Goal: Task Accomplishment & Management: Use online tool/utility

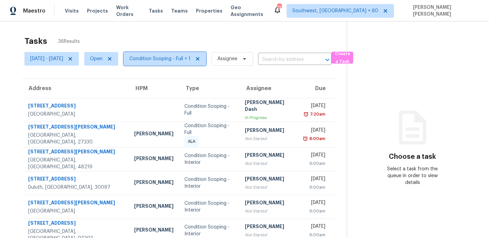
click at [172, 55] on span "Condition Scoping - Full + 1" at bounding box center [165, 59] width 83 height 14
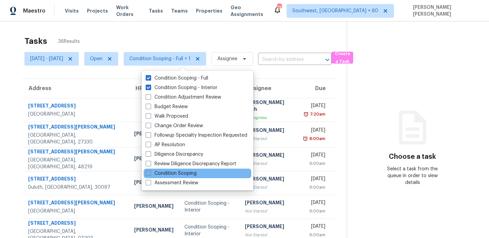
click at [156, 176] on label "Condition Scoping" at bounding box center [171, 173] width 51 height 7
click at [150, 174] on input "Condition Scoping" at bounding box center [148, 172] width 4 height 4
checkbox input "true"
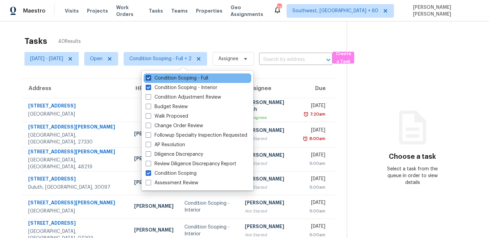
click at [204, 77] on label "Condition Scoping - Full" at bounding box center [177, 78] width 63 height 7
click at [150, 77] on input "Condition Scoping - Full" at bounding box center [148, 77] width 4 height 4
checkbox input "false"
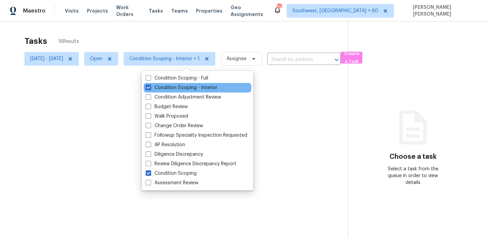
click at [202, 84] on div "Condition Scoping - Interior" at bounding box center [198, 88] width 108 height 10
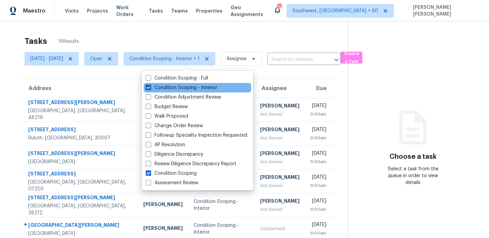
click at [200, 88] on label "Condition Scoping - Interior" at bounding box center [182, 87] width 72 height 7
click at [150, 88] on input "Condition Scoping - Interior" at bounding box center [148, 86] width 4 height 4
checkbox input "false"
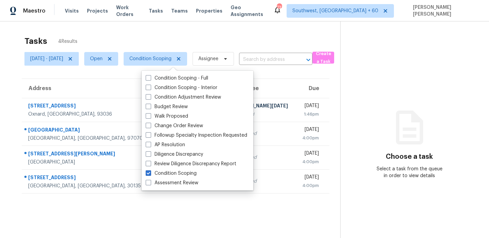
click at [222, 32] on div "Tasks 4 Results" at bounding box center [182, 41] width 316 height 18
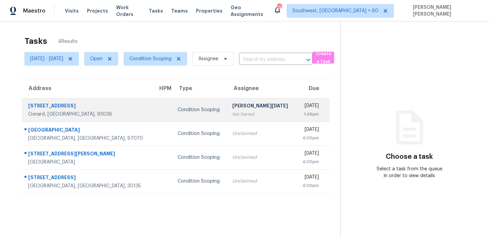
click at [153, 114] on td at bounding box center [163, 110] width 20 height 24
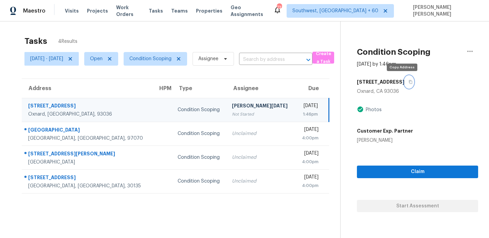
click at [409, 81] on icon "button" at bounding box center [411, 82] width 4 height 4
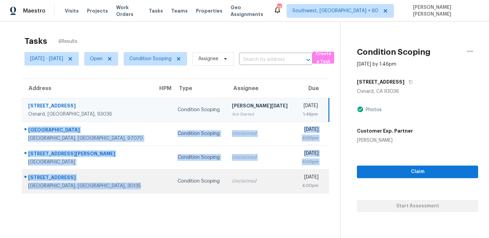
drag, startPoint x: 24, startPoint y: 125, endPoint x: 120, endPoint y: 190, distance: 115.3
click at [120, 190] on tbody "380 Harvard St Oxnard, CA, 93036 Condition Scoping Prabhu Raja Not Started Fri,…" at bounding box center [176, 145] width 308 height 95
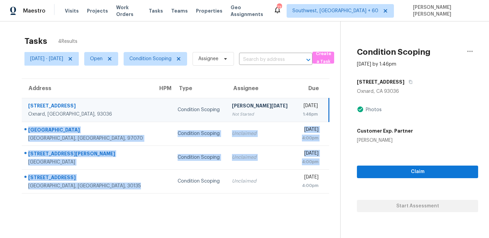
copy tbody "31428 SW Olympic Dr Wilsonville, OR, 97070 Condition Scoping Unclaimed Fri, Sep…"
click at [331, 60] on span "Create a Task" at bounding box center [323, 58] width 15 height 16
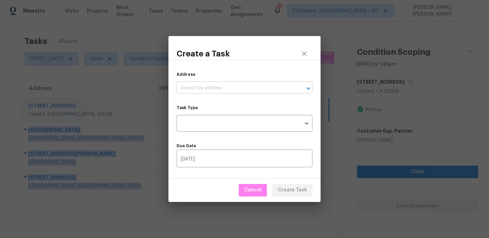
click at [228, 91] on input "text" at bounding box center [235, 88] width 117 height 11
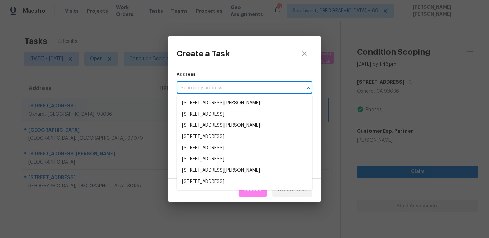
paste input "14647 Billie Ln, Dade City, FL 33525"
type input "14647 Billie Ln, Dade City, FL 33525"
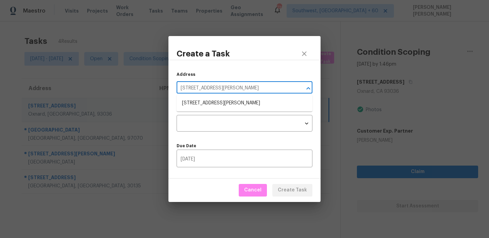
click at [219, 102] on li "14647 Billie Ln, Dade City, FL 33525" at bounding box center [245, 103] width 136 height 11
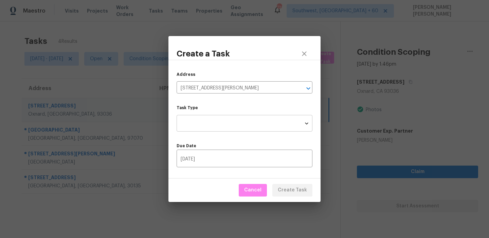
click at [214, 129] on body "Maestro Visits Projects Work Orders Tasks Teams Properties Geo Assignments 730 …" at bounding box center [244, 119] width 489 height 238
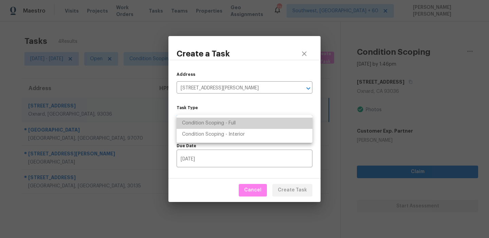
click at [240, 123] on li "Condition Scoping - Full" at bounding box center [245, 123] width 136 height 11
type input "virtual_full_assessment"
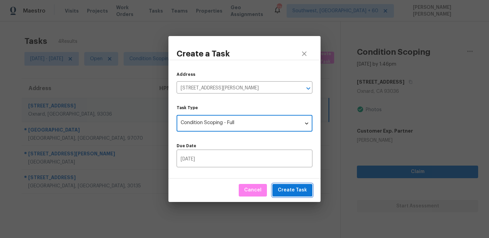
click at [289, 189] on span "Create Task" at bounding box center [292, 190] width 29 height 8
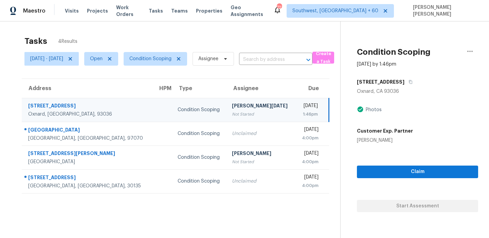
click at [453, 81] on div "[STREET_ADDRESS]" at bounding box center [417, 82] width 121 height 12
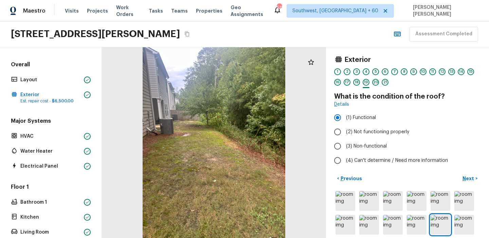
click at [185, 34] on icon "Copy Address" at bounding box center [187, 33] width 5 height 5
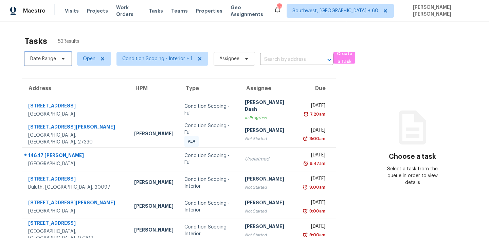
click at [57, 60] on span "Date Range" at bounding box center [47, 59] width 47 height 14
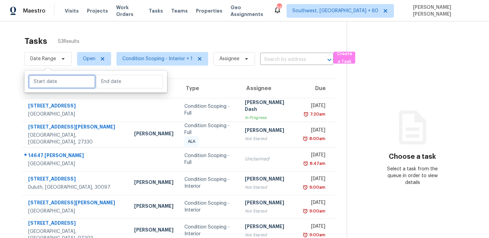
click at [64, 85] on input "text" at bounding box center [62, 82] width 67 height 14
select select "8"
select select "2025"
select select "9"
select select "2025"
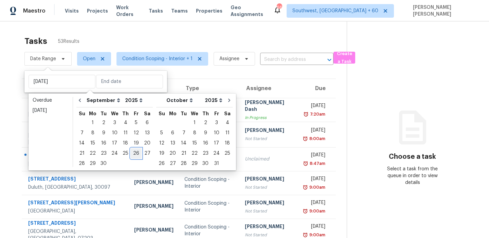
click at [131, 154] on div "26" at bounding box center [136, 154] width 11 height 10
type input "Fri, Sep 26"
click at [131, 154] on div "26" at bounding box center [136, 154] width 11 height 10
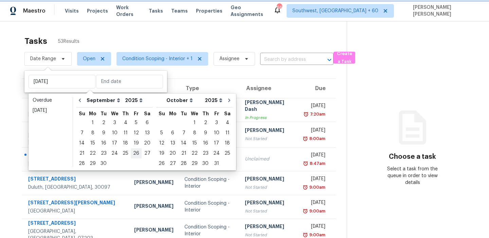
type input "Fri, Sep 26"
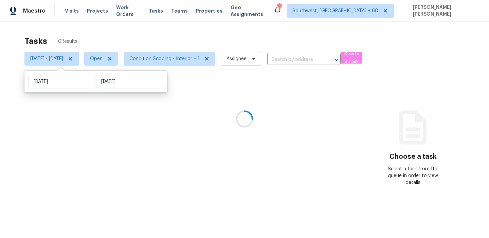
click at [155, 44] on div at bounding box center [244, 119] width 489 height 238
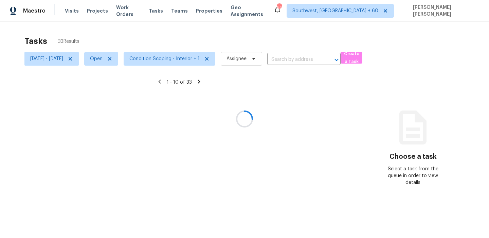
click at [164, 61] on div at bounding box center [244, 119] width 489 height 238
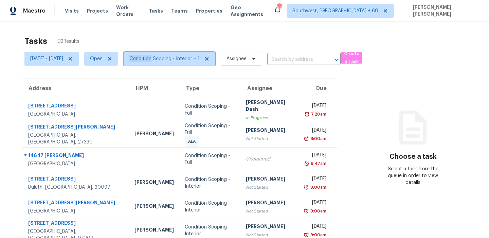
click at [164, 61] on span "Condition Scoping - Interior + 1" at bounding box center [164, 58] width 70 height 7
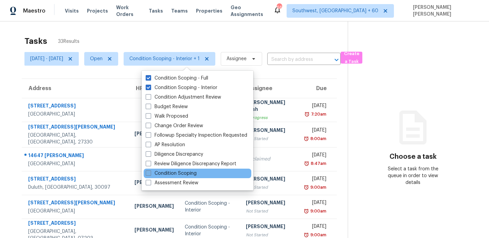
click at [173, 172] on label "Condition Scoping" at bounding box center [171, 173] width 51 height 7
click at [150, 172] on input "Condition Scoping" at bounding box center [148, 172] width 4 height 4
checkbox input "true"
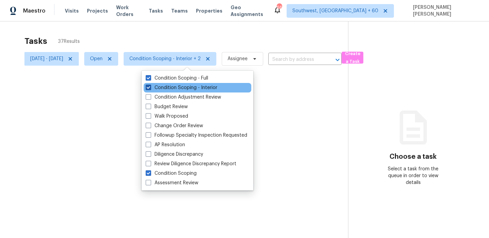
click at [169, 89] on label "Condition Scoping - Interior" at bounding box center [182, 87] width 72 height 7
click at [150, 89] on input "Condition Scoping - Interior" at bounding box center [148, 86] width 4 height 4
checkbox input "false"
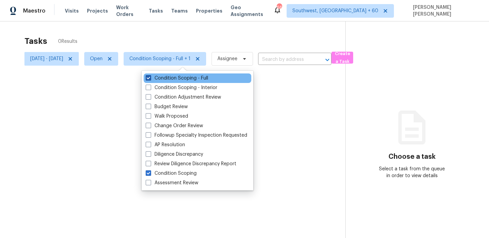
click at [179, 76] on label "Condition Scoping - Full" at bounding box center [177, 78] width 63 height 7
click at [150, 76] on input "Condition Scoping - Full" at bounding box center [148, 77] width 4 height 4
checkbox input "false"
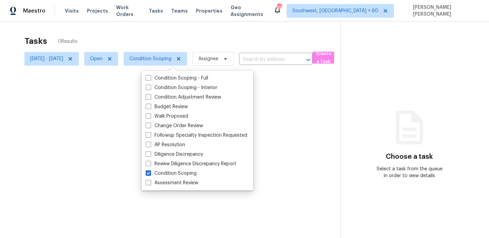
click at [202, 38] on div at bounding box center [244, 119] width 489 height 238
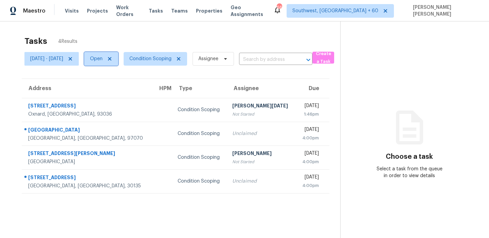
click at [103, 59] on span "Open" at bounding box center [96, 58] width 13 height 7
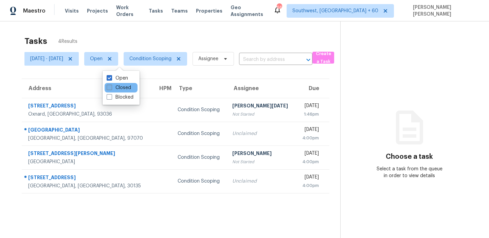
click at [123, 90] on label "Closed" at bounding box center [119, 87] width 24 height 7
click at [111, 89] on input "Closed" at bounding box center [109, 86] width 4 height 4
checkbox input "true"
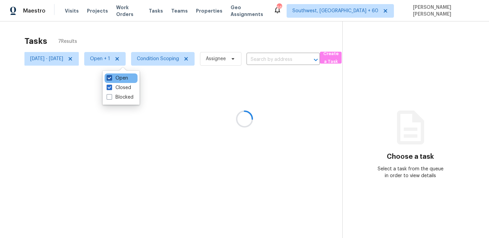
click at [122, 77] on label "Open" at bounding box center [117, 78] width 21 height 7
click at [111, 77] on input "Open" at bounding box center [109, 77] width 4 height 4
checkbox input "false"
click at [160, 22] on div at bounding box center [244, 119] width 489 height 238
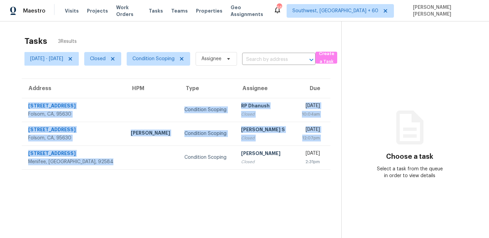
drag, startPoint x: 24, startPoint y: 104, endPoint x: 125, endPoint y: 169, distance: 120.9
click at [125, 169] on section "Tasks 3 Results Fri, Sep 26 - Fri, Sep 26 Closed Condition Scoping Assignee ​ C…" at bounding box center [176, 145] width 331 height 227
copy tbody "3208 Sunny Gate Ln Folsom, CA, 95630 Condition Scoping RP Dhanush Closed Fri, S…"
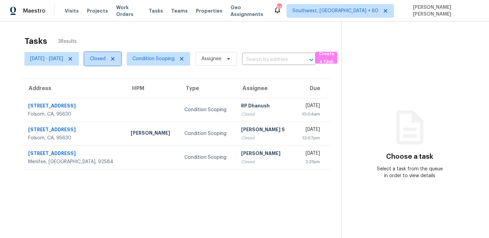
click at [106, 59] on span "Closed" at bounding box center [98, 58] width 16 height 7
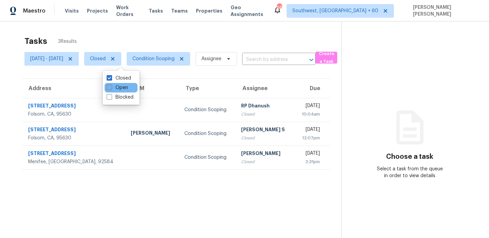
click at [111, 87] on span at bounding box center [109, 87] width 5 height 5
click at [111, 87] on input "Open" at bounding box center [109, 86] width 4 height 4
checkbox input "true"
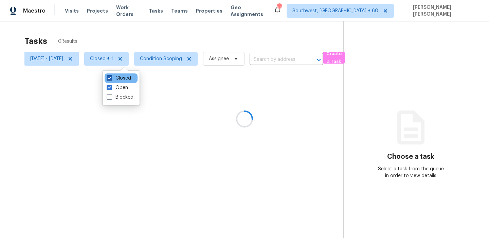
click at [119, 79] on label "Closed" at bounding box center [119, 78] width 24 height 7
click at [111, 79] on input "Closed" at bounding box center [109, 77] width 4 height 4
checkbox input "false"
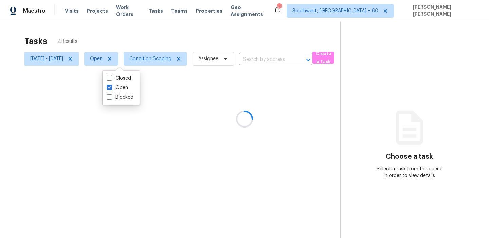
click at [158, 36] on div at bounding box center [244, 119] width 489 height 238
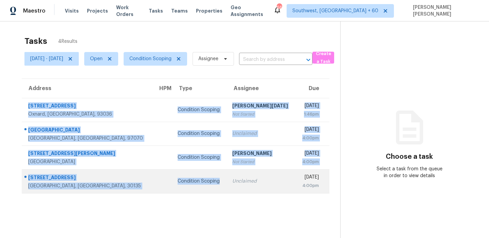
drag, startPoint x: 26, startPoint y: 102, endPoint x: 186, endPoint y: 180, distance: 177.5
click at [186, 180] on tbody "380 Harvard St Oxnard, CA, 93036 Condition Scoping Prabhu Raja Not Started Fri,…" at bounding box center [176, 145] width 308 height 95
copy tbody "380 Harvard St Oxnard, CA, 93036 Condition Scoping Prabhu Raja Not Started Fri,…"
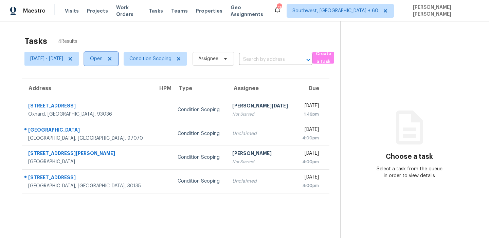
click at [110, 63] on span "Open" at bounding box center [101, 59] width 34 height 14
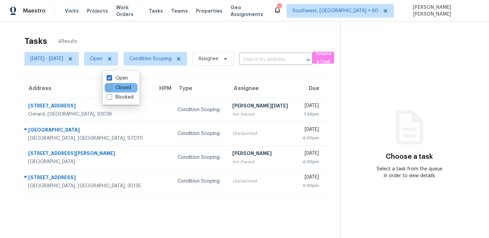
click at [115, 85] on label "Closed" at bounding box center [119, 87] width 24 height 7
click at [111, 85] on input "Closed" at bounding box center [109, 86] width 4 height 4
checkbox input "true"
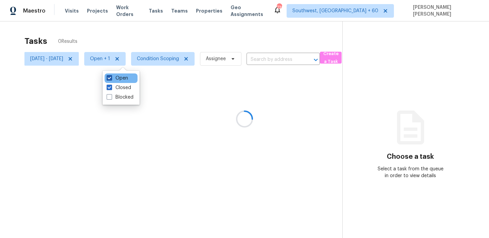
click at [118, 79] on label "Open" at bounding box center [117, 78] width 21 height 7
click at [111, 79] on input "Open" at bounding box center [109, 77] width 4 height 4
checkbox input "false"
click at [143, 36] on div at bounding box center [244, 119] width 489 height 238
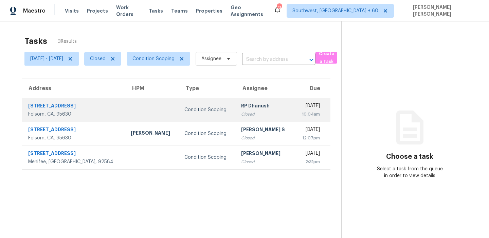
click at [125, 99] on td at bounding box center [152, 110] width 54 height 24
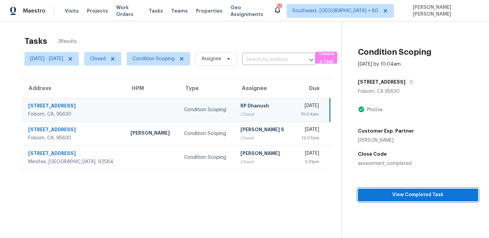
click at [402, 191] on span "View Completed Task" at bounding box center [418, 195] width 109 height 8
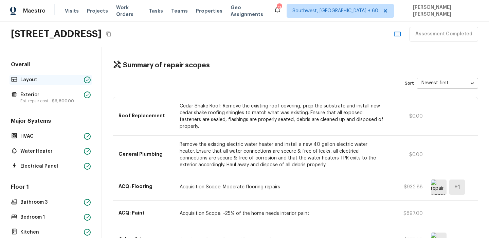
click at [46, 75] on div "Layout" at bounding box center [51, 80] width 83 height 10
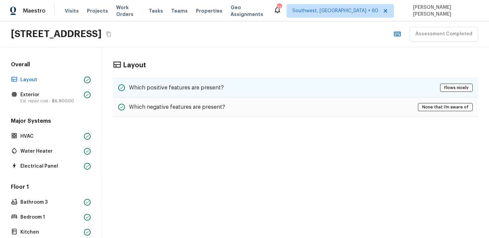
click at [203, 80] on div "Which positive features are present? Flows nicely" at bounding box center [296, 88] width 366 height 20
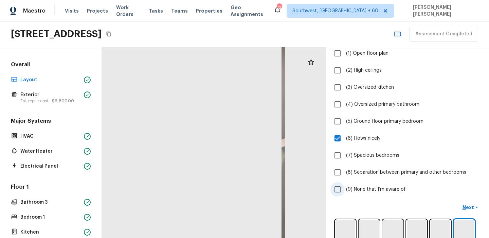
scroll to position [50, 0]
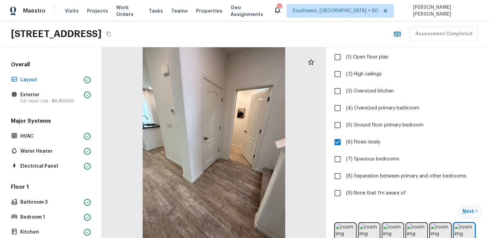
click at [460, 210] on button "Next >" at bounding box center [470, 211] width 22 height 11
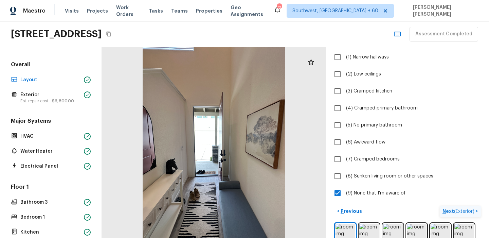
click at [460, 210] on span "( Exterior )" at bounding box center [464, 211] width 20 height 5
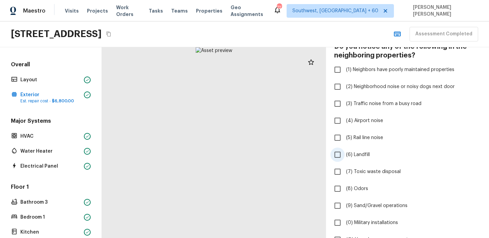
scroll to position [238, 0]
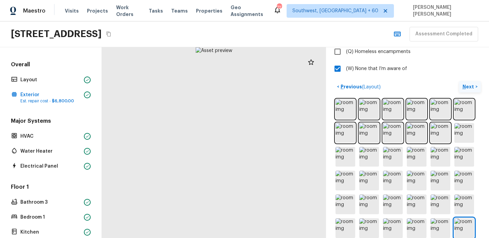
click at [469, 89] on p "Next" at bounding box center [469, 86] width 13 height 7
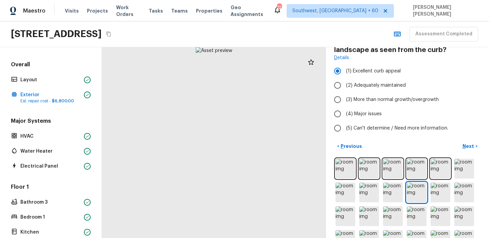
scroll to position [17, 0]
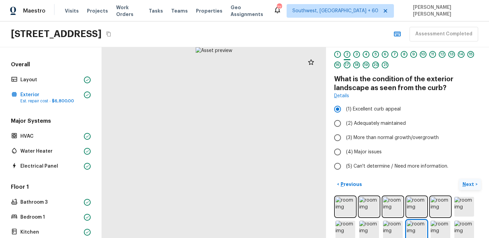
click at [471, 184] on p "Next" at bounding box center [469, 184] width 13 height 7
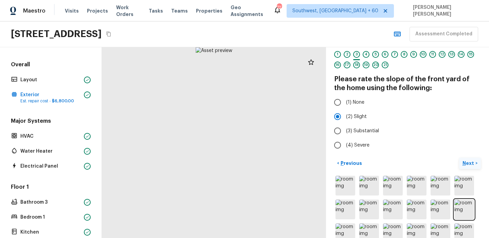
click at [472, 164] on p "Next" at bounding box center [469, 163] width 13 height 7
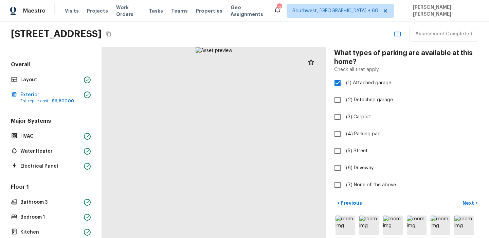
scroll to position [68, 0]
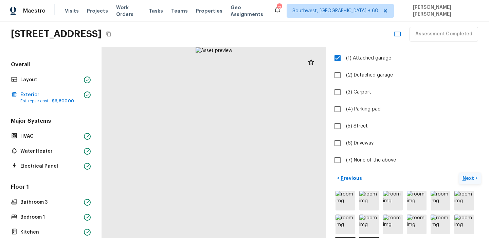
click at [469, 173] on button "Next >" at bounding box center [470, 178] width 22 height 11
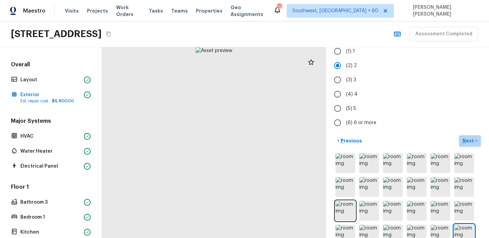
click at [474, 135] on button "Next >" at bounding box center [470, 140] width 22 height 11
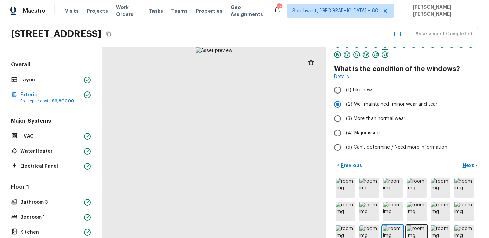
scroll to position [0, 0]
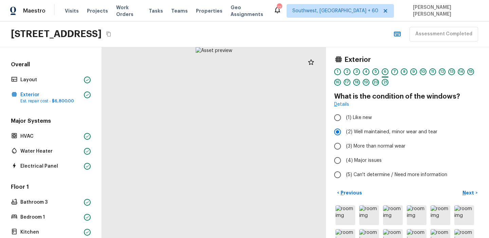
click at [356, 191] on p "Previous" at bounding box center [351, 192] width 23 height 7
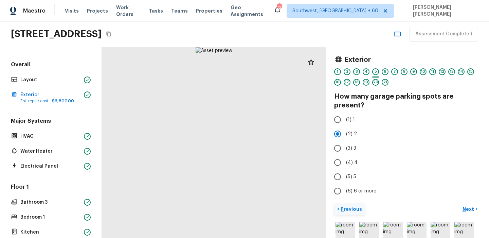
click at [352, 212] on button "< Previous" at bounding box center [349, 209] width 31 height 11
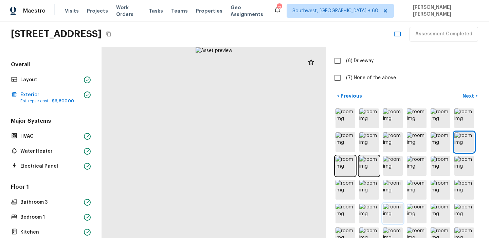
scroll to position [141, 0]
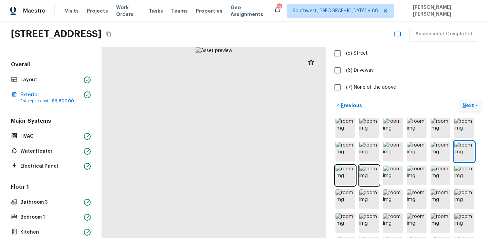
click at [464, 105] on p "Next" at bounding box center [469, 105] width 13 height 7
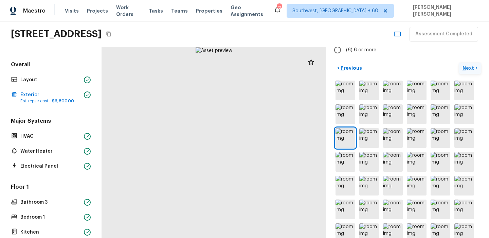
click at [470, 65] on p "Next" at bounding box center [469, 68] width 13 height 7
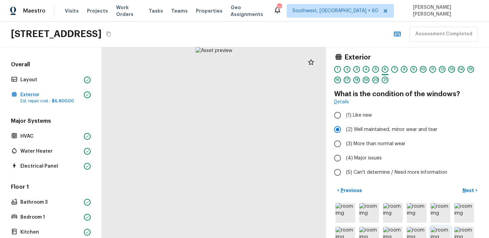
scroll to position [0, 0]
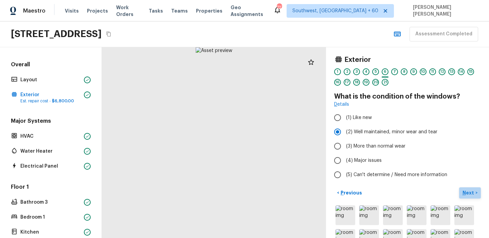
click at [467, 196] on button "Next >" at bounding box center [470, 192] width 22 height 11
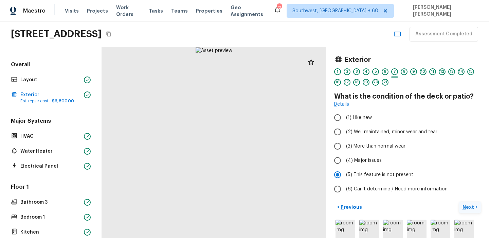
click at [476, 208] on button "Next >" at bounding box center [470, 207] width 22 height 11
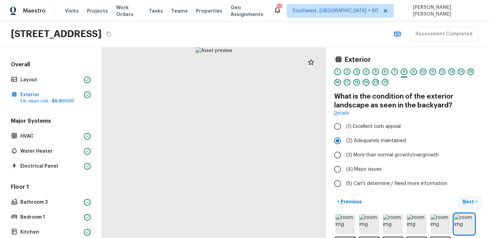
click at [472, 205] on button "Next >" at bounding box center [470, 201] width 22 height 11
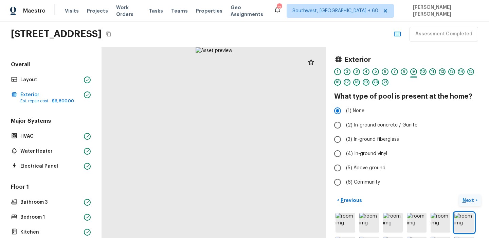
click at [470, 202] on p "Next" at bounding box center [469, 200] width 13 height 7
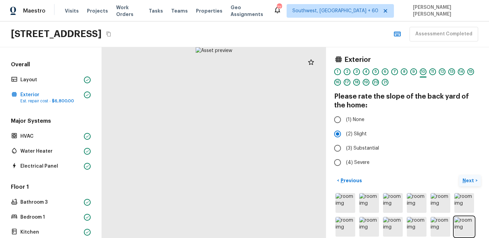
click at [478, 183] on button "Next >" at bounding box center [470, 180] width 22 height 11
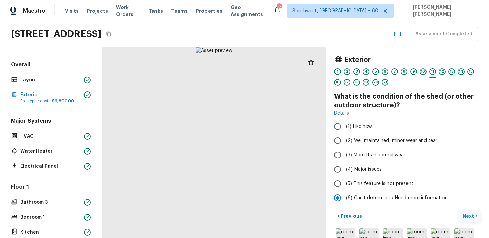
click at [470, 214] on p "Next" at bounding box center [469, 215] width 13 height 7
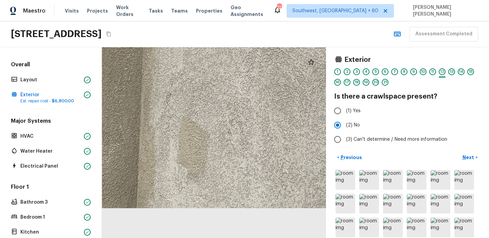
drag, startPoint x: 171, startPoint y: 205, endPoint x: 174, endPoint y: 123, distance: 81.6
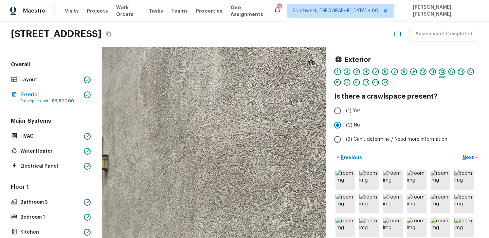
drag, startPoint x: 185, startPoint y: 143, endPoint x: 258, endPoint y: 144, distance: 73.1
click at [258, 144] on div at bounding box center [184, 151] width 619 height 526
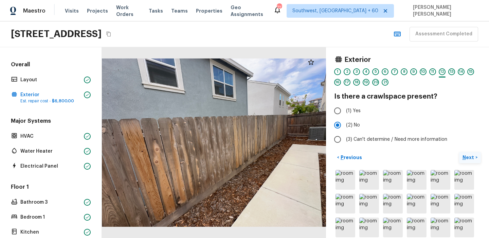
click at [469, 160] on p "Next" at bounding box center [469, 157] width 13 height 7
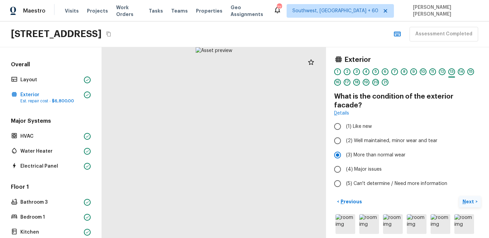
click at [470, 198] on p "Next" at bounding box center [469, 201] width 13 height 7
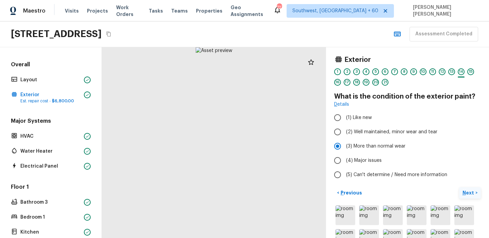
click at [470, 191] on p "Next" at bounding box center [469, 192] width 13 height 7
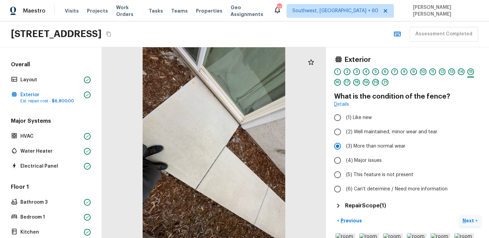
click at [470, 191] on label "(6) Can't determine / Need more information" at bounding box center [403, 189] width 145 height 14
click at [345, 191] on input "(6) Can't determine / Need more information" at bounding box center [338, 189] width 14 height 14
radio input "true"
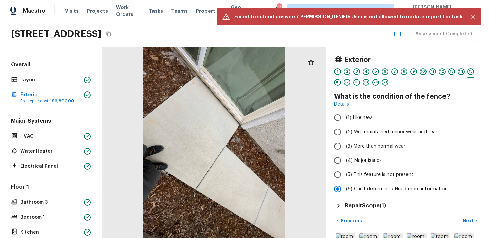
click at [467, 214] on div "Exterior 1 2 3 4 5 6 7 8 9 10 11 12 13 14 15 16 17 18 19 20 21 What is the cond…" at bounding box center [407, 142] width 163 height 191
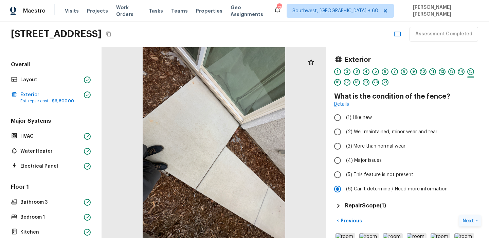
click at [466, 221] on p "Next" at bounding box center [469, 220] width 13 height 7
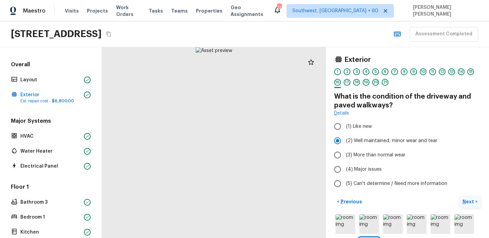
click at [474, 205] on p "Next" at bounding box center [469, 201] width 13 height 7
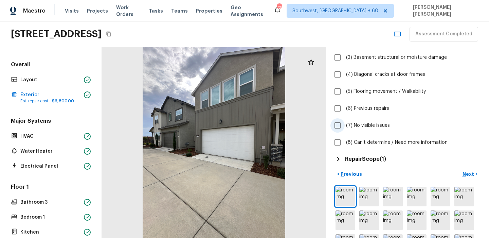
scroll to position [192, 0]
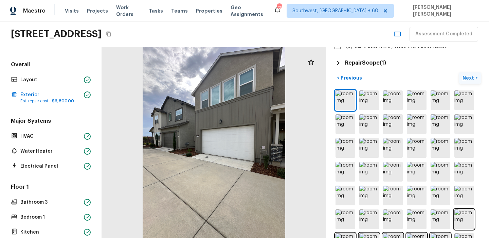
click at [469, 74] on p "Next" at bounding box center [469, 77] width 13 height 7
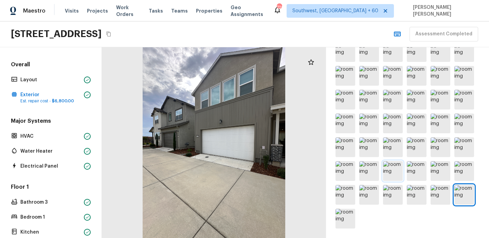
scroll to position [37, 0]
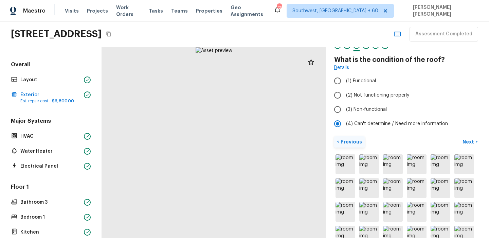
click at [359, 139] on p "Previous" at bounding box center [351, 141] width 23 height 7
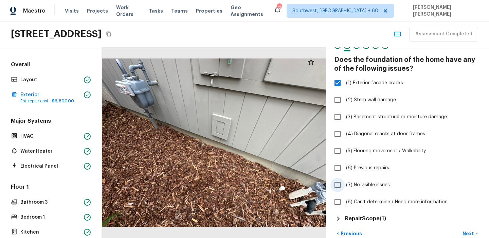
scroll to position [92, 0]
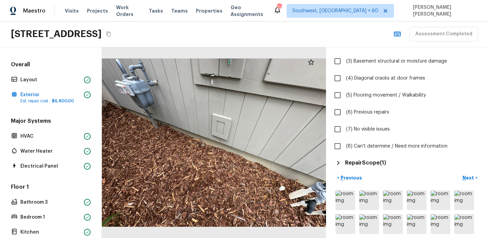
click at [369, 165] on h5 "Repair Scope ( 1 )" at bounding box center [365, 162] width 41 height 7
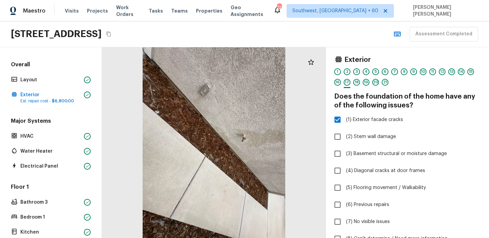
scroll to position [205, 0]
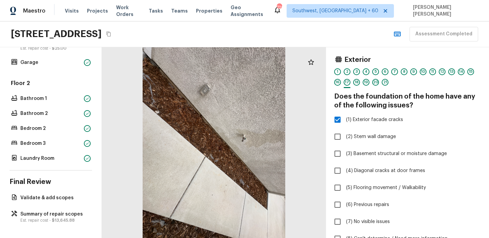
click at [42, 207] on div "Overall Layout Exterior Est. repair cost - $6,800.00 Major Systems HVAC Water H…" at bounding box center [51, 142] width 102 height 191
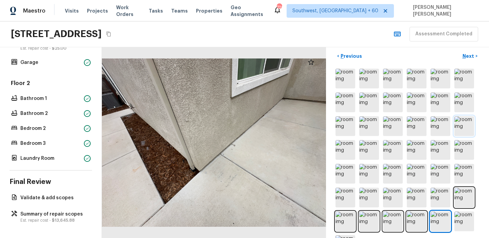
scroll to position [199, 0]
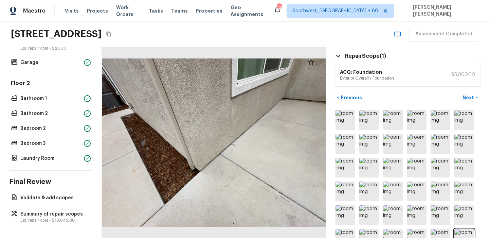
click at [471, 103] on div "< Previous Next >" at bounding box center [407, 195] width 147 height 206
click at [462, 96] on button "Next >" at bounding box center [470, 97] width 22 height 11
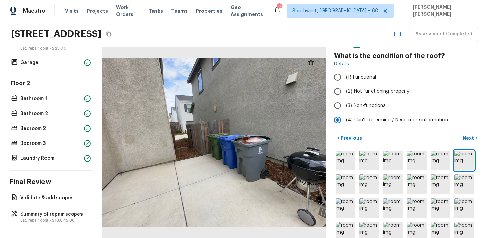
scroll to position [0, 0]
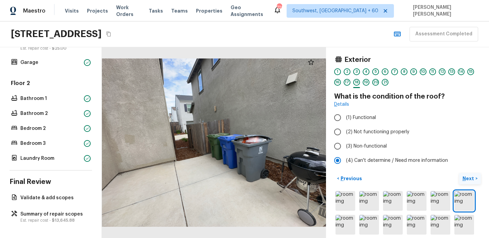
click at [468, 176] on p "Next" at bounding box center [469, 178] width 13 height 7
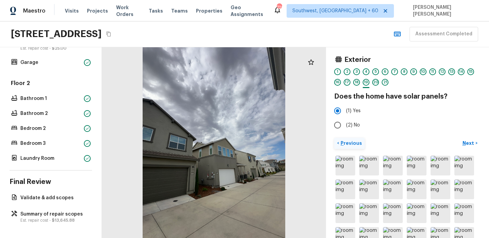
click at [355, 144] on p "Previous" at bounding box center [351, 143] width 23 height 7
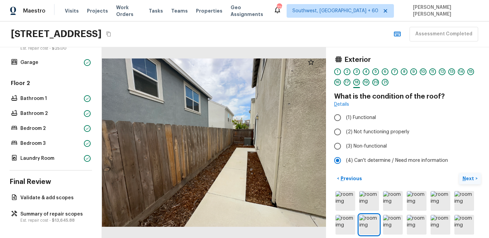
click at [460, 178] on button "Next >" at bounding box center [470, 178] width 22 height 11
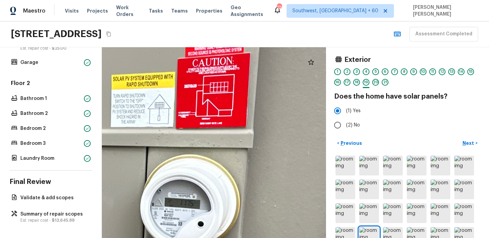
drag, startPoint x: 183, startPoint y: 132, endPoint x: 186, endPoint y: 195, distance: 63.6
click at [186, 196] on div at bounding box center [59, 228] width 1162 height 988
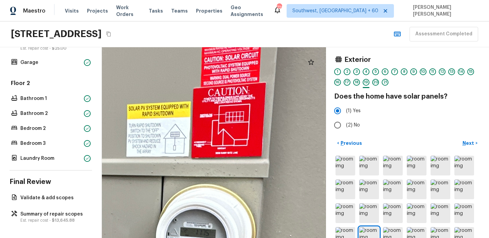
drag, startPoint x: 184, startPoint y: 133, endPoint x: 199, endPoint y: 161, distance: 33.0
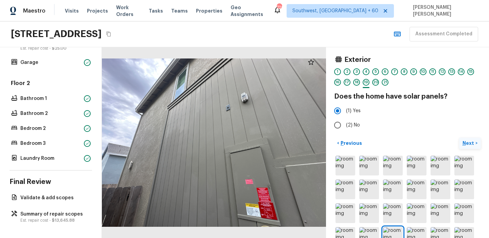
click at [468, 144] on p "Next" at bounding box center [469, 143] width 13 height 7
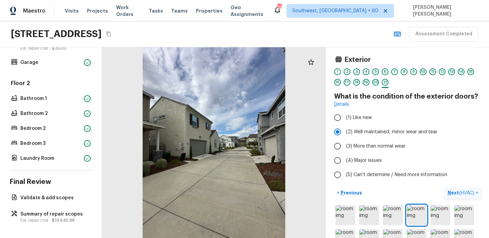
click at [464, 197] on button "Next ( HVAC ) >" at bounding box center [463, 192] width 36 height 11
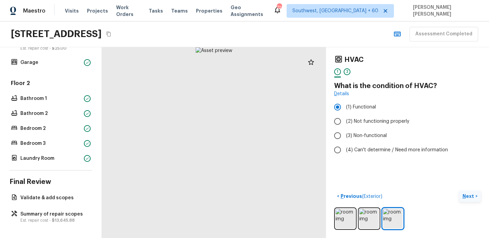
click at [470, 195] on p "Next" at bounding box center [469, 196] width 13 height 7
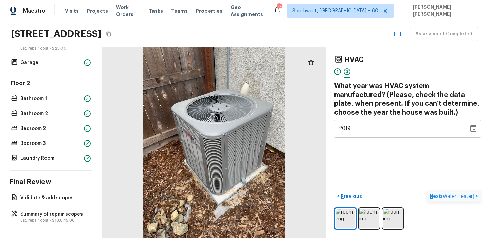
click at [470, 195] on span "( Water Heater )" at bounding box center [457, 196] width 33 height 5
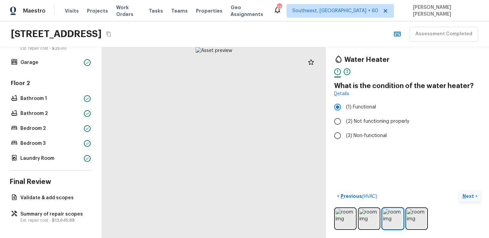
click at [470, 197] on p "Next" at bounding box center [469, 196] width 13 height 7
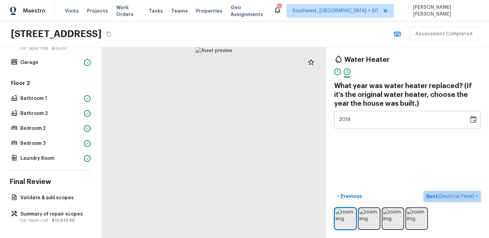
click at [470, 197] on span "( Electrical Panel )" at bounding box center [456, 196] width 37 height 5
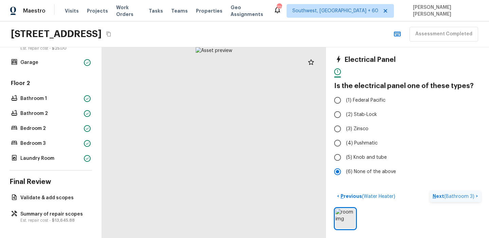
click at [454, 194] on span "( Bathroom 3 )" at bounding box center [460, 196] width 30 height 5
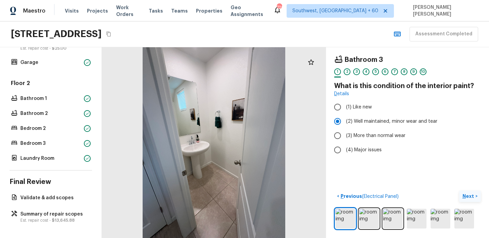
click at [466, 195] on p "Next" at bounding box center [469, 196] width 13 height 7
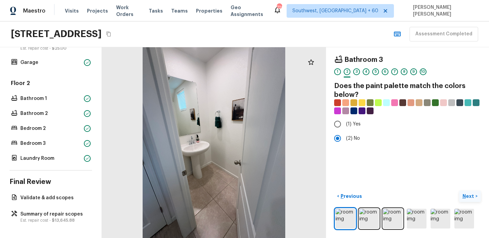
click at [466, 195] on p "Next" at bounding box center [469, 196] width 13 height 7
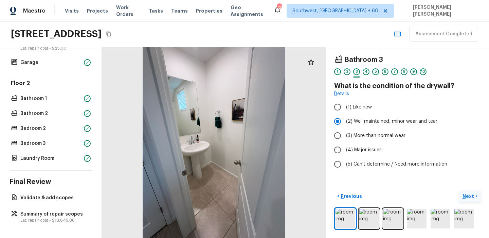
click at [466, 195] on p "Next" at bounding box center [469, 196] width 13 height 7
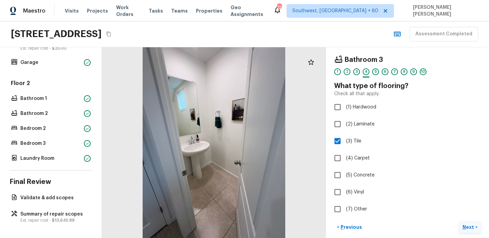
click at [470, 224] on p "Next" at bounding box center [469, 227] width 13 height 7
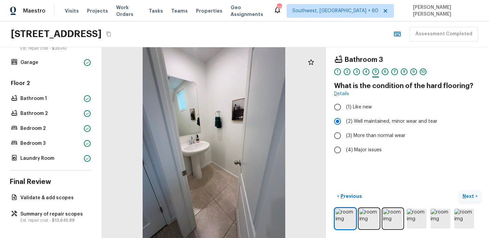
click at [470, 196] on p "Next" at bounding box center [469, 196] width 13 height 7
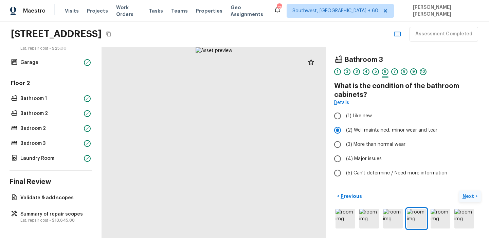
click at [472, 198] on p "Next" at bounding box center [469, 196] width 13 height 7
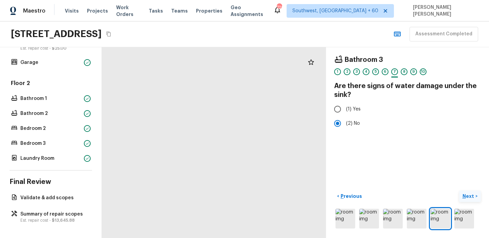
click at [472, 198] on p "Next" at bounding box center [469, 196] width 13 height 7
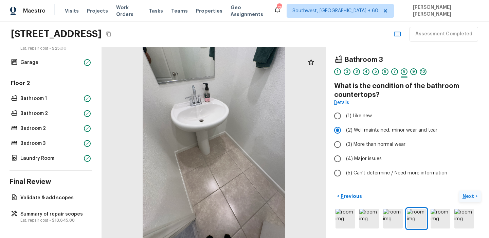
click at [472, 198] on p "Next" at bounding box center [469, 196] width 13 height 7
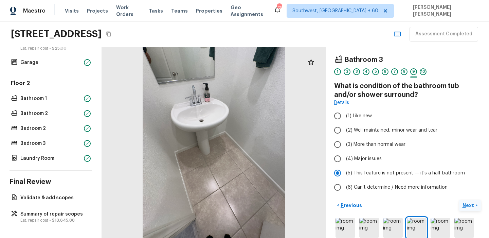
click at [472, 204] on p "Next" at bounding box center [469, 205] width 13 height 7
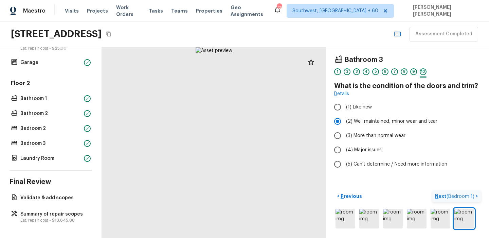
click at [470, 195] on span "( Bedroom 1 )" at bounding box center [461, 196] width 28 height 5
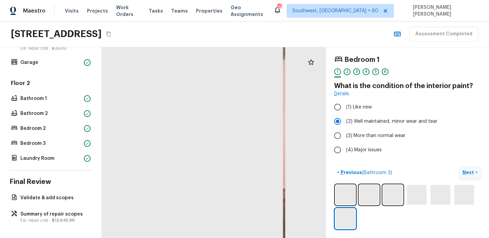
click at [467, 170] on p "Next" at bounding box center [469, 172] width 13 height 7
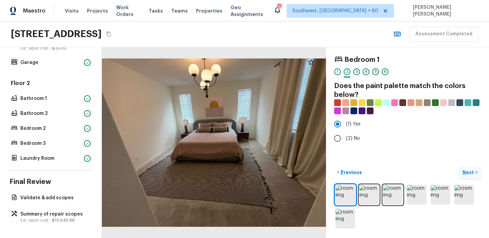
click at [467, 170] on p "Next" at bounding box center [469, 172] width 13 height 7
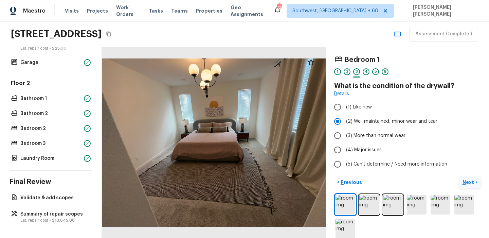
click at [468, 180] on p "Next" at bounding box center [469, 182] width 13 height 7
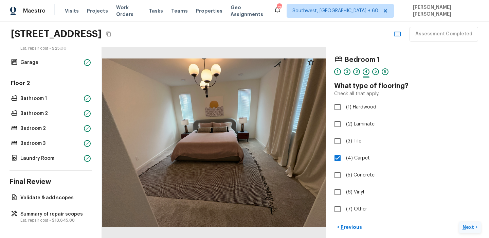
click at [469, 225] on p "Next" at bounding box center [469, 227] width 13 height 7
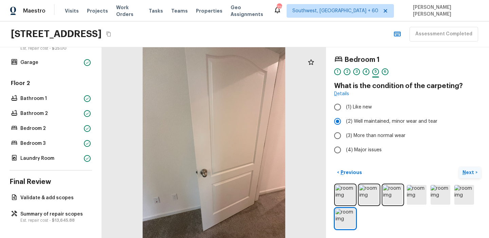
click at [474, 172] on p "Next" at bounding box center [469, 172] width 13 height 7
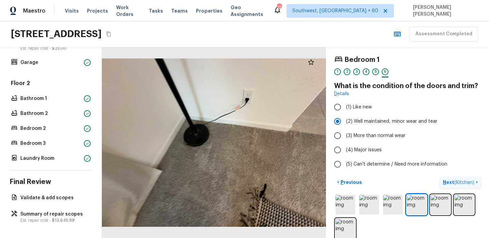
click at [474, 172] on div "Bedroom 1 1 2 3 4 5 6 What is the condition of the doors and trim? Details (1) …" at bounding box center [407, 142] width 163 height 191
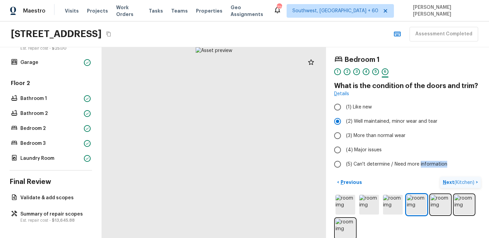
click at [471, 184] on span "( Kitchen )" at bounding box center [465, 182] width 20 height 5
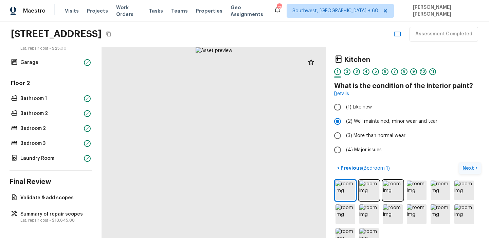
click at [469, 167] on p "Next" at bounding box center [469, 167] width 13 height 7
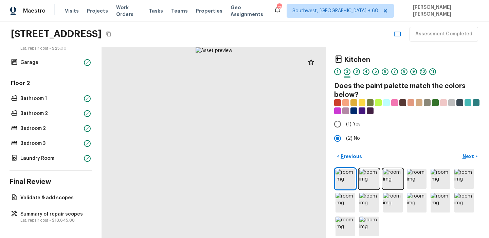
click at [467, 150] on div "Kitchen 1 2 3 4 5 6 7 8 9 10 11 Does the paint palette match the colors below? …" at bounding box center [407, 142] width 163 height 191
click at [469, 158] on p "Next" at bounding box center [469, 156] width 13 height 7
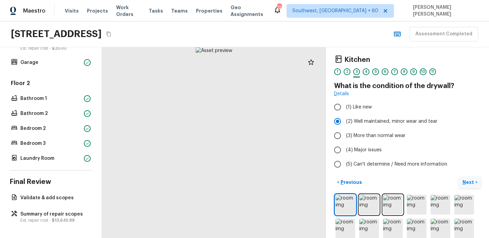
click at [466, 181] on p "Next" at bounding box center [469, 182] width 13 height 7
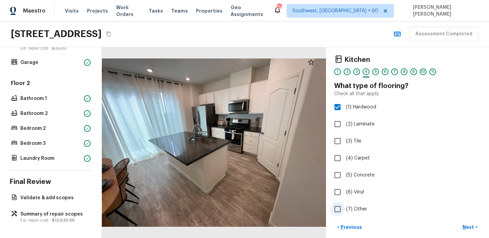
scroll to position [38, 0]
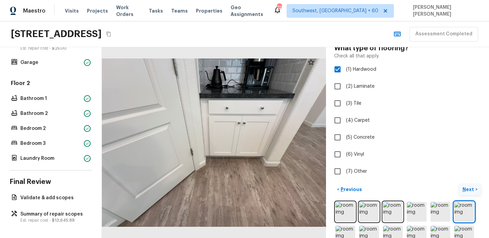
click at [465, 190] on p "Next" at bounding box center [469, 189] width 13 height 7
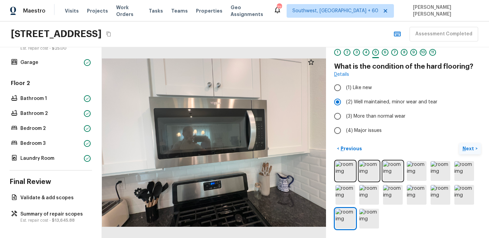
click at [469, 147] on p "Next" at bounding box center [469, 148] width 13 height 7
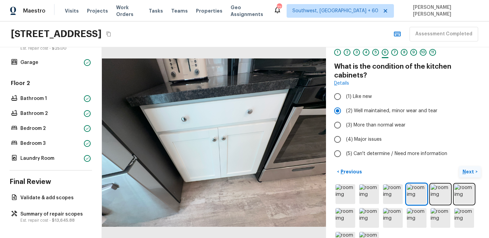
scroll to position [38, 0]
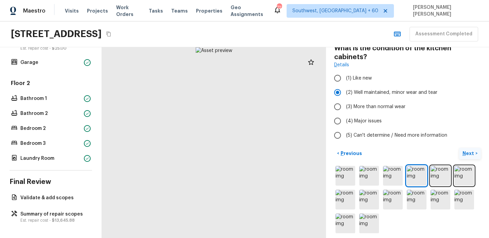
click at [471, 152] on p "Next" at bounding box center [469, 153] width 13 height 7
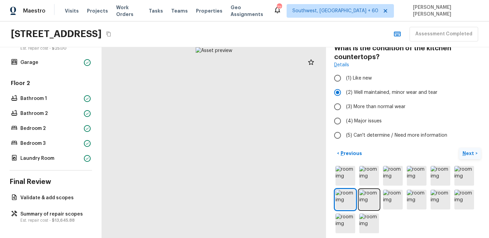
click at [471, 152] on p "Next" at bounding box center [469, 153] width 13 height 7
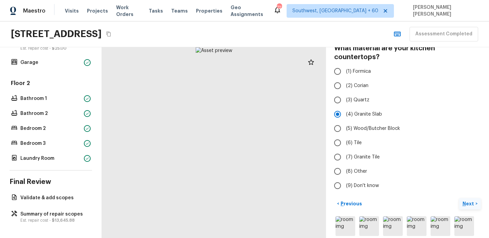
click at [466, 200] on p "Next" at bounding box center [469, 203] width 13 height 7
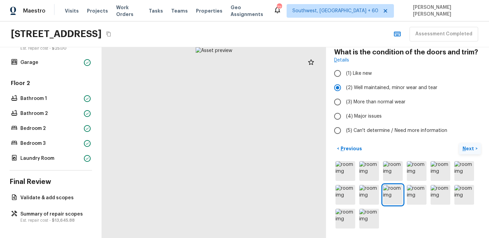
click at [471, 150] on p "Next" at bounding box center [469, 148] width 13 height 7
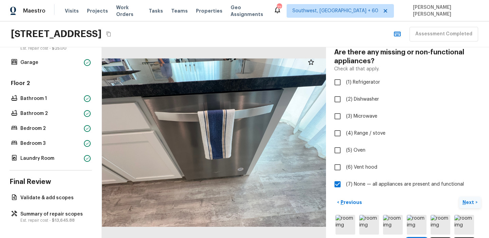
scroll to position [38, 0]
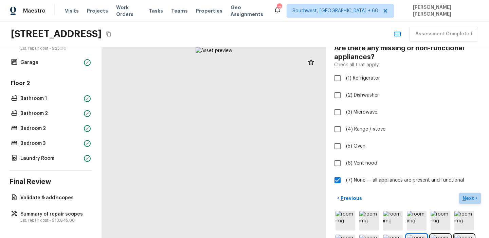
click at [465, 197] on p "Next" at bounding box center [469, 198] width 13 height 7
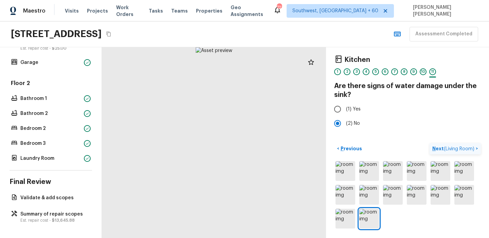
click at [463, 151] on span "( Living Room )" at bounding box center [459, 148] width 31 height 5
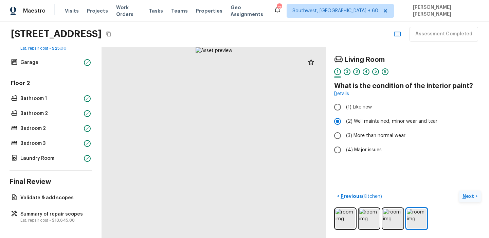
click at [473, 198] on p "Next" at bounding box center [469, 196] width 13 height 7
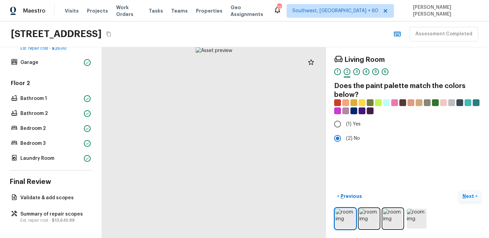
click at [473, 198] on p "Next" at bounding box center [469, 196] width 13 height 7
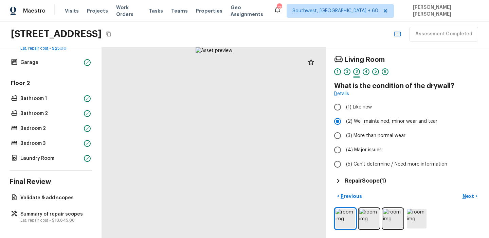
click at [373, 180] on h5 "Repair Scope ( 1 )" at bounding box center [365, 180] width 41 height 7
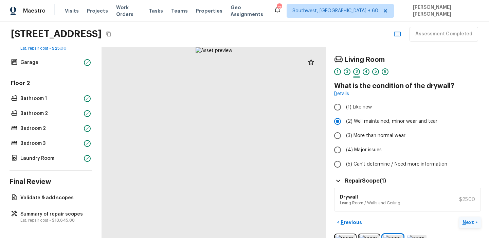
click at [471, 220] on p "Next" at bounding box center [469, 222] width 13 height 7
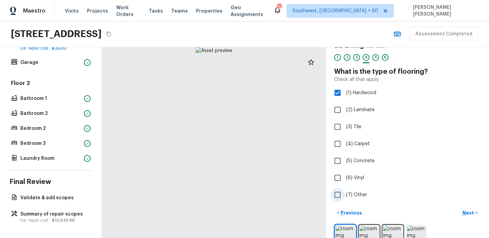
scroll to position [22, 0]
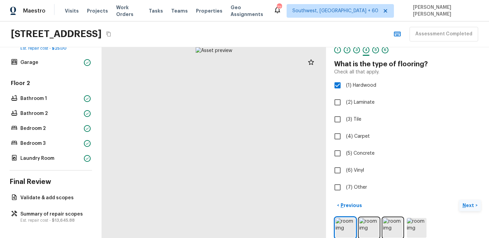
click at [469, 206] on p "Next" at bounding box center [469, 205] width 13 height 7
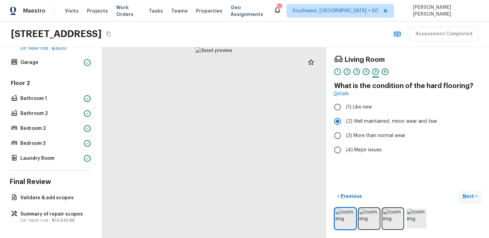
click at [469, 206] on div "< Previous Next >" at bounding box center [407, 210] width 147 height 39
click at [471, 197] on p "Next" at bounding box center [469, 196] width 13 height 7
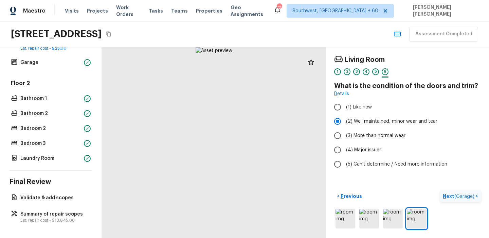
click at [471, 197] on span "( Garage )" at bounding box center [465, 196] width 20 height 5
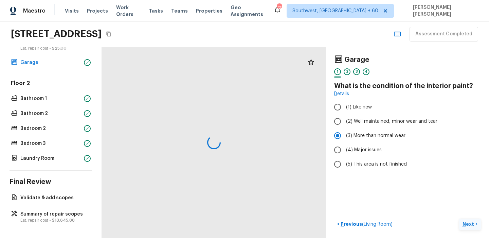
click at [471, 197] on div "Garage 1 2 3 4 What is the condition of the interior paint? Details (1) Like ne…" at bounding box center [407, 142] width 163 height 191
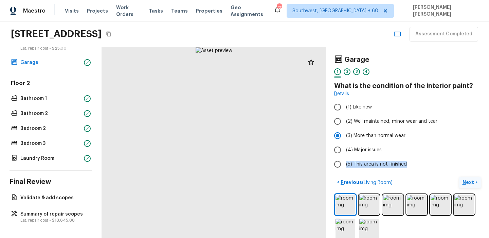
click at [471, 180] on p "Next" at bounding box center [469, 182] width 13 height 7
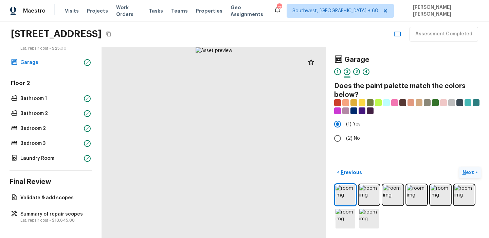
click at [470, 172] on p "Next" at bounding box center [469, 172] width 13 height 7
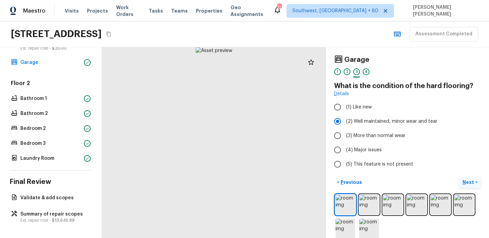
click at [469, 181] on p "Next" at bounding box center [469, 182] width 13 height 7
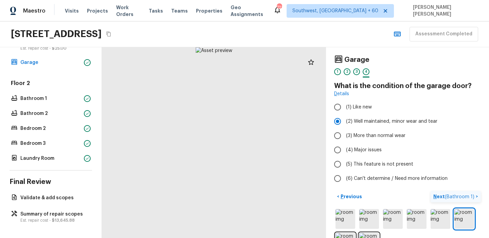
click at [468, 194] on span "( Bathroom 1 )" at bounding box center [460, 196] width 30 height 5
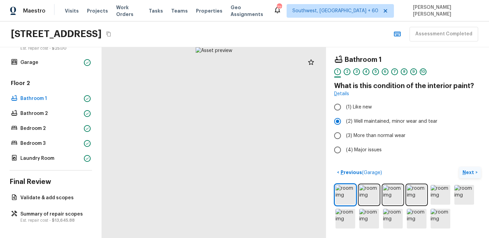
click at [467, 169] on p "Next" at bounding box center [469, 172] width 13 height 7
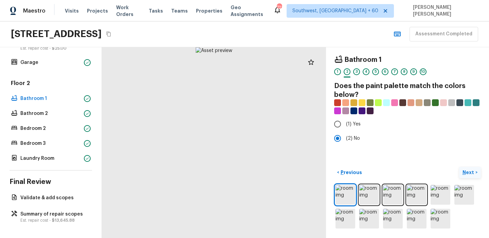
click at [467, 169] on p "Next" at bounding box center [469, 172] width 13 height 7
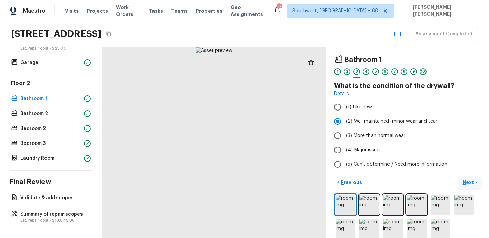
click at [467, 186] on button "Next >" at bounding box center [470, 182] width 22 height 11
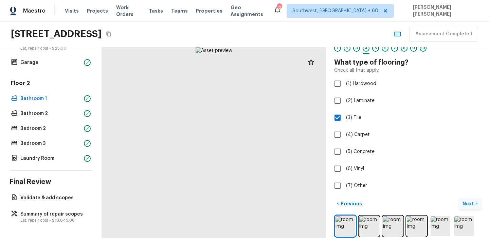
scroll to position [50, 0]
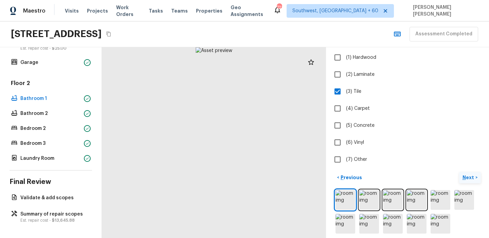
click at [470, 178] on p "Next" at bounding box center [469, 177] width 13 height 7
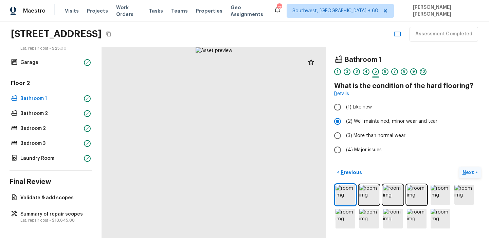
scroll to position [0, 0]
click at [470, 178] on div "< Previous Next >" at bounding box center [407, 198] width 147 height 63
click at [470, 170] on p "Next" at bounding box center [469, 172] width 13 height 7
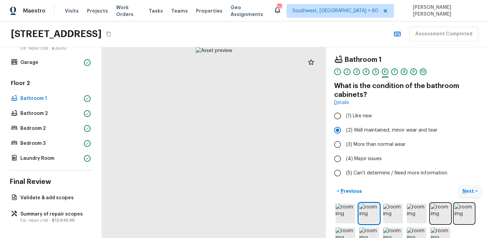
click at [470, 190] on p "Next" at bounding box center [469, 191] width 13 height 7
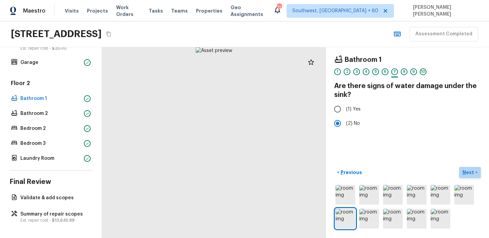
click at [470, 174] on p "Next" at bounding box center [469, 172] width 13 height 7
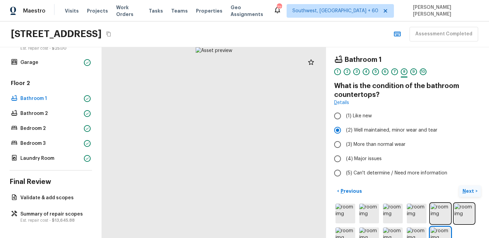
click at [469, 194] on button "Next >" at bounding box center [470, 191] width 22 height 11
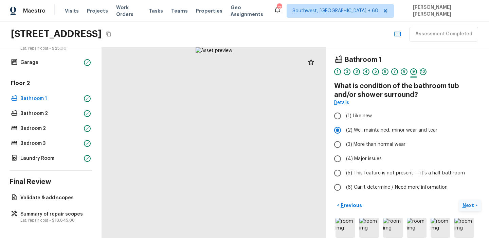
click at [468, 204] on p "Next" at bounding box center [469, 205] width 13 height 7
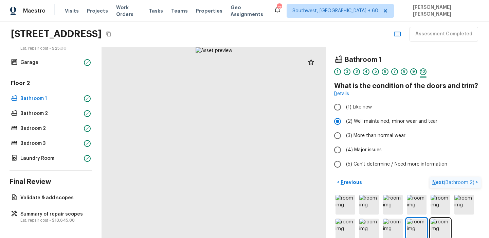
click at [463, 183] on span "( Bathroom 2 )" at bounding box center [459, 182] width 31 height 5
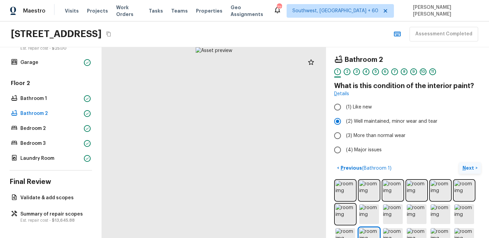
click at [470, 170] on p "Next" at bounding box center [469, 167] width 13 height 7
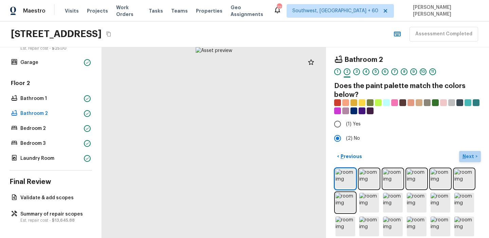
click at [469, 156] on p "Next" at bounding box center [469, 156] width 13 height 7
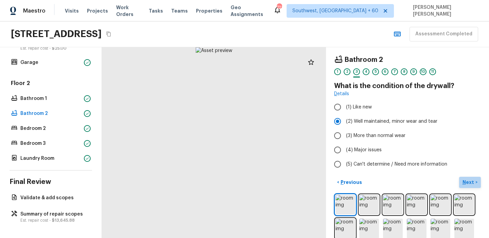
click at [469, 180] on p "Next" at bounding box center [469, 182] width 13 height 7
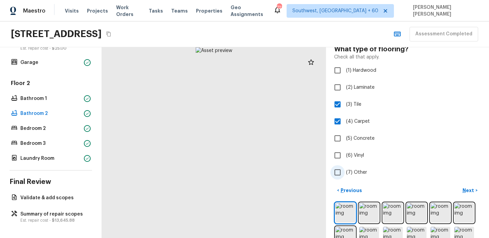
scroll to position [42, 0]
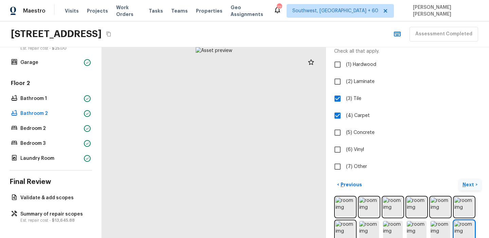
click at [465, 183] on p "Next" at bounding box center [469, 184] width 13 height 7
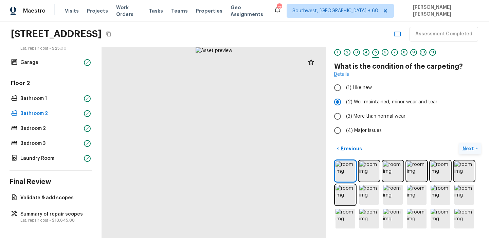
scroll to position [19, 0]
click at [469, 147] on p "Next" at bounding box center [469, 148] width 13 height 7
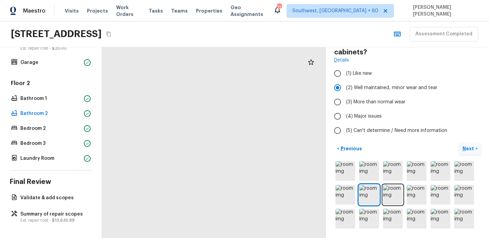
click at [469, 147] on p "Next" at bounding box center [469, 148] width 13 height 7
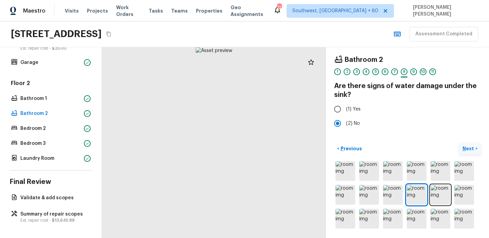
click at [469, 147] on p "Next" at bounding box center [469, 148] width 13 height 7
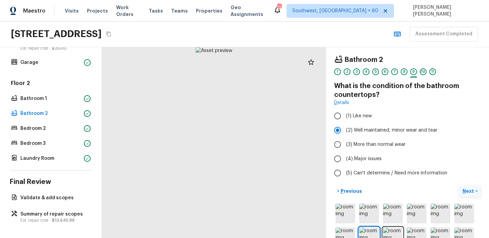
click at [467, 188] on p "Next" at bounding box center [469, 191] width 13 height 7
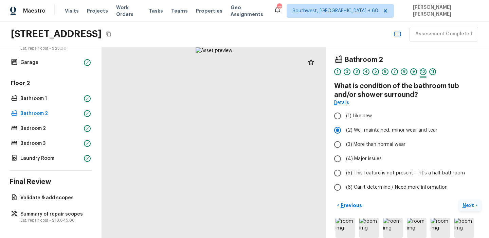
click at [467, 188] on label "(6) Can't determine / Need more information" at bounding box center [403, 187] width 145 height 14
click at [345, 188] on input "(6) Can't determine / Need more information" at bounding box center [338, 187] width 14 height 14
radio input "true"
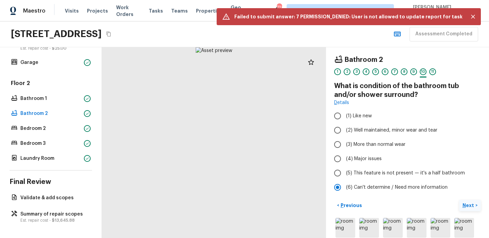
click at [467, 203] on p "Next" at bounding box center [469, 205] width 13 height 7
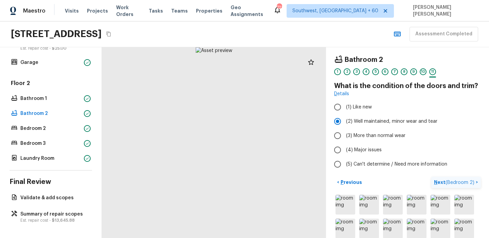
click at [467, 203] on img at bounding box center [465, 205] width 20 height 20
click at [463, 184] on span "( Bedroom 2 )" at bounding box center [460, 182] width 29 height 5
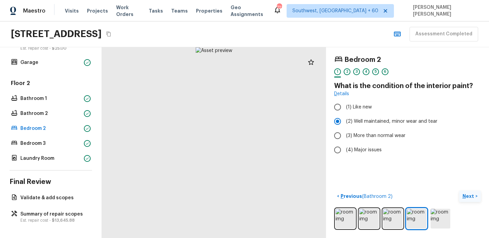
click at [468, 194] on p "Next" at bounding box center [469, 196] width 13 height 7
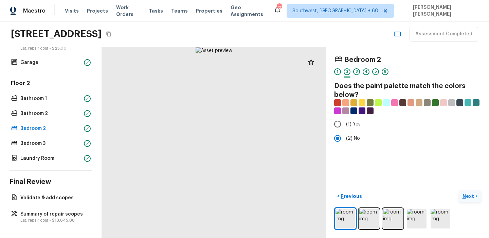
click at [473, 193] on p "Next" at bounding box center [469, 196] width 13 height 7
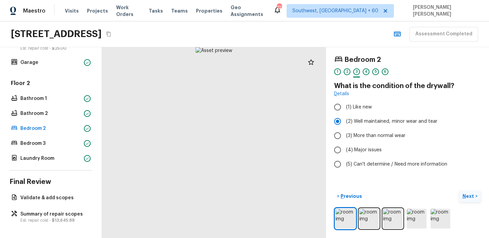
click at [473, 193] on p "Next" at bounding box center [469, 196] width 13 height 7
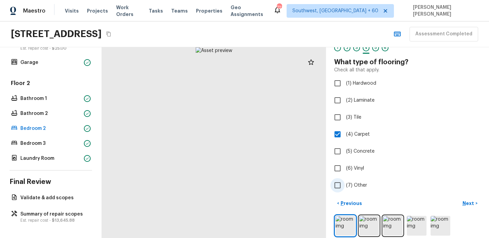
scroll to position [31, 0]
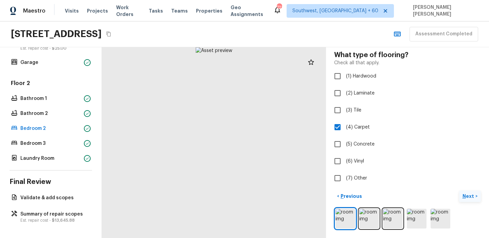
click at [472, 197] on p "Next" at bounding box center [469, 196] width 13 height 7
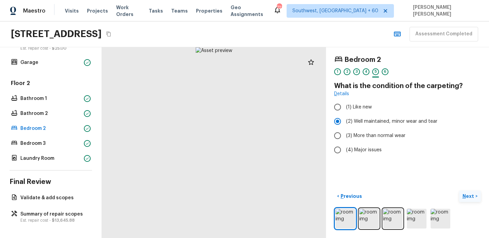
click at [472, 197] on p "Next" at bounding box center [469, 196] width 13 height 7
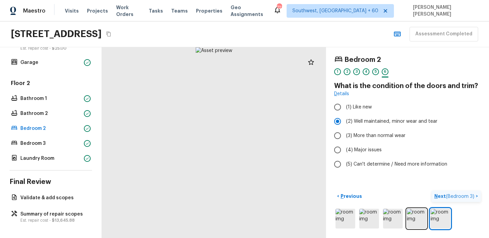
click at [472, 197] on span "( Bedroom 3 )" at bounding box center [460, 196] width 29 height 5
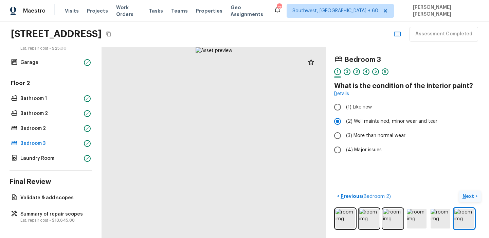
click at [472, 197] on p "Next" at bounding box center [469, 196] width 13 height 7
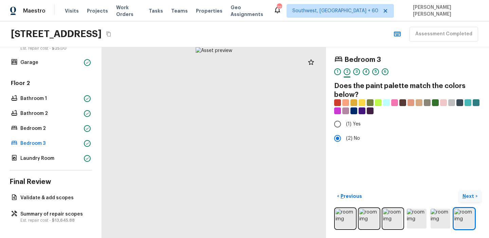
click at [472, 197] on p "Next" at bounding box center [469, 196] width 13 height 7
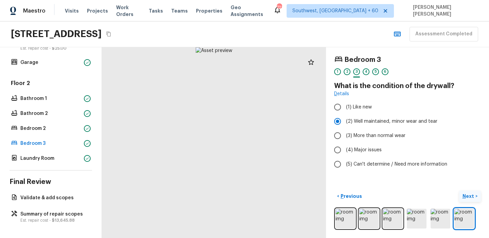
click at [472, 197] on p "Next" at bounding box center [469, 196] width 13 height 7
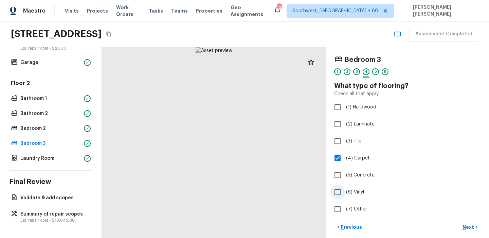
scroll to position [31, 0]
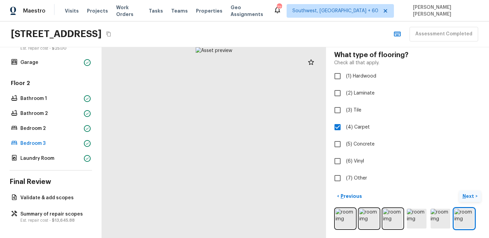
click at [469, 193] on p "Next" at bounding box center [469, 196] width 13 height 7
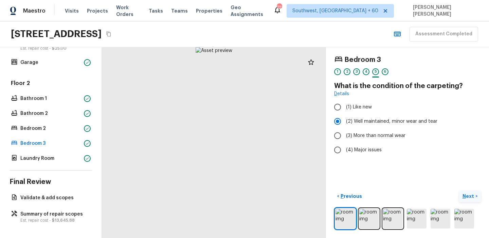
scroll to position [0, 0]
click at [469, 193] on p "Next" at bounding box center [469, 196] width 13 height 7
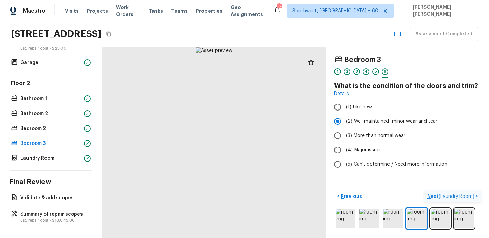
click at [469, 193] on p "Next ( Laundry Room )" at bounding box center [452, 196] width 49 height 7
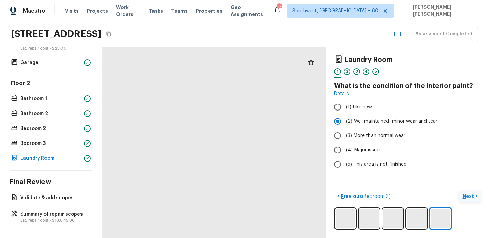
click at [464, 198] on p "Next" at bounding box center [469, 196] width 13 height 7
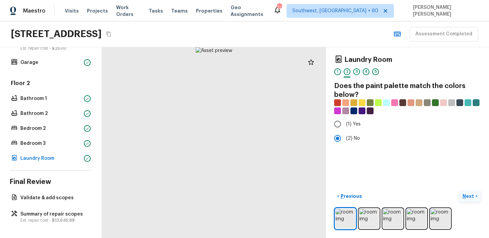
click at [464, 198] on p "Next" at bounding box center [469, 196] width 13 height 7
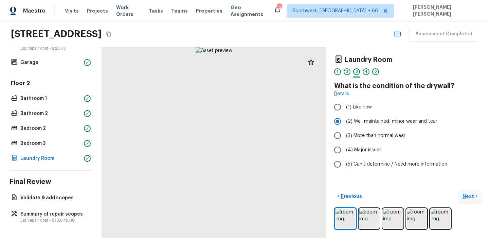
click at [464, 198] on p "Next" at bounding box center [469, 196] width 13 height 7
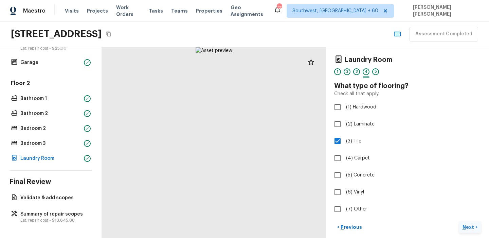
click at [468, 227] on p "Next" at bounding box center [469, 227] width 13 height 7
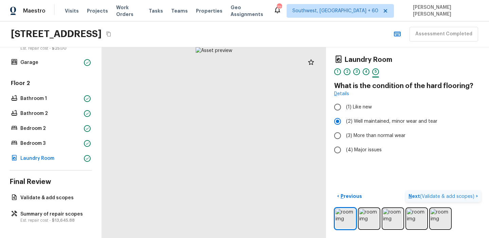
click at [466, 197] on span "( Validate & add scopes )" at bounding box center [447, 196] width 54 height 5
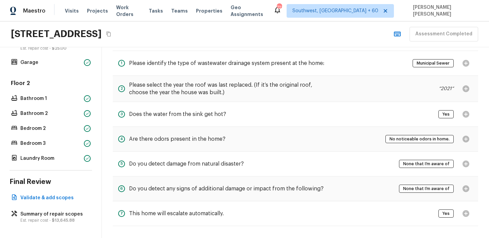
scroll to position [29, 0]
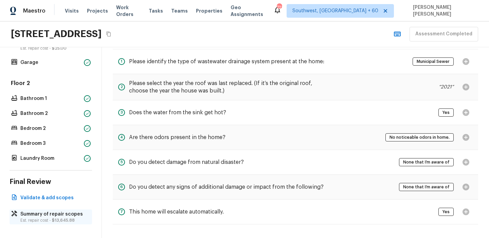
click at [33, 224] on div "Summary of repair scopes Est. repair cost - $13,645.88" at bounding box center [51, 216] width 83 height 15
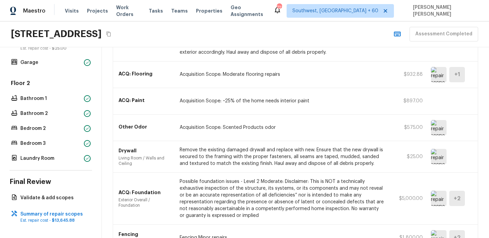
scroll to position [114, 0]
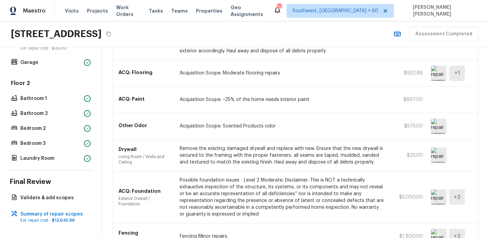
click at [437, 124] on img at bounding box center [439, 126] width 16 height 15
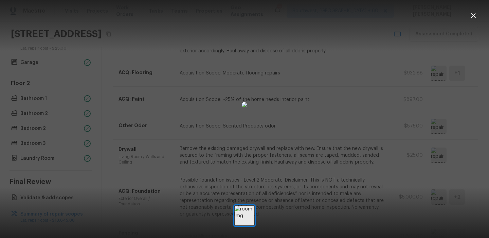
click at [366, 104] on div at bounding box center [244, 105] width 489 height 188
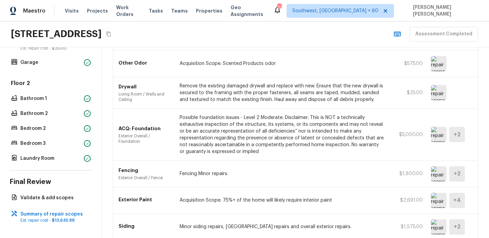
scroll to position [148, 0]
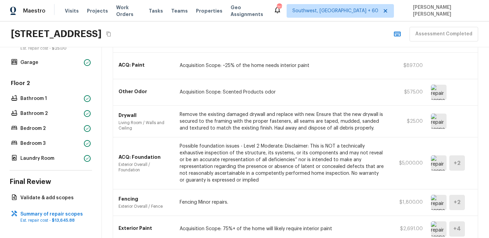
click at [434, 85] on img at bounding box center [439, 92] width 16 height 15
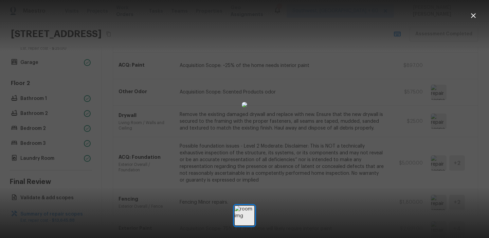
click at [380, 147] on div at bounding box center [244, 105] width 489 height 188
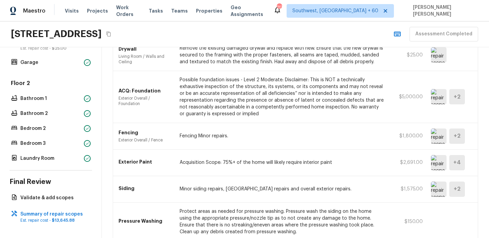
scroll to position [241, 0]
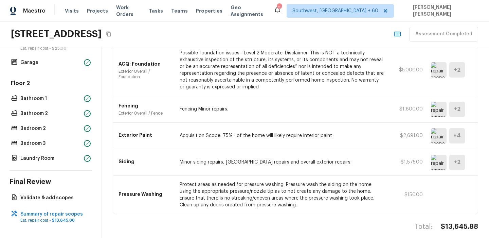
click at [439, 128] on img at bounding box center [439, 135] width 16 height 15
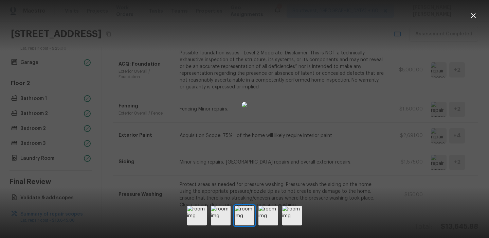
click at [381, 160] on div at bounding box center [244, 105] width 489 height 188
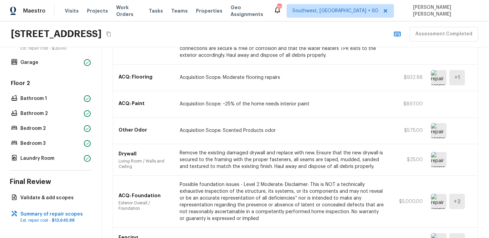
scroll to position [0, 0]
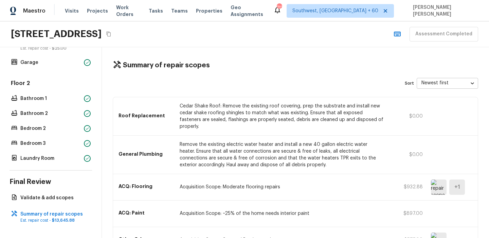
click at [243, 118] on p "Cedar Shake Roof: Remove the existing roof covering, prep the substrate and ins…" at bounding box center [282, 116] width 205 height 27
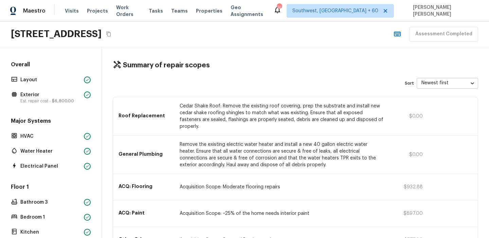
scroll to position [205, 0]
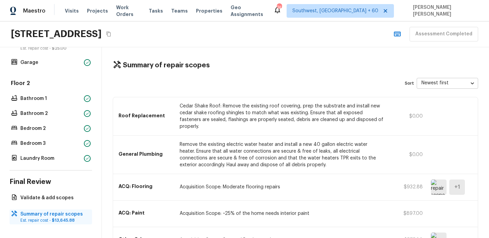
click at [32, 222] on p "Est. repair cost - $13,645.88" at bounding box center [54, 220] width 68 height 5
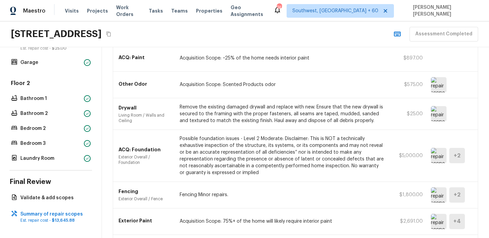
click at [433, 148] on img at bounding box center [439, 155] width 16 height 15
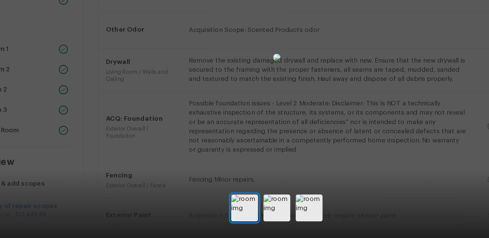
click at [247, 107] on img at bounding box center [244, 104] width 5 height 5
click at [324, 177] on div at bounding box center [244, 105] width 489 height 188
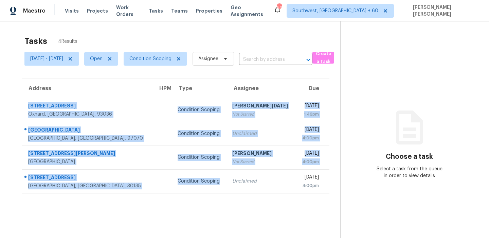
click at [181, 27] on div "Tasks 4 Results [DATE] - [DATE] Open Condition Scoping Assignee ​ Create a Task…" at bounding box center [244, 140] width 489 height 238
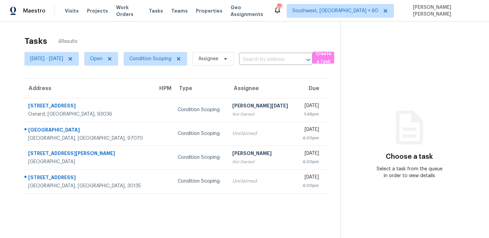
click at [142, 38] on div "Tasks 4 Results" at bounding box center [182, 41] width 316 height 18
click at [112, 62] on span "Open" at bounding box center [101, 59] width 34 height 14
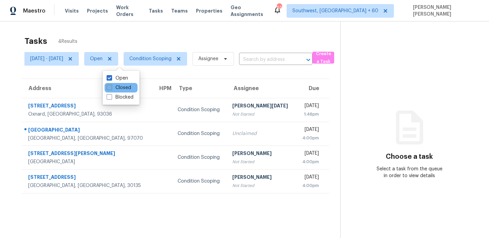
click at [113, 87] on label "Closed" at bounding box center [119, 87] width 24 height 7
click at [111, 87] on input "Closed" at bounding box center [109, 86] width 4 height 4
checkbox input "true"
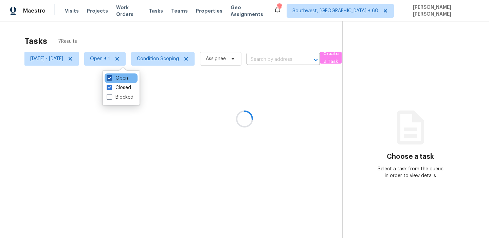
click at [116, 76] on label "Open" at bounding box center [117, 78] width 21 height 7
click at [111, 76] on input "Open" at bounding box center [109, 77] width 4 height 4
checkbox input "false"
click at [123, 47] on div at bounding box center [244, 119] width 489 height 238
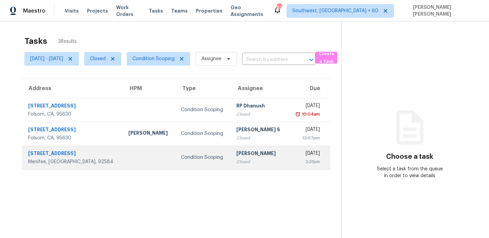
click at [123, 158] on td at bounding box center [149, 157] width 52 height 24
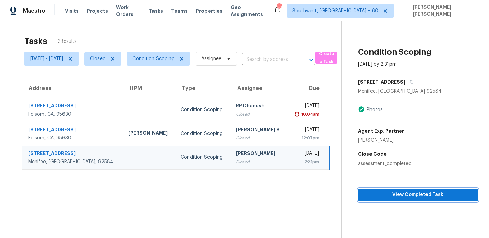
click at [388, 191] on span "View Completed Task" at bounding box center [418, 195] width 109 height 8
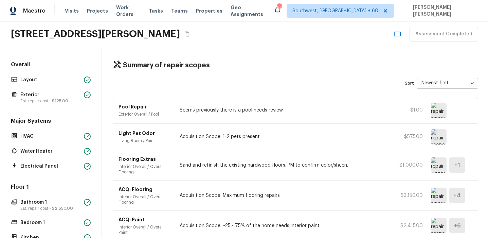
click at [234, 84] on div "Sort Newest first newestFirst ​" at bounding box center [296, 83] width 366 height 11
click at [192, 35] on button "Copy Address" at bounding box center [187, 34] width 9 height 9
click at [190, 32] on icon "Copy Address" at bounding box center [187, 33] width 5 height 5
click at [50, 82] on p "Layout" at bounding box center [50, 79] width 61 height 7
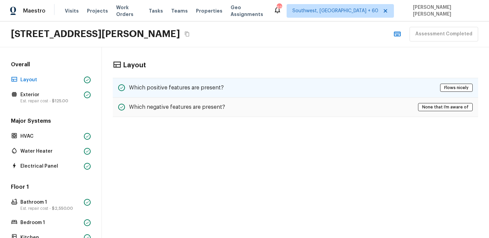
click at [144, 90] on h5 "Which positive features are present?" at bounding box center [176, 87] width 95 height 7
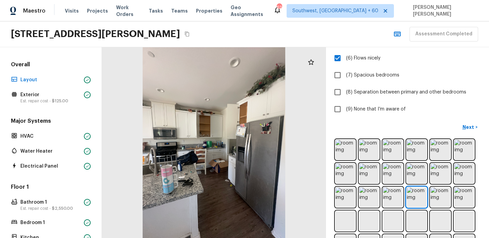
scroll to position [186, 0]
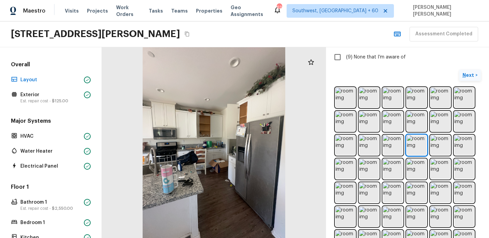
click at [469, 75] on p "Next" at bounding box center [469, 75] width 13 height 7
click at [460, 77] on span "( Exterior )" at bounding box center [464, 75] width 20 height 5
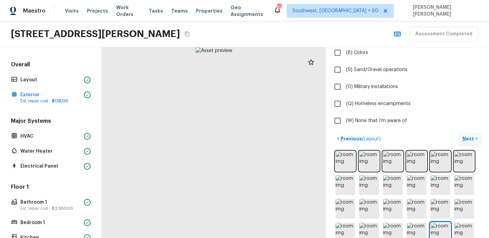
click at [465, 137] on p "Next" at bounding box center [469, 138] width 13 height 7
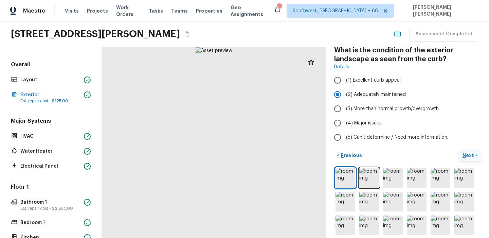
scroll to position [0, 0]
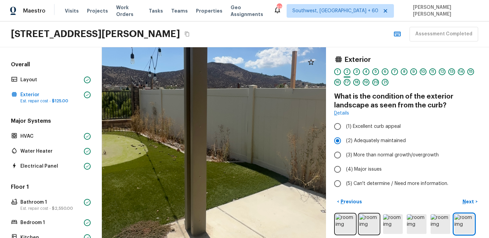
drag, startPoint x: 131, startPoint y: 148, endPoint x: 256, endPoint y: 176, distance: 128.1
click at [256, 175] on div at bounding box center [214, 134] width 675 height 574
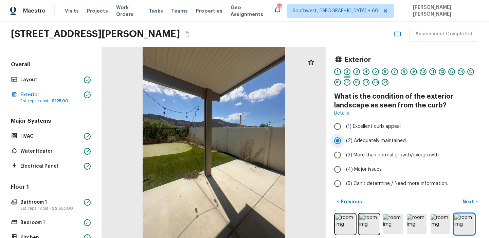
click at [365, 139] on span "(2) Adequately maintained" at bounding box center [376, 140] width 60 height 7
click at [345, 139] on input "(2) Adequately maintained" at bounding box center [338, 141] width 14 height 14
click at [365, 139] on span "(2) Adequately maintained" at bounding box center [376, 140] width 60 height 7
click at [345, 139] on input "(2) Adequately maintained" at bounding box center [338, 141] width 14 height 14
copy span "Adequately"
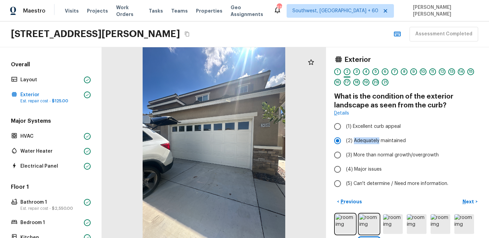
click at [417, 102] on h4 "What is the condition of the exterior landscape as seen from the curb?" at bounding box center [407, 101] width 147 height 18
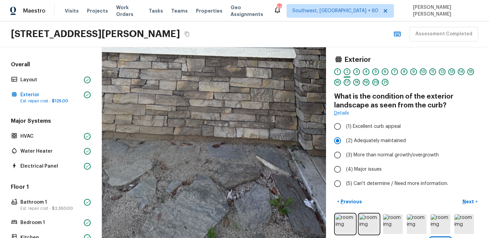
drag, startPoint x: 189, startPoint y: 206, endPoint x: 130, endPoint y: 166, distance: 71.7
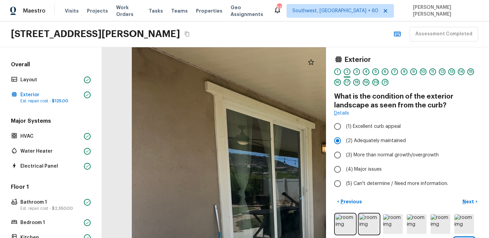
drag, startPoint x: 204, startPoint y: 99, endPoint x: 302, endPoint y: 111, distance: 99.0
click at [302, 111] on div at bounding box center [367, 210] width 740 height 629
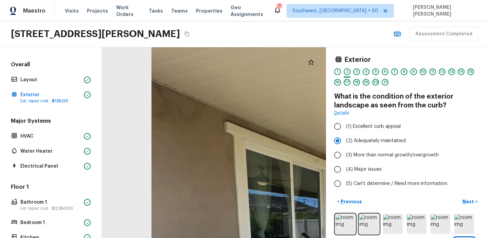
drag, startPoint x: 176, startPoint y: 83, endPoint x: 196, endPoint y: 123, distance: 44.5
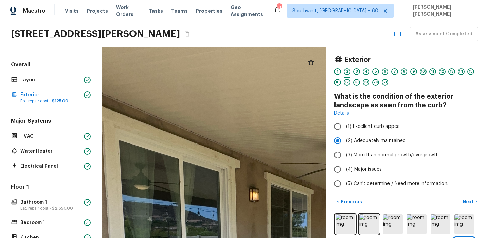
drag, startPoint x: 281, startPoint y: 144, endPoint x: 195, endPoint y: 132, distance: 86.9
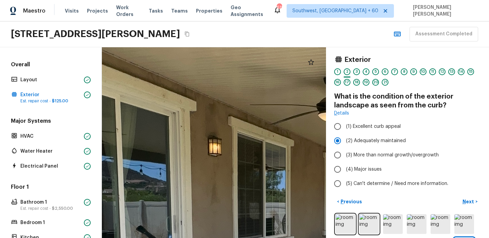
drag, startPoint x: 228, startPoint y: 203, endPoint x: 219, endPoint y: 149, distance: 54.8
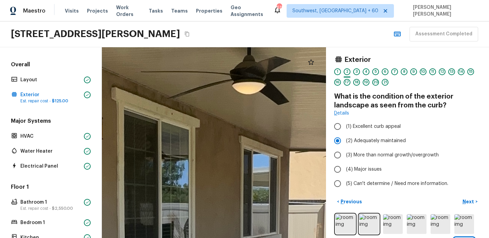
drag, startPoint x: 286, startPoint y: 157, endPoint x: 194, endPoint y: 156, distance: 92.8
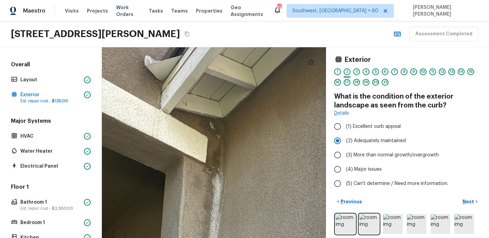
drag, startPoint x: 227, startPoint y: 182, endPoint x: 218, endPoint y: 130, distance: 52.5
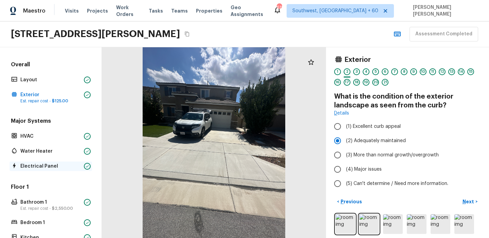
scroll to position [247, 0]
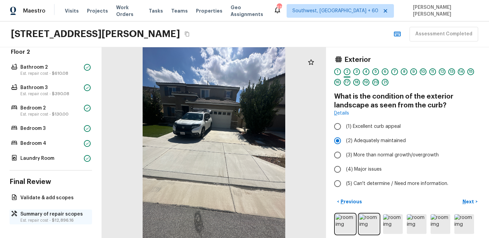
click at [37, 216] on p "Summary of repair scopes" at bounding box center [54, 214] width 68 height 7
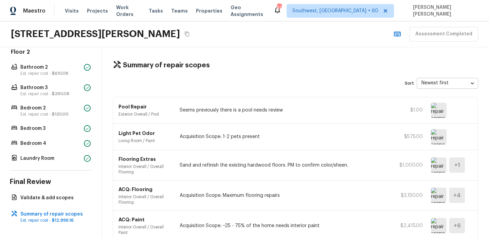
scroll to position [381, 0]
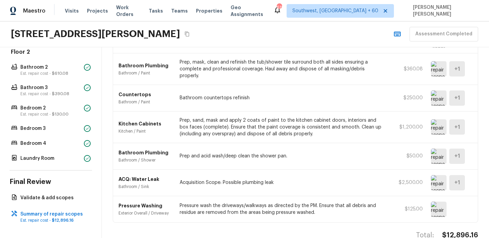
click at [437, 175] on img at bounding box center [439, 182] width 16 height 15
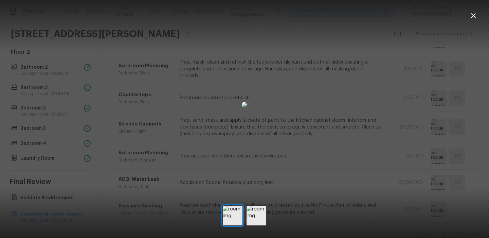
click at [363, 56] on div at bounding box center [244, 105] width 489 height 188
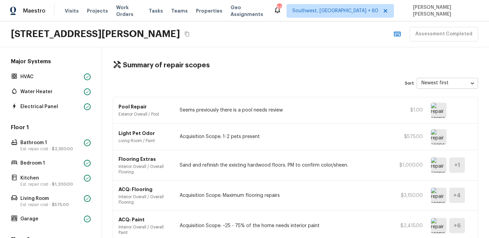
scroll to position [0, 0]
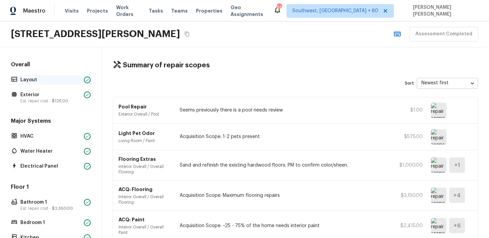
click at [48, 80] on p "Layout" at bounding box center [50, 79] width 61 height 7
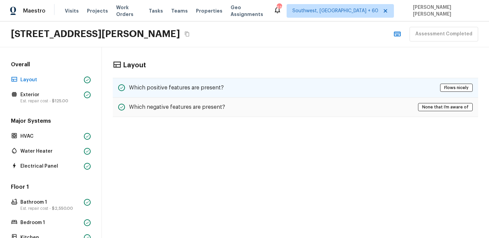
click at [152, 85] on h5 "Which positive features are present?" at bounding box center [176, 87] width 95 height 7
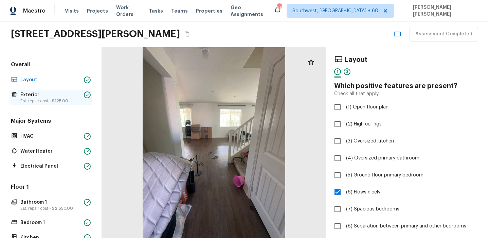
click at [57, 93] on p "Exterior" at bounding box center [50, 94] width 61 height 7
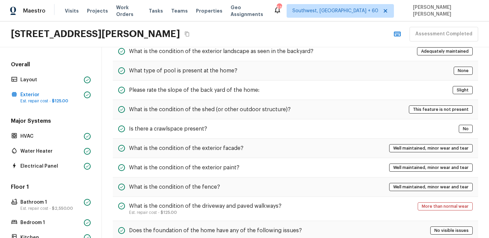
scroll to position [242, 0]
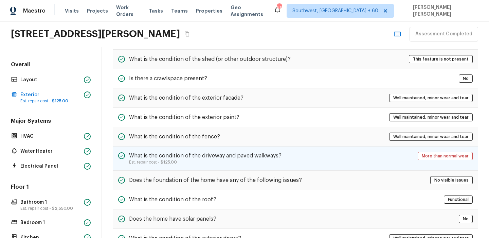
click at [199, 160] on p "Est. repair cost - $125.00" at bounding box center [205, 161] width 153 height 5
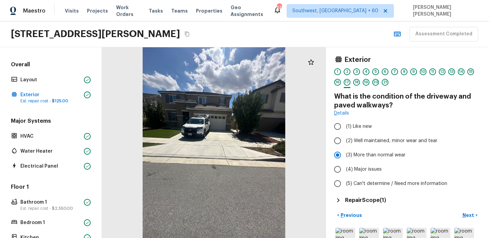
scroll to position [0, 0]
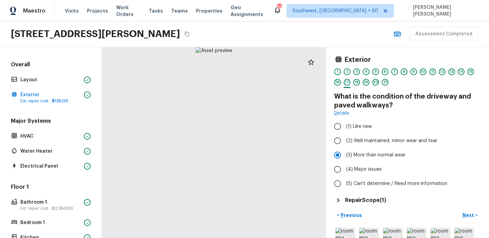
click at [365, 202] on h5 "Repair Scope ( 1 )" at bounding box center [365, 199] width 41 height 7
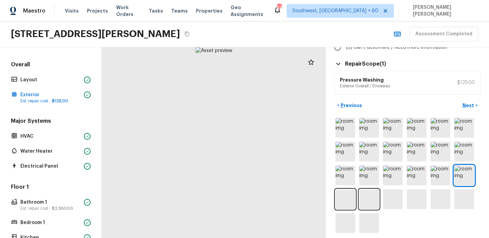
scroll to position [141, 0]
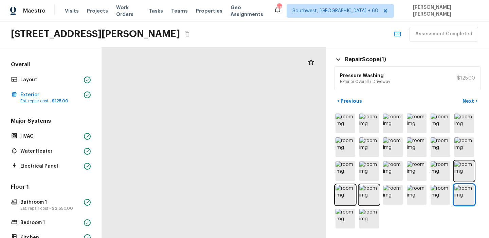
drag, startPoint x: 153, startPoint y: 157, endPoint x: 210, endPoint y: 158, distance: 56.4
click at [210, 159] on div at bounding box center [339, 124] width 833 height 708
drag, startPoint x: 185, startPoint y: 88, endPoint x: 186, endPoint y: 159, distance: 70.7
drag, startPoint x: 286, startPoint y: 123, endPoint x: 181, endPoint y: 153, distance: 109.5
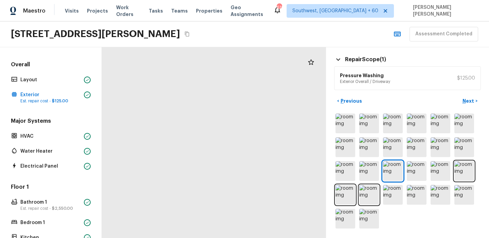
drag, startPoint x: 208, startPoint y: 158, endPoint x: 168, endPoint y: 120, distance: 55.5
drag, startPoint x: 162, startPoint y: 147, endPoint x: 261, endPoint y: 123, distance: 102.3
click at [261, 123] on div at bounding box center [199, 234] width 603 height 512
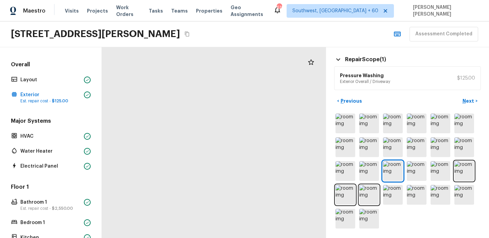
drag, startPoint x: 198, startPoint y: 94, endPoint x: 195, endPoint y: 170, distance: 75.8
click at [195, 170] on div at bounding box center [268, 237] width 731 height 622
drag, startPoint x: 206, startPoint y: 107, endPoint x: 194, endPoint y: 250, distance: 143.9
click at [194, 238] on html "Maestro Visits Projects Work Orders Tasks Teams Properties Geo Assignments 616 …" at bounding box center [244, 119] width 489 height 238
drag, startPoint x: 243, startPoint y: 168, endPoint x: 163, endPoint y: 149, distance: 82.6
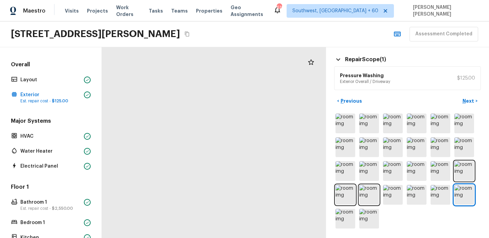
click at [163, 149] on div at bounding box center [211, 100] width 881 height 749
drag, startPoint x: 216, startPoint y: 195, endPoint x: 246, endPoint y: 104, distance: 96.5
click at [246, 104] on div at bounding box center [112, 8] width 881 height 749
drag, startPoint x: 134, startPoint y: 158, endPoint x: 254, endPoint y: 166, distance: 120.9
click at [251, 165] on div at bounding box center [201, 10] width 881 height 749
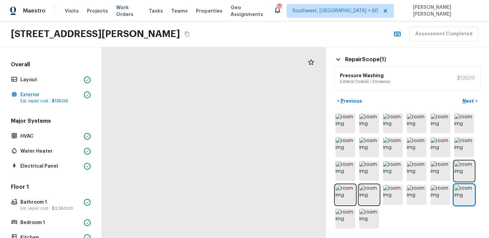
drag, startPoint x: 172, startPoint y: 153, endPoint x: 176, endPoint y: 219, distance: 65.7
click at [176, 219] on div at bounding box center [286, 90] width 881 height 749
click at [309, 14] on div "Maestro Visits Projects Work Orders Tasks Teams Properties Geo Assignments 616 …" at bounding box center [244, 10] width 489 height 21
drag, startPoint x: 246, startPoint y: 78, endPoint x: 232, endPoint y: 181, distance: 103.5
click at [232, 181] on div at bounding box center [277, 105] width 1024 height 870
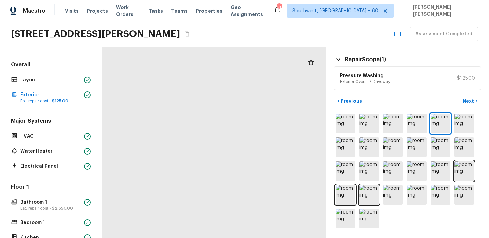
drag, startPoint x: 196, startPoint y: 149, endPoint x: 185, endPoint y: 154, distance: 12.6
click at [185, 154] on div at bounding box center [256, 100] width 1024 height 870
drag, startPoint x: 151, startPoint y: 169, endPoint x: 221, endPoint y: 169, distance: 70.0
click at [221, 169] on div at bounding box center [269, 106] width 859 height 730
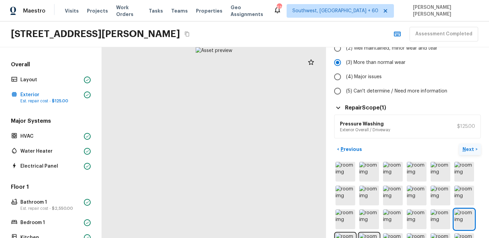
click at [470, 151] on p "Next" at bounding box center [469, 149] width 13 height 7
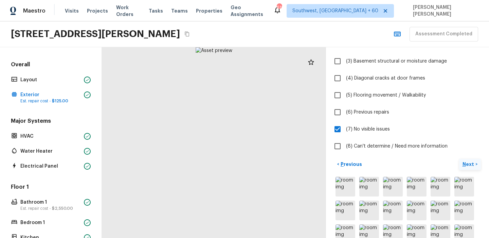
click at [470, 169] on button "Next >" at bounding box center [470, 164] width 22 height 11
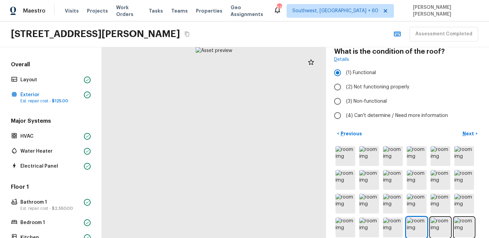
scroll to position [0, 0]
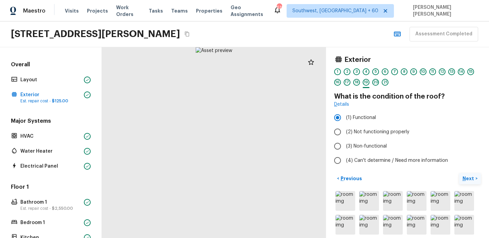
click at [471, 181] on p "Next" at bounding box center [469, 178] width 13 height 7
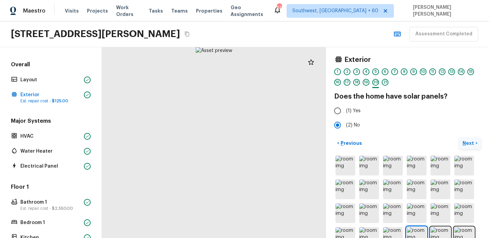
click at [469, 139] on button "Next >" at bounding box center [470, 143] width 22 height 11
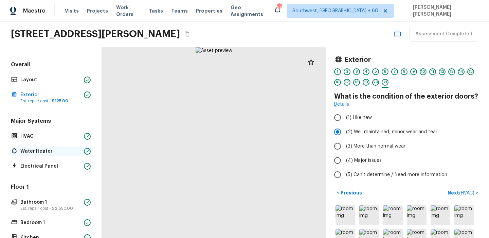
scroll to position [247, 0]
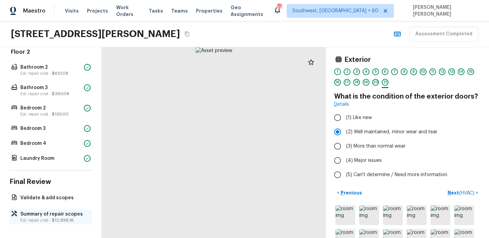
click at [41, 215] on p "Summary of repair scopes" at bounding box center [54, 214] width 68 height 7
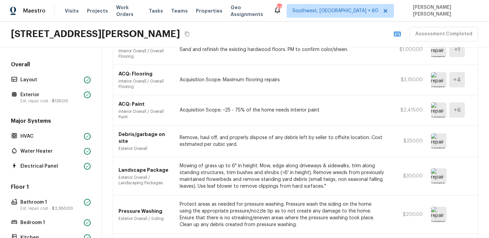
scroll to position [0, 0]
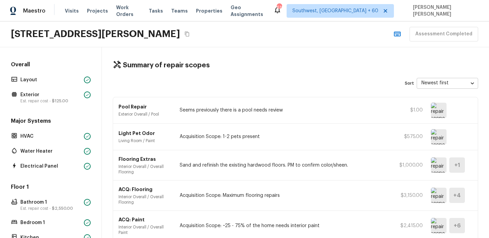
click at [442, 111] on img at bounding box center [439, 110] width 16 height 15
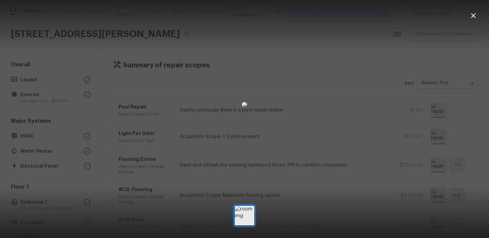
click at [373, 137] on div at bounding box center [244, 105] width 489 height 188
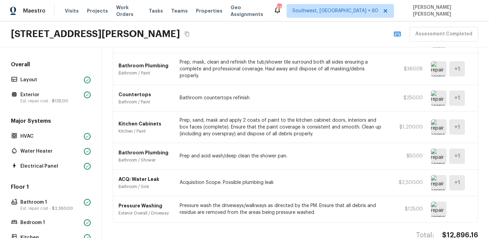
scroll to position [116, 0]
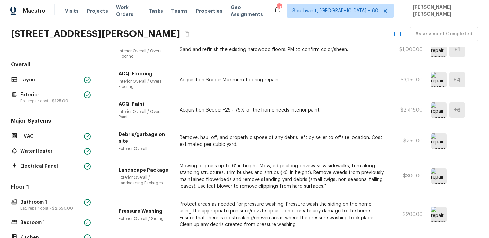
drag, startPoint x: 326, startPoint y: 152, endPoint x: 326, endPoint y: 145, distance: 7.1
click at [326, 145] on div "Pool Repair Exterior Overall / Pool Seems previously there is a pool needs revi…" at bounding box center [296, 234] width 366 height 506
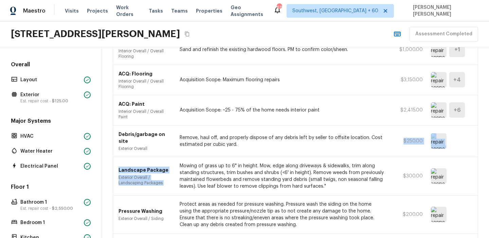
click at [284, 114] on div "ACQ: Paint Interior Overall / Overall Paint Acquisition Scope: ~25 - 75% of the…" at bounding box center [295, 110] width 365 height 30
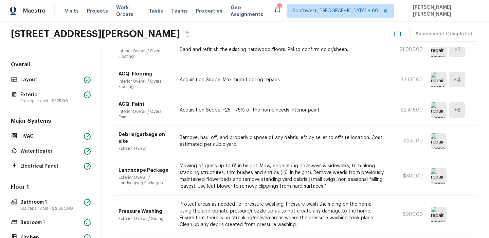
click at [282, 24] on div "24509 Comanche Creek Dr, Menifee, CA 92584 Assessment Completed" at bounding box center [244, 34] width 489 height 26
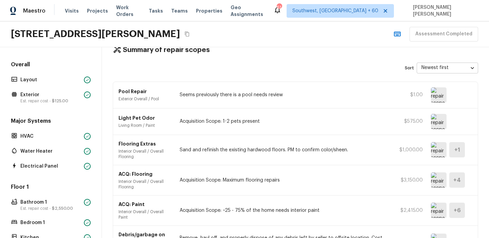
scroll to position [14, 0]
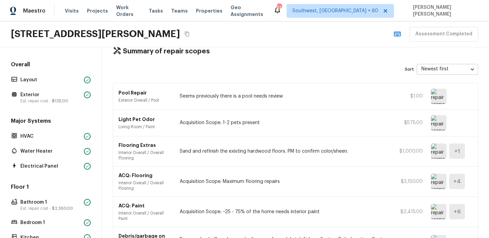
click at [264, 69] on div "Sort Newest first newestFirst ​" at bounding box center [296, 69] width 366 height 11
click at [45, 79] on p "Layout" at bounding box center [50, 79] width 61 height 7
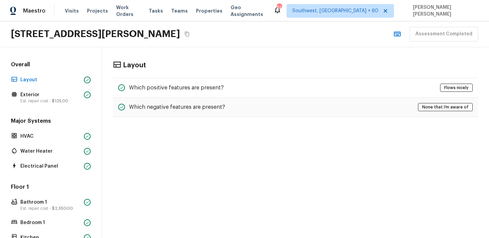
scroll to position [0, 0]
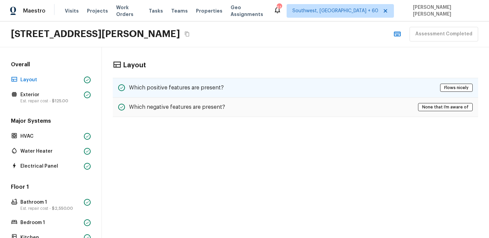
click at [238, 91] on div "Which positive features are present? Flows nicely" at bounding box center [296, 88] width 366 height 20
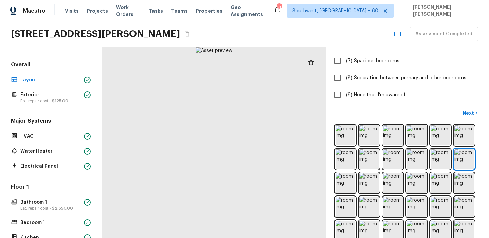
scroll to position [177, 0]
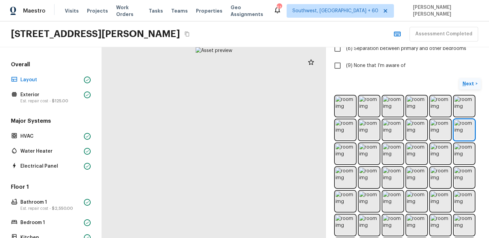
click at [469, 86] on p "Next" at bounding box center [469, 83] width 13 height 7
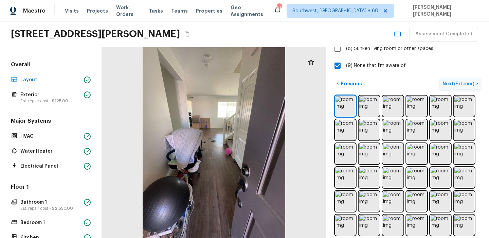
click at [469, 86] on p "Next ( Exterior )" at bounding box center [459, 83] width 33 height 7
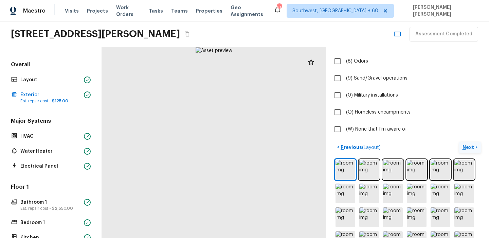
click at [470, 147] on p "Next" at bounding box center [469, 147] width 13 height 7
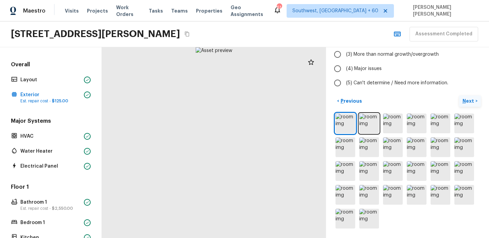
scroll to position [101, 0]
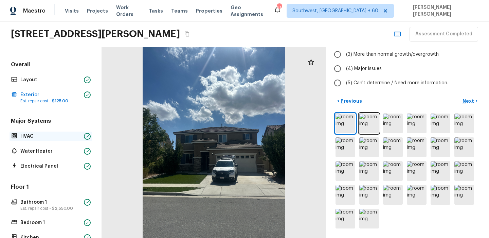
click at [49, 138] on p "HVAC" at bounding box center [50, 136] width 61 height 7
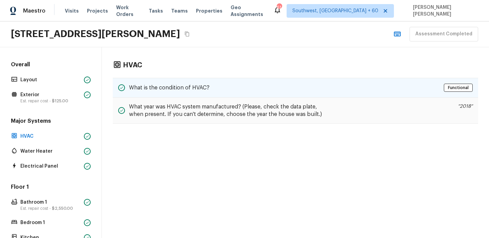
click at [187, 85] on h5 "What is the condition of HVAC?" at bounding box center [169, 87] width 81 height 7
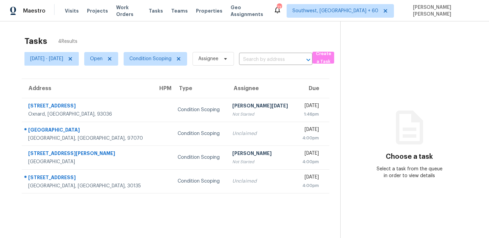
click at [115, 68] on section "Tasks 4 Results [DATE] - [DATE] Open Condition Scoping Assignee ​ Create a Task…" at bounding box center [176, 145] width 330 height 227
click at [103, 62] on span "Open" at bounding box center [96, 58] width 13 height 7
click at [115, 85] on label "Closed" at bounding box center [119, 87] width 24 height 7
click at [111, 85] on input "Closed" at bounding box center [109, 86] width 4 height 4
checkbox input "true"
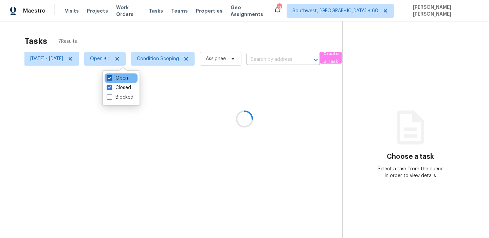
click at [116, 81] on label "Open" at bounding box center [117, 78] width 21 height 7
click at [111, 79] on input "Open" at bounding box center [109, 77] width 4 height 4
checkbox input "false"
click at [139, 36] on div at bounding box center [244, 119] width 489 height 238
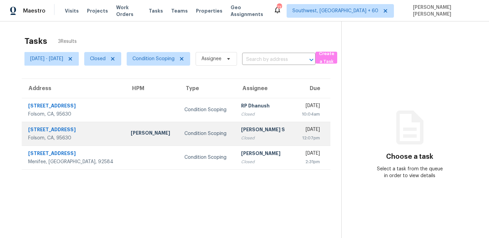
click at [131, 134] on div "Marcos Reyes" at bounding box center [152, 133] width 43 height 8
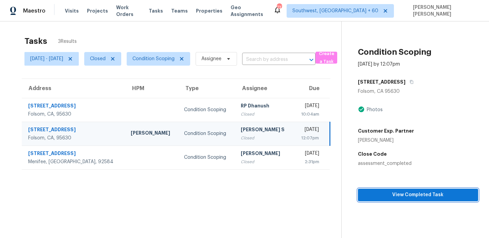
click at [407, 194] on span "View Completed Task" at bounding box center [418, 195] width 109 height 8
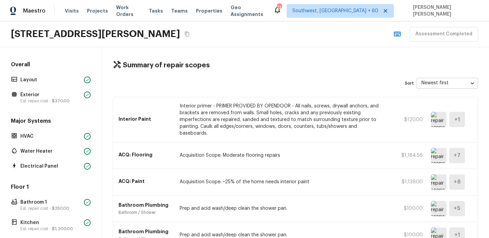
click at [260, 31] on div "4594 Butterfly Ridge Dr, Folsom, CA 95630 Assessment Completed" at bounding box center [244, 34] width 489 height 26
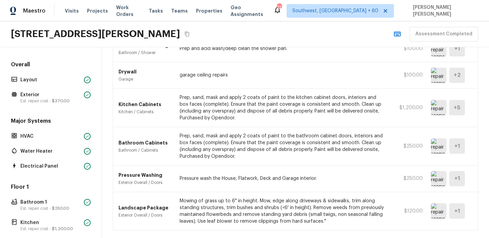
scroll to position [203, 0]
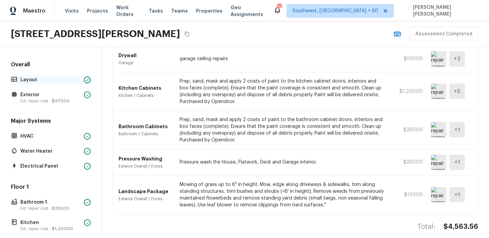
click at [36, 77] on p "Layout" at bounding box center [50, 79] width 61 height 7
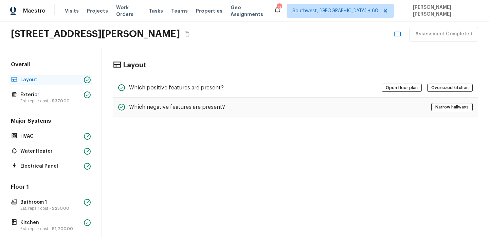
scroll to position [0, 0]
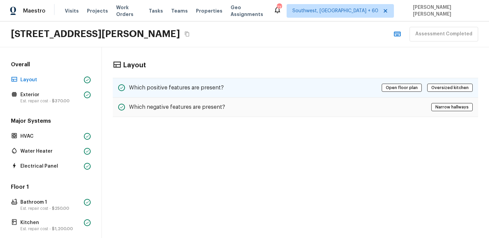
click at [268, 85] on div "Which positive features are present? Open floor plan Oversized kitchen" at bounding box center [296, 88] width 366 height 20
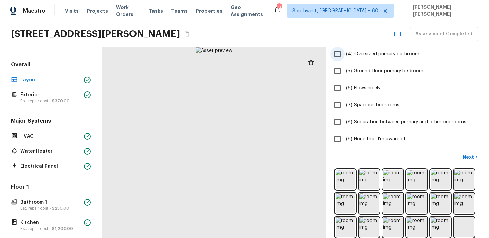
scroll to position [136, 0]
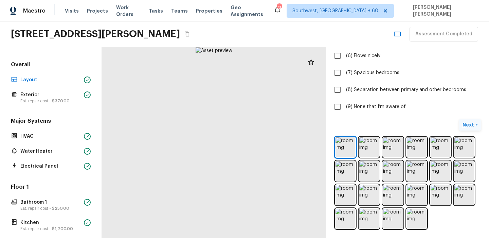
click at [464, 125] on p "Next" at bounding box center [469, 124] width 13 height 7
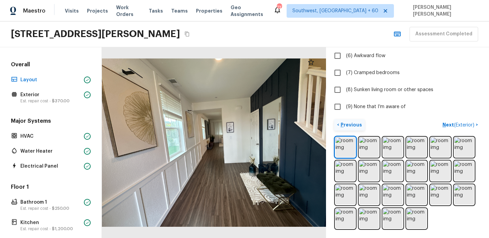
click at [353, 125] on p "Previous" at bounding box center [351, 124] width 23 height 7
click at [468, 126] on p "Next" at bounding box center [469, 124] width 13 height 7
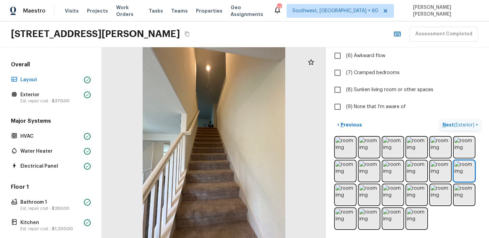
click at [468, 123] on span "( Exterior )" at bounding box center [464, 125] width 20 height 5
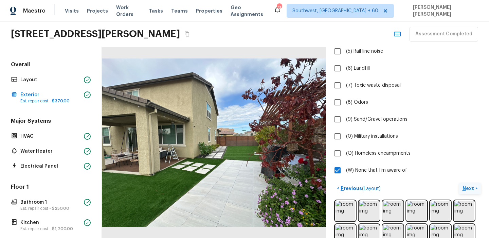
click at [469, 185] on p "Next" at bounding box center [469, 188] width 13 height 7
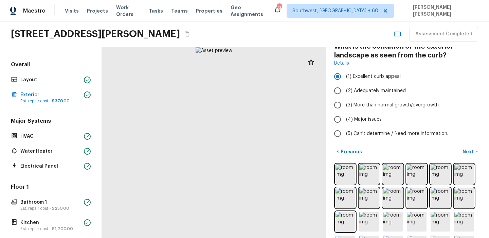
scroll to position [23, 0]
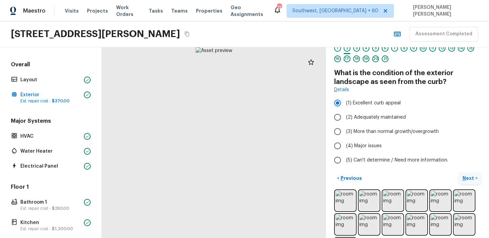
click at [470, 179] on p "Next" at bounding box center [469, 178] width 13 height 7
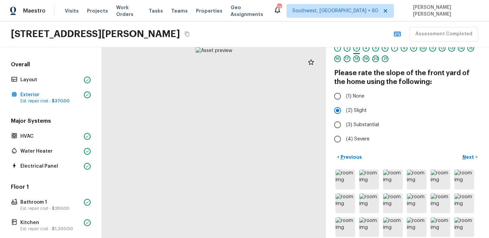
click at [429, 158] on div "< Previous Next >" at bounding box center [407, 157] width 147 height 11
click at [466, 157] on p "Next" at bounding box center [469, 157] width 13 height 7
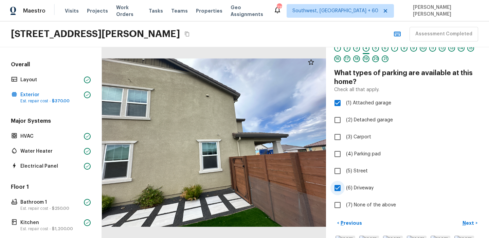
scroll to position [39, 0]
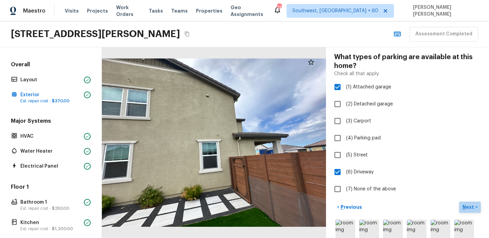
click at [465, 205] on p "Next" at bounding box center [469, 207] width 13 height 7
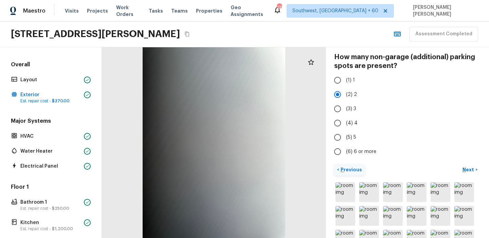
click at [349, 168] on p "Previous" at bounding box center [351, 169] width 23 height 7
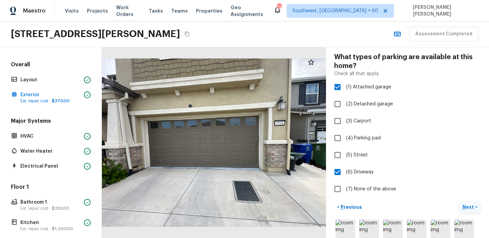
click at [475, 205] on p "Next" at bounding box center [469, 207] width 13 height 7
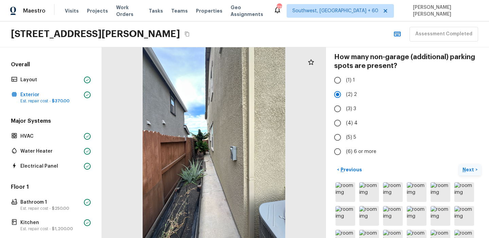
click at [472, 171] on p "Next" at bounding box center [469, 169] width 13 height 7
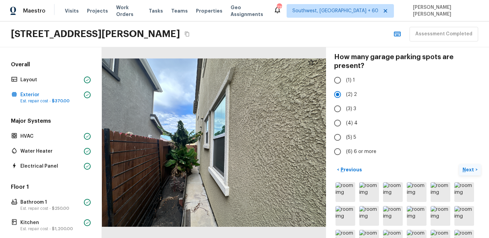
click at [469, 173] on button "Next >" at bounding box center [470, 169] width 22 height 11
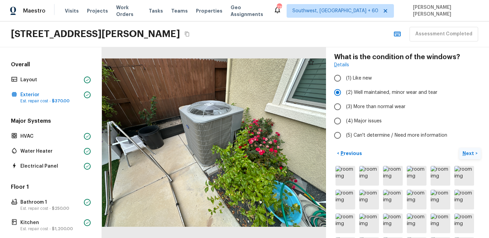
click at [469, 152] on p "Next" at bounding box center [469, 153] width 13 height 7
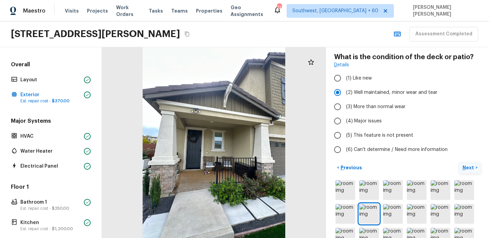
click at [464, 170] on p "Next" at bounding box center [469, 167] width 13 height 7
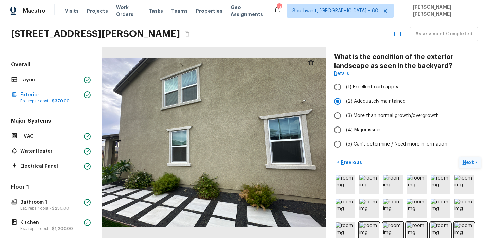
click at [470, 165] on p "Next" at bounding box center [469, 162] width 13 height 7
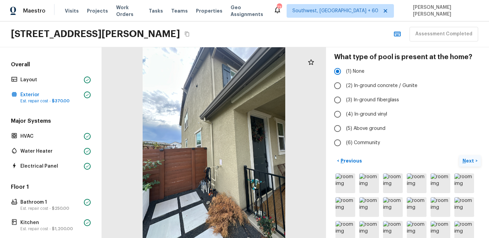
click at [464, 162] on p "Next" at bounding box center [469, 160] width 13 height 7
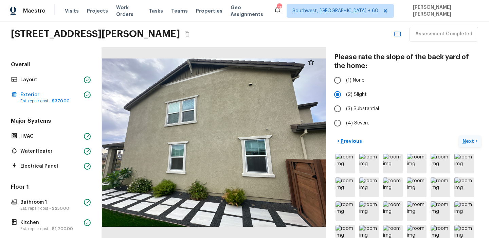
click at [470, 139] on p "Next" at bounding box center [469, 141] width 13 height 7
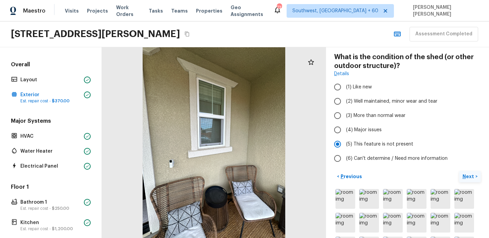
click at [469, 179] on p "Next" at bounding box center [469, 176] width 13 height 7
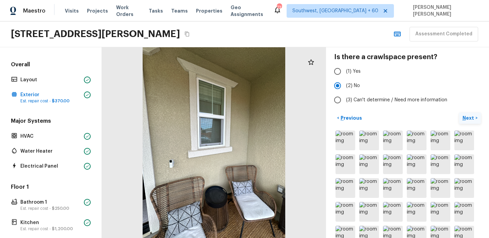
click at [472, 117] on p "Next" at bounding box center [469, 118] width 13 height 7
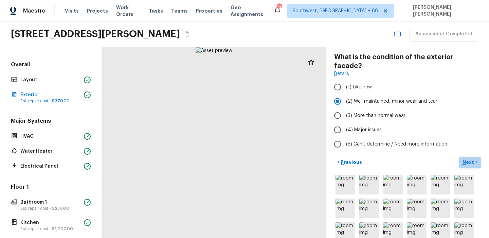
click at [469, 158] on button "Next >" at bounding box center [470, 162] width 22 height 11
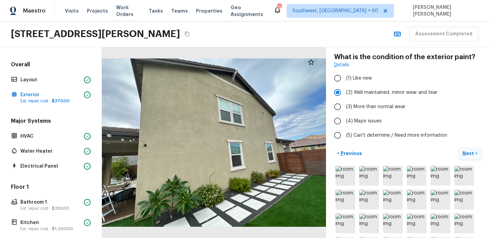
click at [469, 158] on button "Next >" at bounding box center [470, 153] width 22 height 11
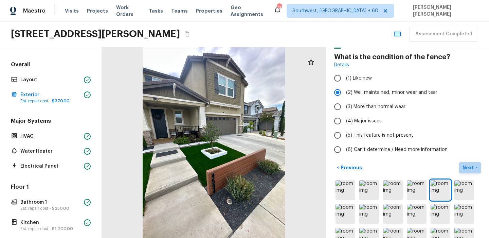
click at [467, 169] on p "Next" at bounding box center [469, 167] width 13 height 7
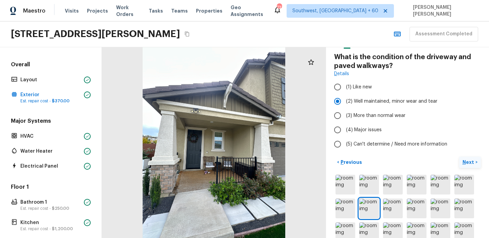
click at [460, 163] on button "Next >" at bounding box center [470, 162] width 22 height 11
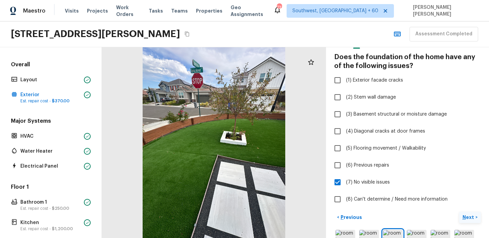
click at [468, 214] on p "Next" at bounding box center [469, 217] width 13 height 7
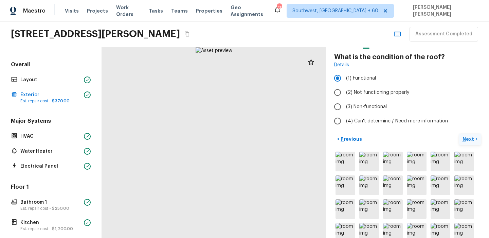
click at [474, 134] on button "Next >" at bounding box center [470, 139] width 22 height 11
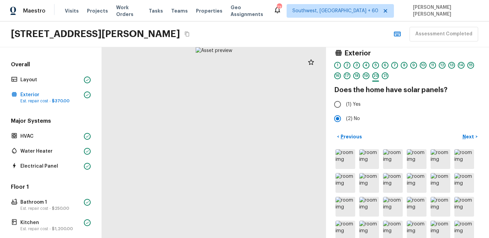
scroll to position [4, 0]
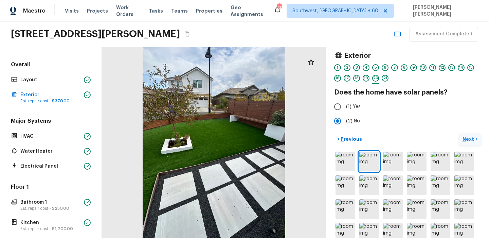
click at [466, 138] on p "Next" at bounding box center [469, 139] width 13 height 7
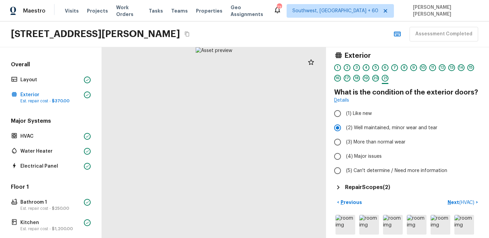
click at [369, 186] on h5 "Repair Scopes ( 2 )" at bounding box center [367, 187] width 45 height 7
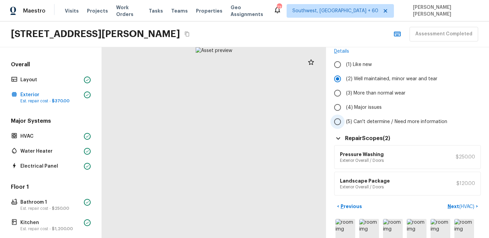
scroll to position [54, 0]
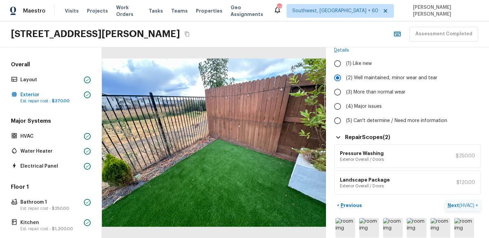
click at [457, 205] on p "Next ( HVAC )" at bounding box center [462, 205] width 28 height 7
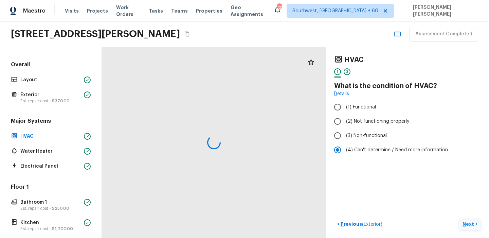
scroll to position [0, 0]
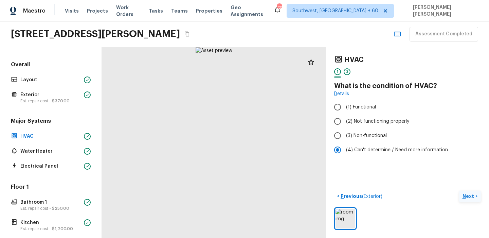
click at [469, 194] on p "Next" at bounding box center [469, 196] width 13 height 7
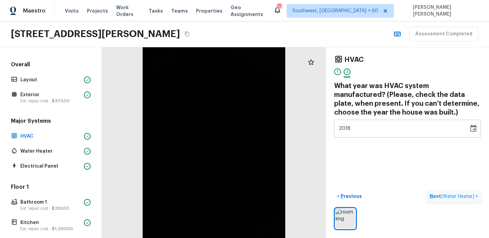
click at [470, 197] on span "( Water Heater )" at bounding box center [457, 196] width 33 height 5
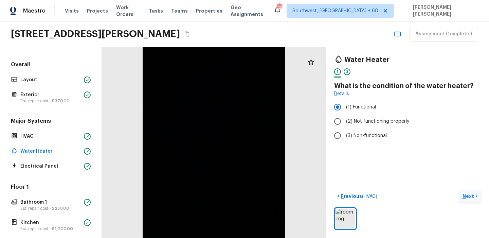
click at [470, 197] on p "Next" at bounding box center [469, 196] width 13 height 7
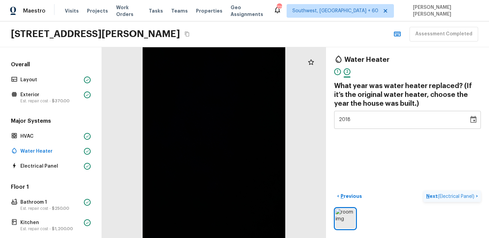
click at [464, 195] on span "( Electrical Panel )" at bounding box center [456, 196] width 37 height 5
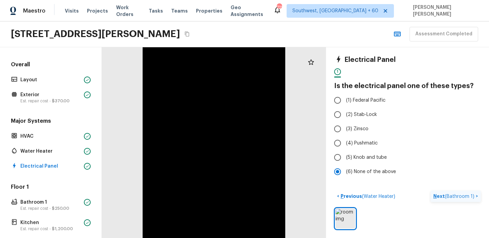
click at [464, 195] on span "( Bathroom 1 )" at bounding box center [460, 196] width 30 height 5
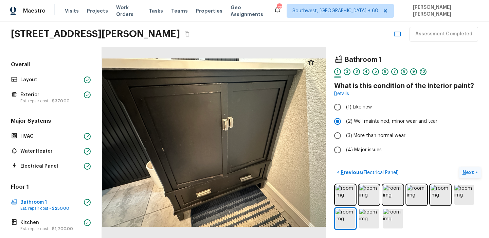
click at [472, 170] on p "Next" at bounding box center [469, 172] width 13 height 7
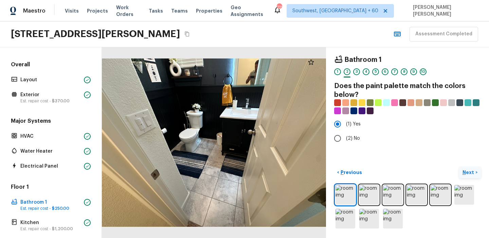
click at [472, 170] on p "Next" at bounding box center [469, 172] width 13 height 7
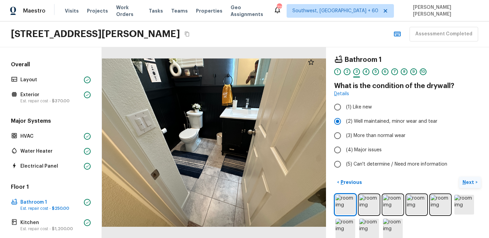
click at [472, 170] on label "(5) Can't determine / Need more information" at bounding box center [403, 164] width 145 height 14
click at [345, 170] on input "(5) Can't determine / Need more information" at bounding box center [338, 164] width 14 height 14
radio input "true"
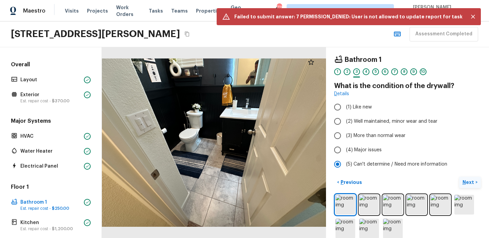
click at [469, 180] on p "Next" at bounding box center [469, 182] width 13 height 7
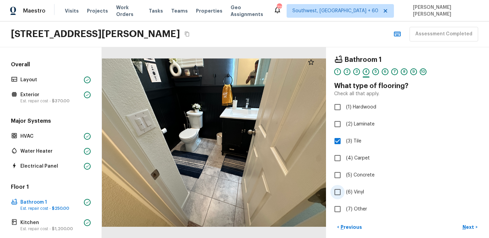
scroll to position [52, 0]
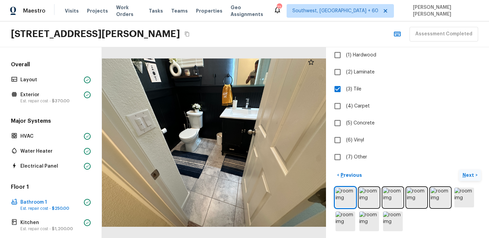
click at [468, 175] on p "Next" at bounding box center [469, 175] width 13 height 7
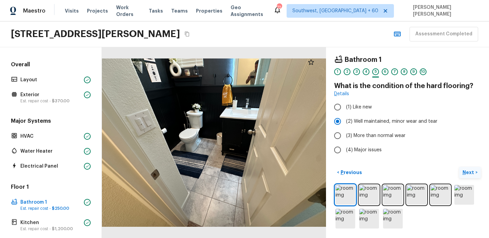
scroll to position [0, 0]
click at [470, 172] on p "Next" at bounding box center [469, 172] width 13 height 7
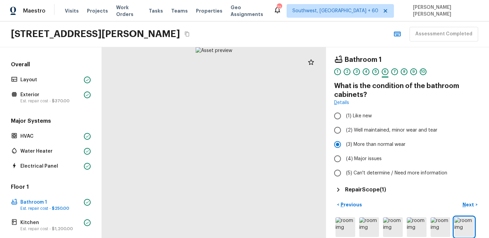
click at [378, 190] on h5 "Repair Scope ( 1 )" at bounding box center [365, 189] width 41 height 7
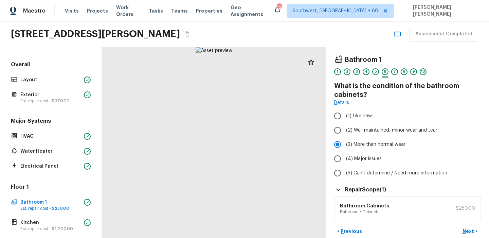
scroll to position [26, 0]
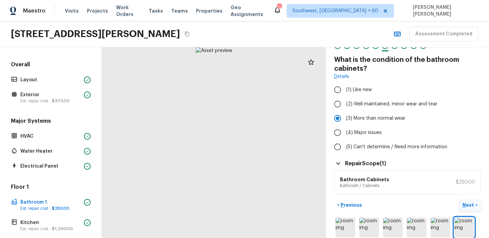
click at [469, 207] on p "Next" at bounding box center [469, 205] width 13 height 7
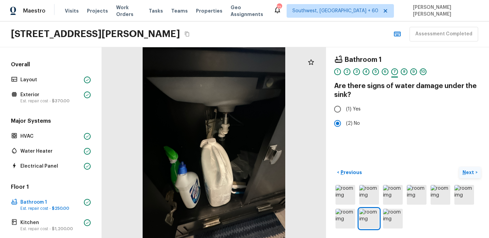
scroll to position [0, 0]
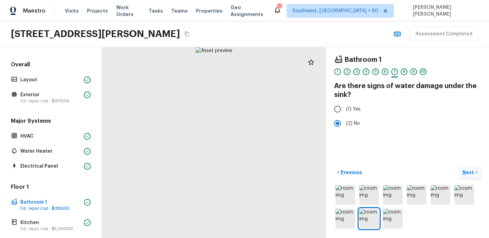
click at [466, 174] on p "Next" at bounding box center [469, 172] width 13 height 7
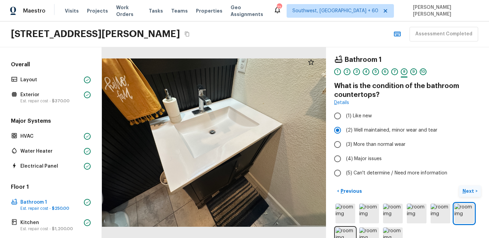
click at [467, 194] on button "Next >" at bounding box center [470, 191] width 22 height 11
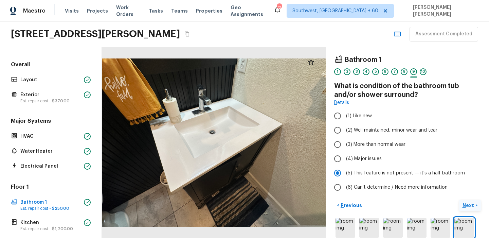
click at [469, 205] on p "Next" at bounding box center [469, 205] width 13 height 7
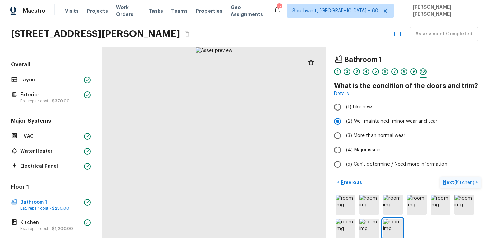
click at [469, 184] on span "( Kitchen )" at bounding box center [465, 182] width 20 height 5
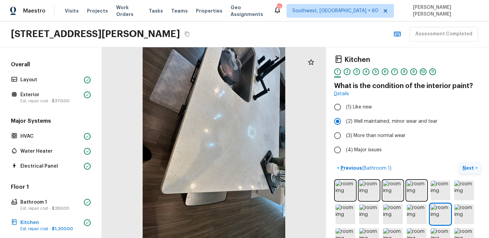
click at [471, 169] on p "Next" at bounding box center [469, 167] width 13 height 7
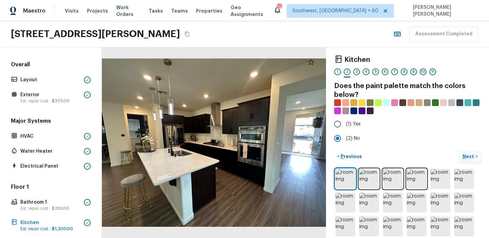
click at [470, 155] on p "Next" at bounding box center [469, 156] width 13 height 7
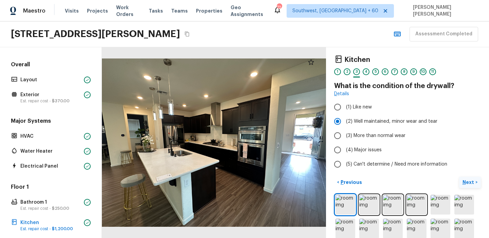
click at [470, 155] on label "(4) Major issues" at bounding box center [403, 150] width 145 height 14
click at [345, 155] on input "(4) Major issues" at bounding box center [338, 150] width 14 height 14
radio input "true"
click at [468, 183] on p "Next" at bounding box center [469, 182] width 13 height 7
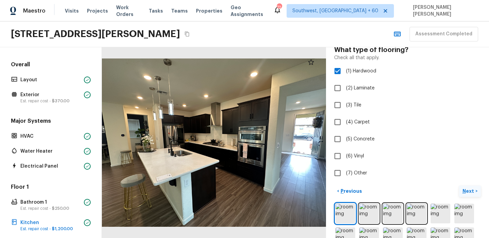
scroll to position [68, 0]
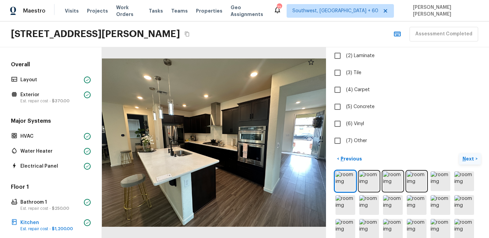
click at [469, 162] on button "Next >" at bounding box center [470, 158] width 22 height 11
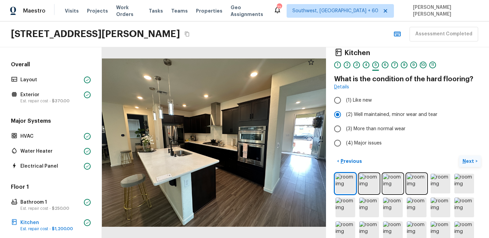
scroll to position [0, 0]
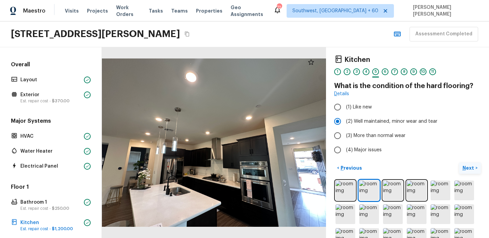
click at [469, 162] on button "Next >" at bounding box center [470, 167] width 22 height 11
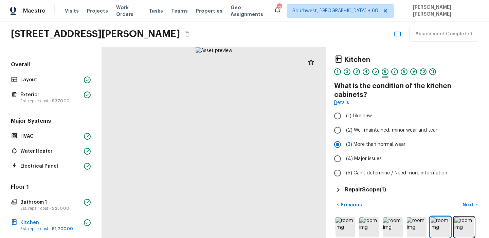
click at [363, 189] on h5 "Repair Scope ( 1 )" at bounding box center [365, 189] width 41 height 7
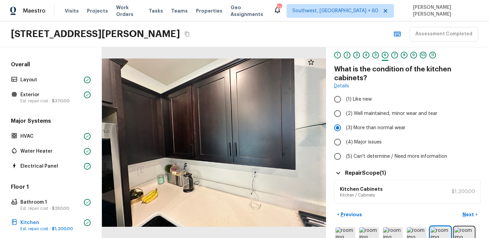
scroll to position [27, 0]
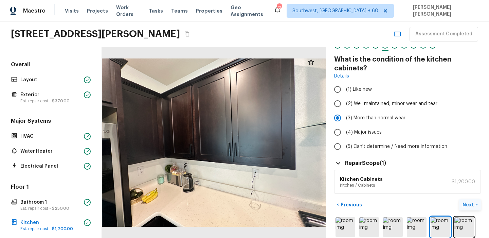
click at [465, 204] on p "Next" at bounding box center [469, 204] width 13 height 7
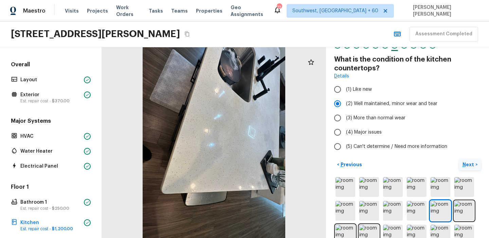
click at [471, 161] on button "Next >" at bounding box center [470, 164] width 22 height 11
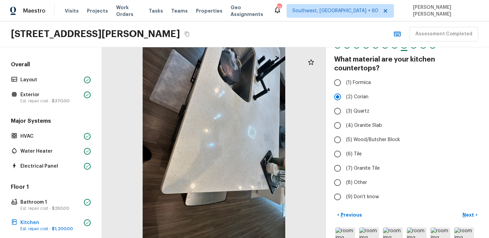
click at [466, 199] on div "Kitchen 1 2 3 4 5 6 7 8 9 10 11 What material are your kitchen countertops? (1)…" at bounding box center [407, 142] width 163 height 191
click at [468, 211] on p "Next" at bounding box center [469, 214] width 13 height 7
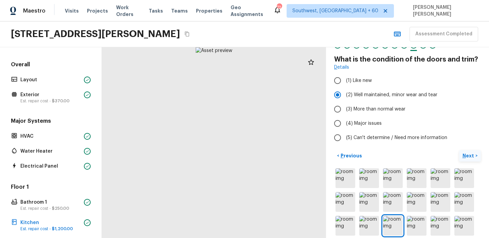
click at [469, 155] on p "Next" at bounding box center [469, 155] width 13 height 7
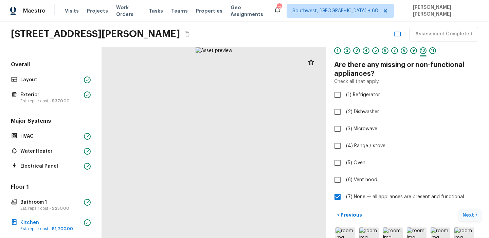
scroll to position [23, 0]
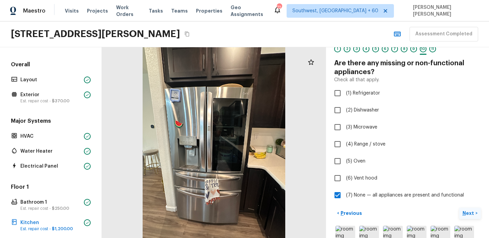
click at [470, 214] on p "Next" at bounding box center [469, 213] width 13 height 7
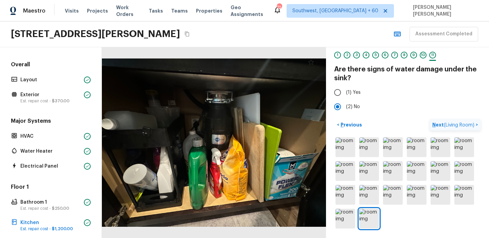
click at [460, 124] on span "( Living Room )" at bounding box center [459, 125] width 31 height 5
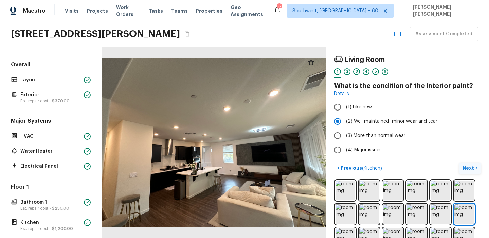
click at [469, 165] on p "Next" at bounding box center [469, 167] width 13 height 7
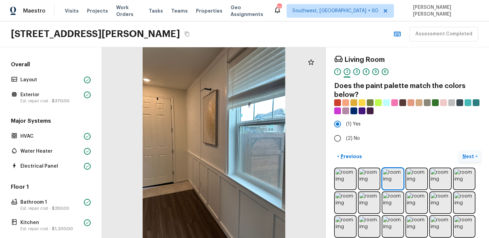
click at [470, 160] on button "Next >" at bounding box center [470, 156] width 22 height 11
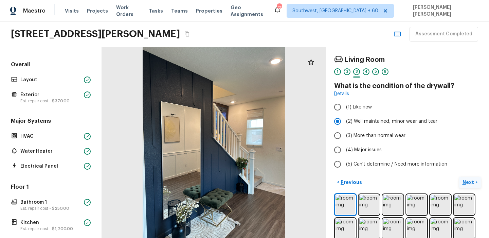
click at [466, 181] on p "Next" at bounding box center [469, 182] width 13 height 7
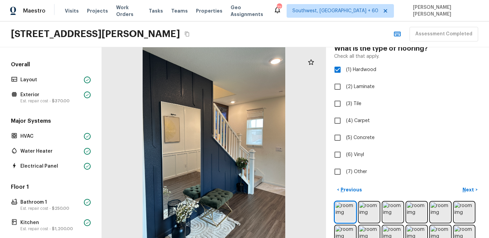
scroll to position [40, 0]
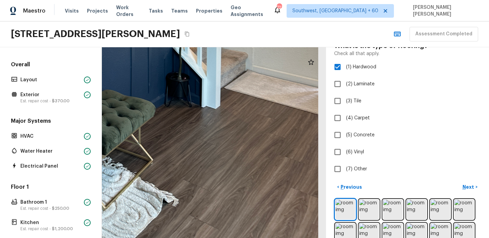
drag, startPoint x: 250, startPoint y: 183, endPoint x: 266, endPoint y: 92, distance: 91.9
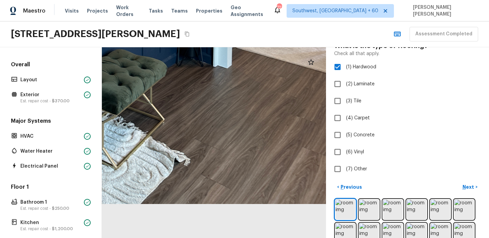
drag, startPoint x: 250, startPoint y: 148, endPoint x: 259, endPoint y: 102, distance: 46.8
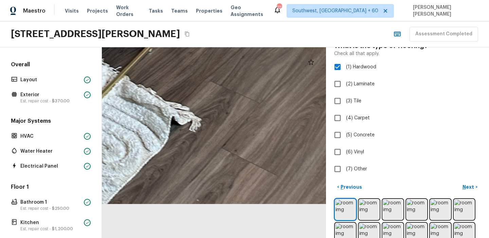
drag, startPoint x: 211, startPoint y: 197, endPoint x: 236, endPoint y: 97, distance: 102.5
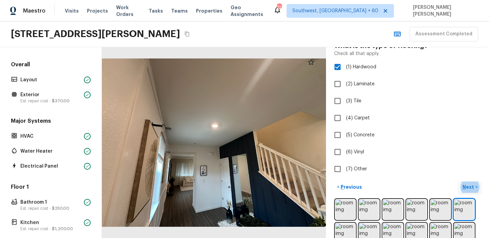
click at [470, 186] on p "Next" at bounding box center [469, 187] width 13 height 7
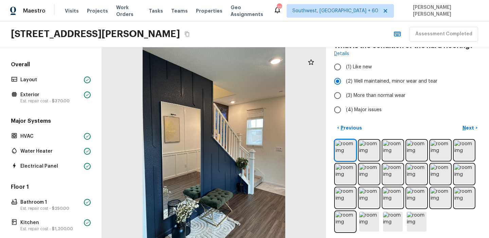
click at [428, 128] on div "< Previous Next >" at bounding box center [407, 127] width 147 height 11
click at [463, 131] on button "Next >" at bounding box center [470, 127] width 22 height 11
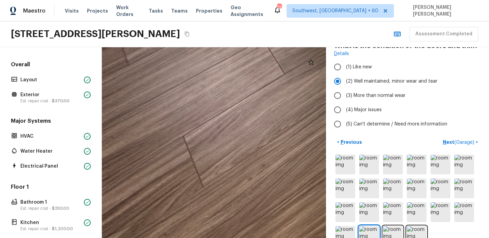
drag, startPoint x: 126, startPoint y: 171, endPoint x: 222, endPoint y: 179, distance: 96.5
click at [222, 179] on div at bounding box center [476, 22] width 804 height 683
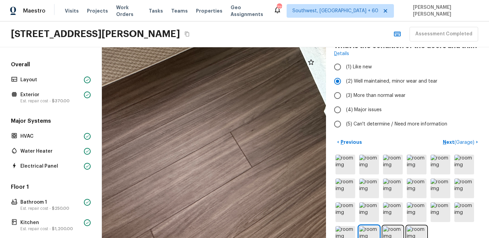
drag, startPoint x: 281, startPoint y: 105, endPoint x: 245, endPoint y: 204, distance: 105.7
click at [245, 204] on div at bounding box center [444, 115] width 804 height 683
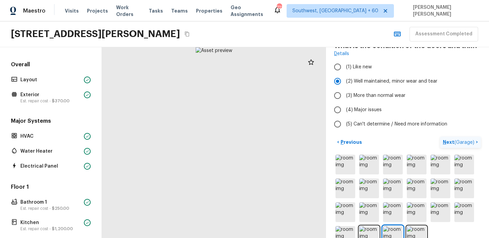
click at [460, 139] on p "Next ( Garage )" at bounding box center [459, 142] width 33 height 7
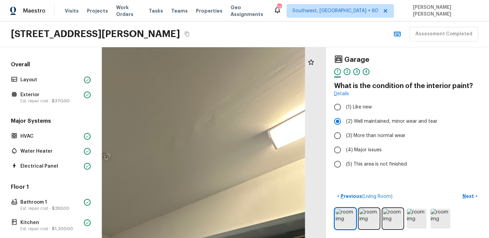
drag, startPoint x: 258, startPoint y: 96, endPoint x: 237, endPoint y: 143, distance: 52.0
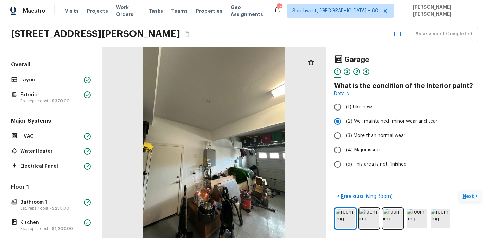
click at [465, 193] on p "Next" at bounding box center [469, 196] width 13 height 7
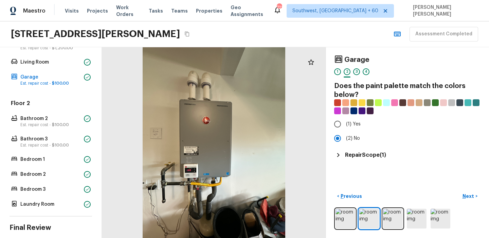
scroll to position [181, 0]
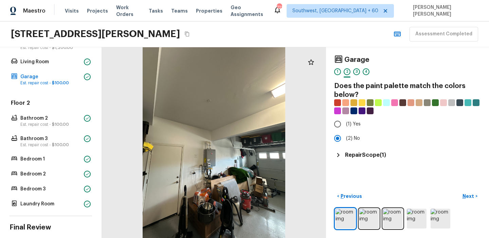
click at [366, 156] on h5 "Repair Scope ( 1 )" at bounding box center [365, 154] width 41 height 7
click at [472, 197] on p "Next" at bounding box center [469, 196] width 13 height 7
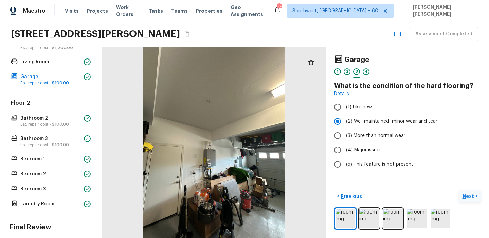
click at [472, 197] on p "Next" at bounding box center [469, 196] width 13 height 7
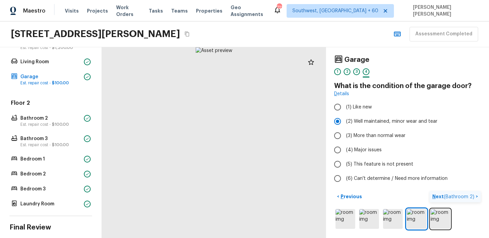
click at [472, 197] on span "( Bathroom 2 )" at bounding box center [459, 196] width 31 height 5
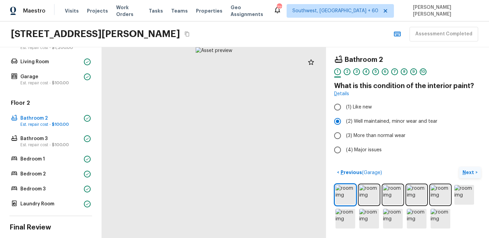
click at [472, 171] on p "Next" at bounding box center [469, 172] width 13 height 7
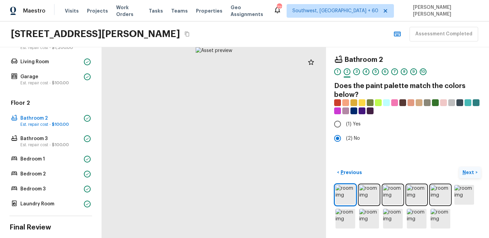
click at [472, 171] on p "Next" at bounding box center [469, 172] width 13 height 7
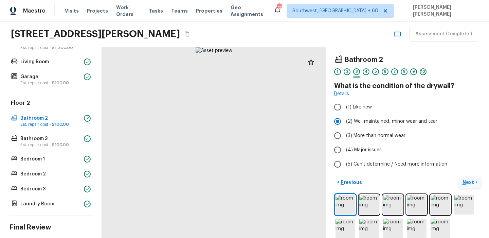
click at [469, 187] on button "Next >" at bounding box center [470, 182] width 22 height 11
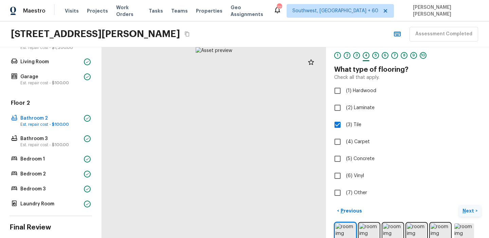
scroll to position [25, 0]
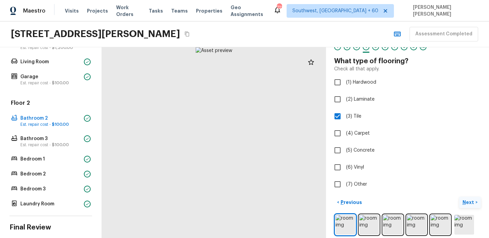
click at [473, 199] on p "Next" at bounding box center [469, 202] width 13 height 7
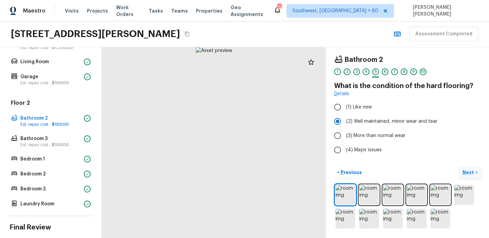
scroll to position [0, 0]
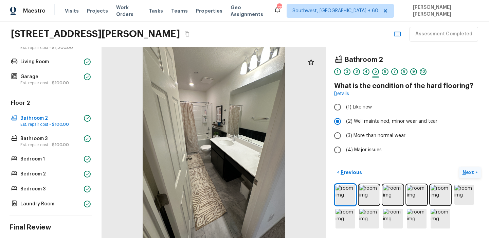
click at [468, 174] on p "Next" at bounding box center [469, 172] width 13 height 7
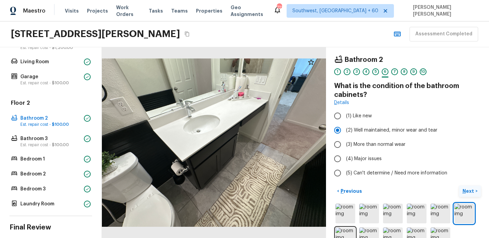
click at [468, 191] on p "Next" at bounding box center [469, 191] width 13 height 7
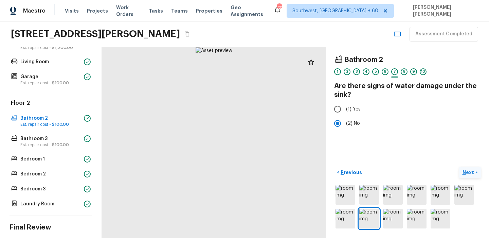
click at [470, 174] on p "Next" at bounding box center [469, 172] width 13 height 7
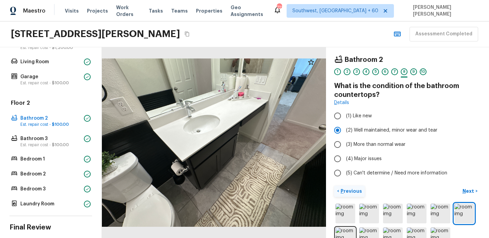
click at [358, 189] on p "Previous" at bounding box center [351, 191] width 23 height 7
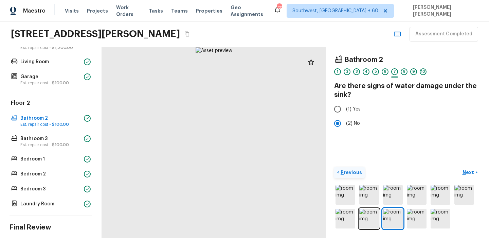
click at [357, 176] on button "< Previous" at bounding box center [349, 172] width 31 height 11
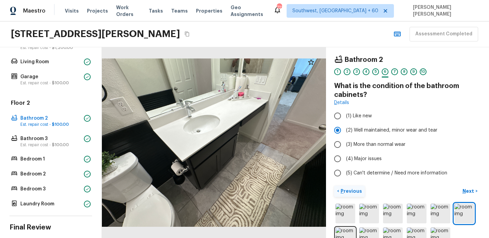
click at [351, 190] on p "Previous" at bounding box center [351, 191] width 23 height 7
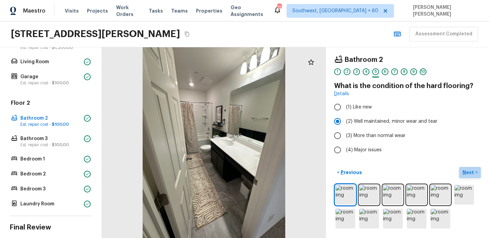
click at [462, 175] on button "Next >" at bounding box center [470, 172] width 22 height 11
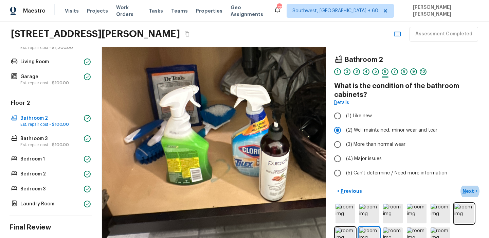
drag, startPoint x: 238, startPoint y: 175, endPoint x: 207, endPoint y: 225, distance: 59.1
click at [207, 225] on div at bounding box center [240, 78] width 446 height 379
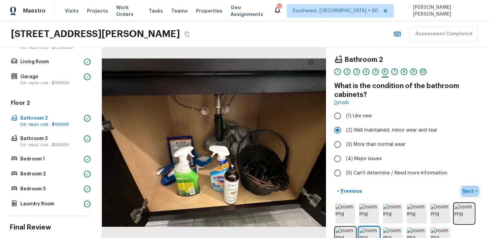
click at [464, 191] on p "Next" at bounding box center [469, 191] width 13 height 7
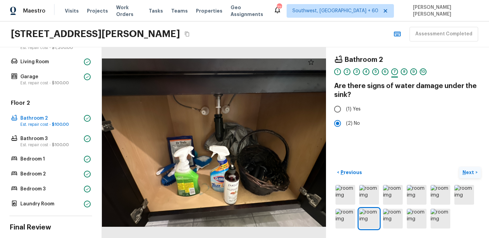
click at [473, 175] on p "Next" at bounding box center [469, 172] width 13 height 7
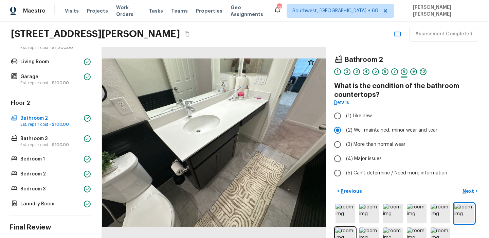
click at [422, 189] on div "< Previous Next >" at bounding box center [407, 191] width 147 height 11
click at [460, 193] on button "Next >" at bounding box center [470, 191] width 22 height 11
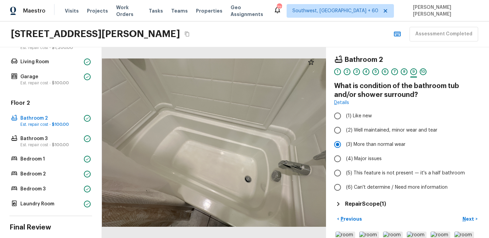
scroll to position [25, 0]
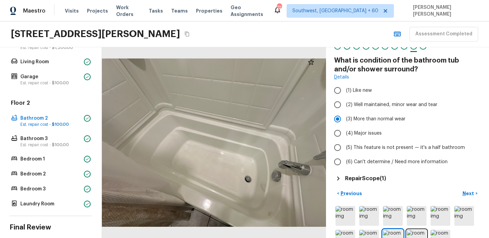
click at [375, 175] on h5 "Repair Scope ( 1 )" at bounding box center [365, 178] width 41 height 7
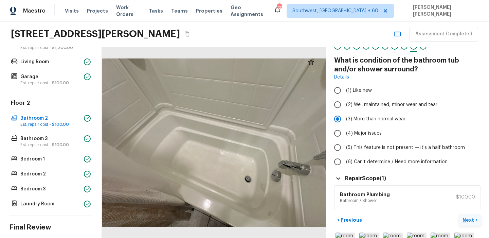
click at [469, 224] on button "Next >" at bounding box center [470, 219] width 22 height 11
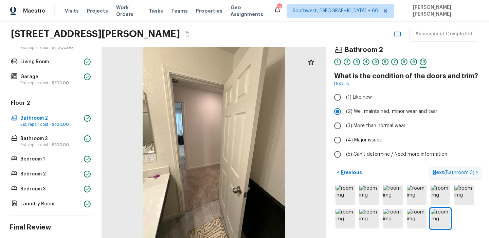
scroll to position [10, 0]
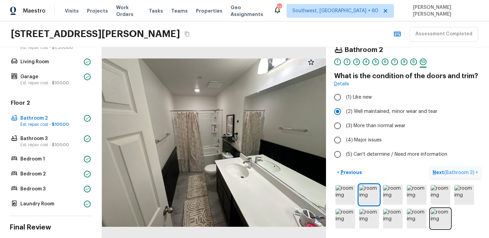
click at [452, 175] on p "Next ( Bathroom 3 )" at bounding box center [454, 172] width 43 height 7
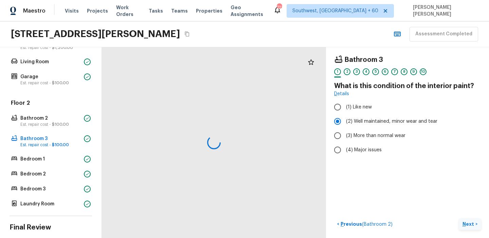
scroll to position [0, 0]
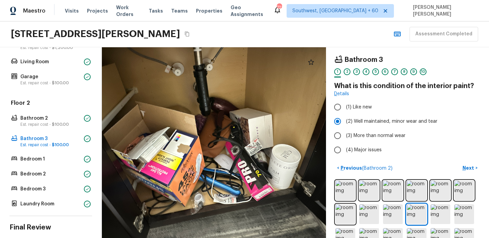
drag, startPoint x: 280, startPoint y: 122, endPoint x: 233, endPoint y: 137, distance: 49.6
click at [233, 137] on div at bounding box center [201, 120] width 345 height 293
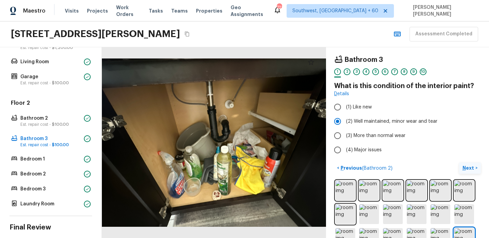
click at [467, 166] on p "Next" at bounding box center [469, 167] width 13 height 7
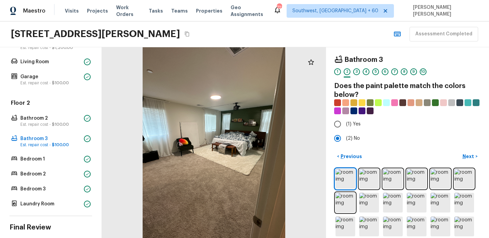
click at [432, 158] on div "< Previous Next >" at bounding box center [407, 156] width 147 height 11
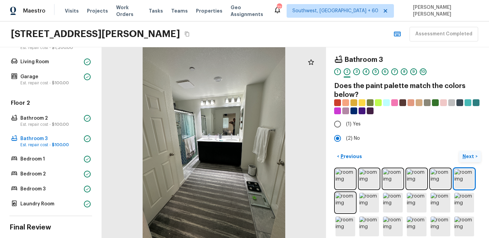
click at [468, 158] on p "Next" at bounding box center [469, 156] width 13 height 7
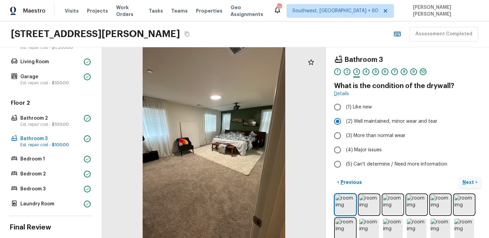
click at [467, 185] on p "Next" at bounding box center [469, 182] width 13 height 7
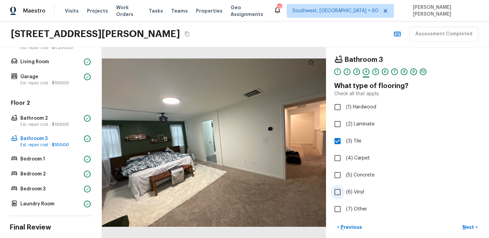
scroll to position [39, 0]
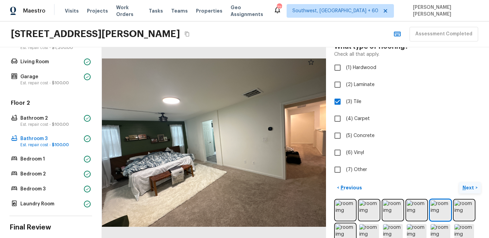
click at [469, 183] on button "Next >" at bounding box center [470, 187] width 22 height 11
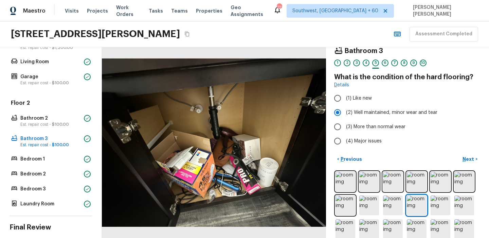
scroll to position [0, 0]
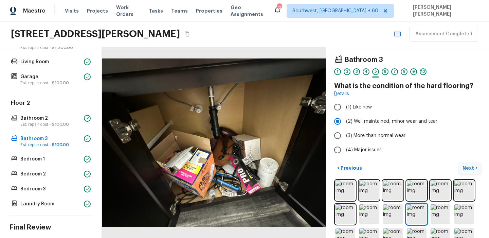
click at [471, 171] on p "Next" at bounding box center [469, 167] width 13 height 7
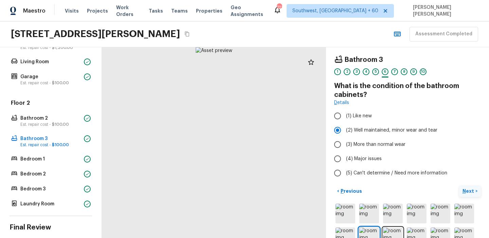
click at [469, 190] on p "Next" at bounding box center [469, 191] width 13 height 7
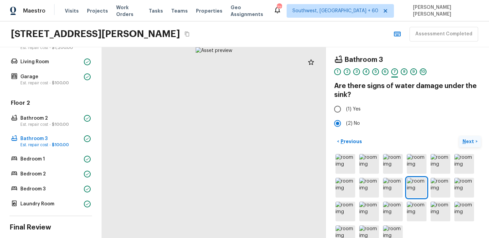
click at [468, 141] on p "Next" at bounding box center [469, 141] width 13 height 7
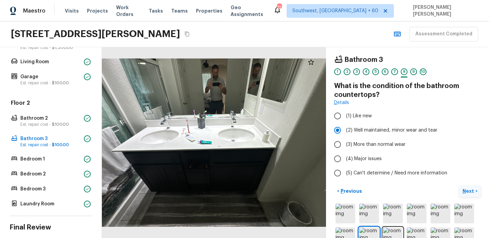
click at [466, 192] on p "Next" at bounding box center [469, 191] width 13 height 7
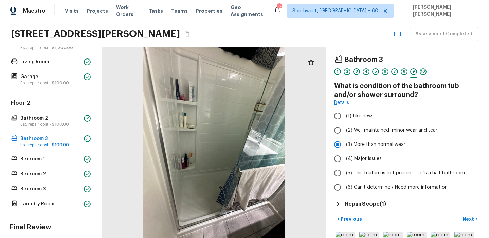
click at [359, 204] on h5 "Repair Scope ( 1 )" at bounding box center [365, 203] width 41 height 7
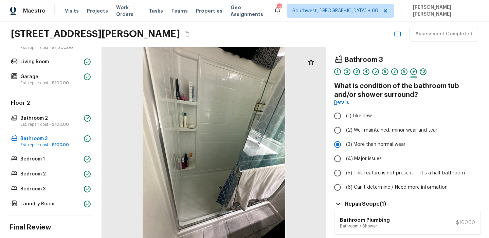
scroll to position [29, 0]
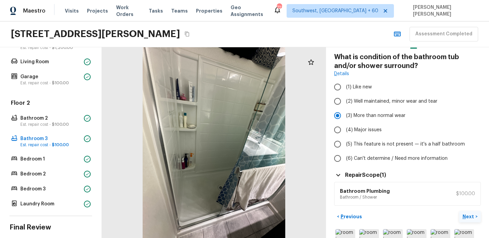
click at [469, 214] on p "Next" at bounding box center [469, 216] width 13 height 7
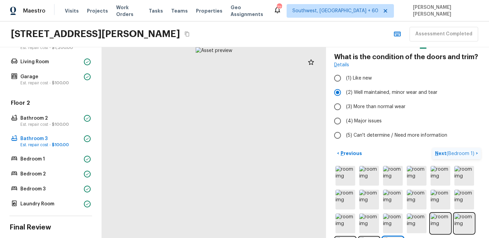
click at [460, 154] on span "( Bedroom 1 )" at bounding box center [461, 153] width 28 height 5
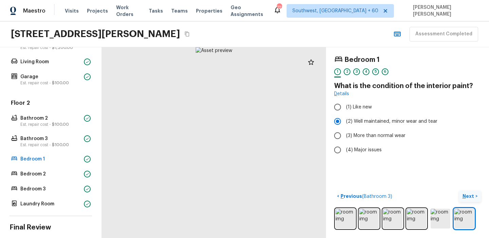
click at [466, 196] on p "Next" at bounding box center [469, 196] width 13 height 7
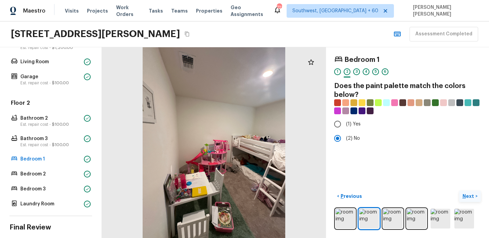
click at [466, 194] on p "Next" at bounding box center [469, 196] width 13 height 7
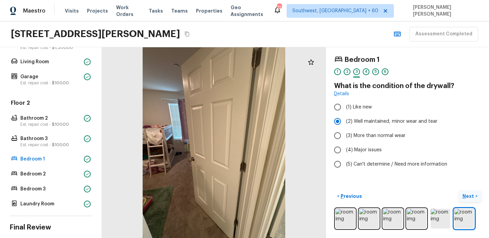
click at [470, 194] on p "Next" at bounding box center [469, 196] width 13 height 7
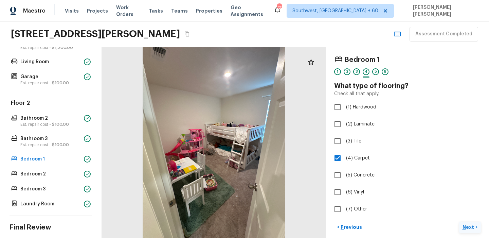
click at [472, 228] on p "Next" at bounding box center [469, 227] width 13 height 7
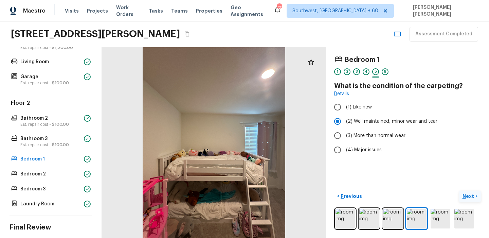
click at [468, 196] on p "Next" at bounding box center [469, 196] width 13 height 7
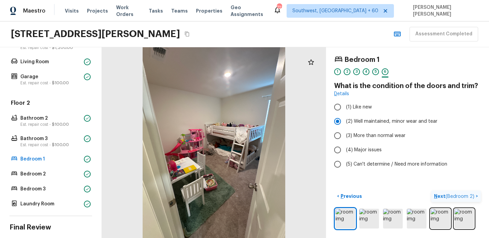
click at [453, 195] on span "( Bedroom 2 )" at bounding box center [460, 196] width 29 height 5
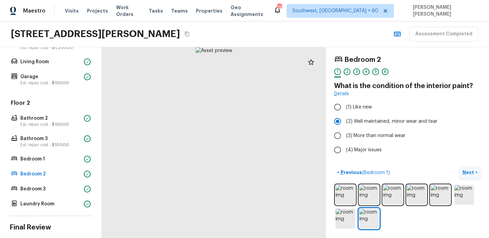
click at [472, 173] on p "Next" at bounding box center [469, 172] width 13 height 7
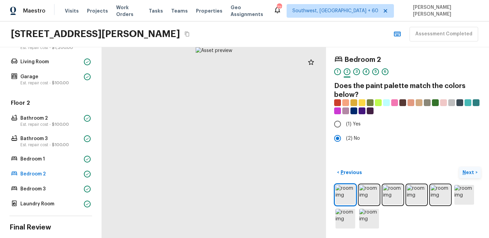
click at [472, 173] on p "Next" at bounding box center [469, 172] width 13 height 7
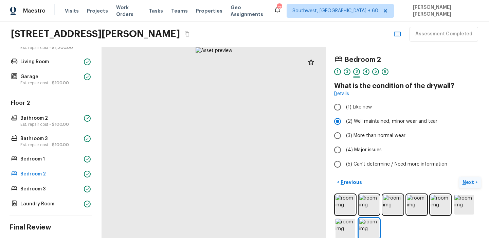
click at [470, 183] on p "Next" at bounding box center [469, 182] width 13 height 7
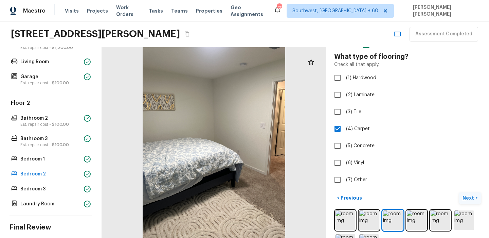
scroll to position [37, 0]
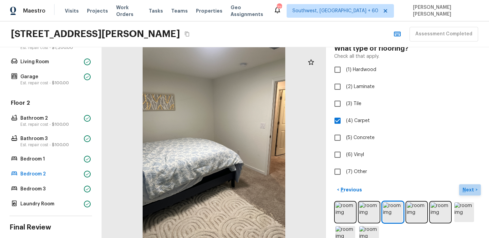
click at [466, 185] on button "Next >" at bounding box center [470, 189] width 22 height 11
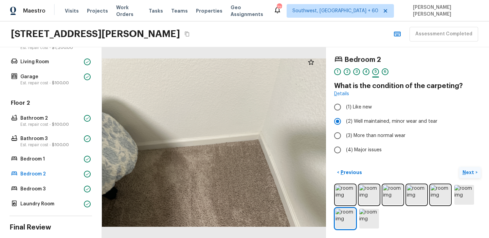
click at [467, 170] on p "Next" at bounding box center [469, 172] width 13 height 7
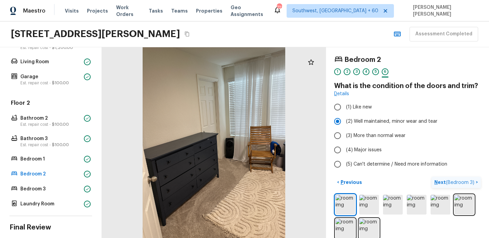
click at [460, 179] on p "Next ( Bedroom 3 )" at bounding box center [455, 182] width 41 height 7
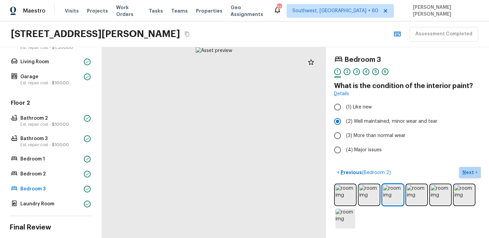
click at [469, 175] on p "Next" at bounding box center [469, 172] width 13 height 7
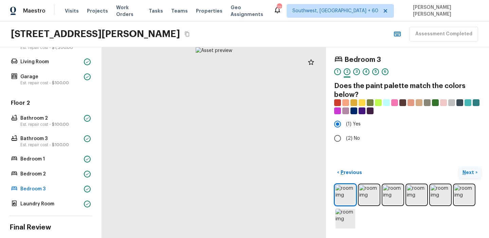
click at [469, 175] on p "Next" at bounding box center [469, 172] width 13 height 7
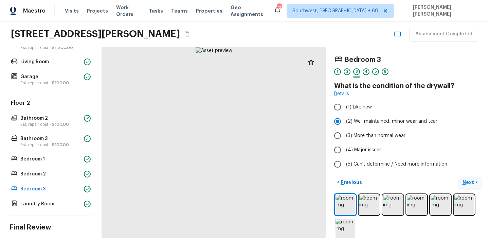
click at [468, 185] on p "Next" at bounding box center [469, 182] width 13 height 7
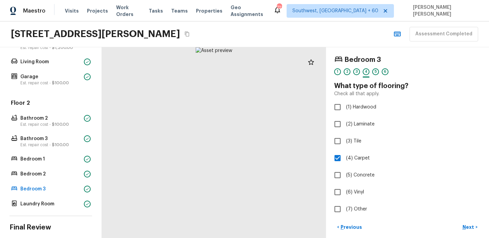
scroll to position [13, 0]
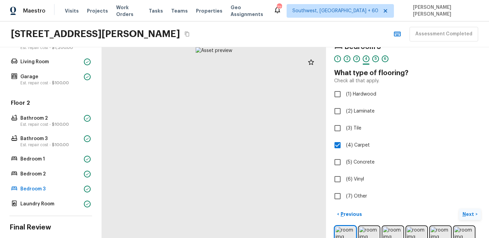
click at [469, 215] on p "Next" at bounding box center [469, 214] width 13 height 7
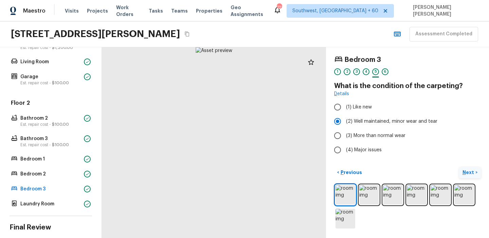
click at [468, 171] on p "Next" at bounding box center [469, 172] width 13 height 7
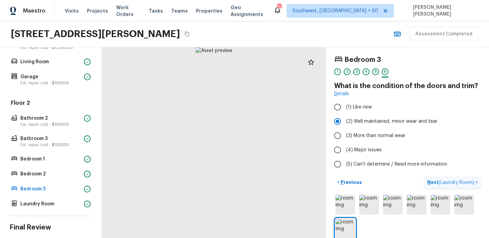
click at [465, 185] on p "Next ( Laundry Room )" at bounding box center [452, 182] width 49 height 7
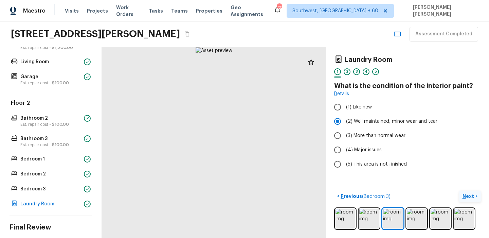
click at [465, 197] on p "Next" at bounding box center [469, 196] width 13 height 7
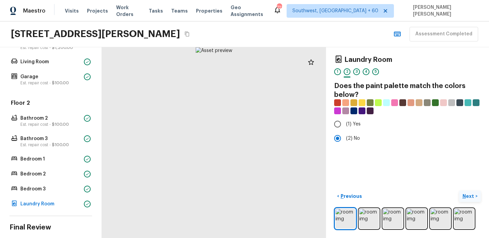
click at [465, 197] on p "Next" at bounding box center [469, 196] width 13 height 7
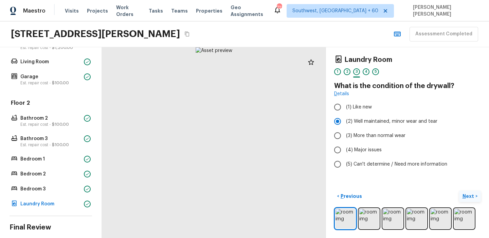
click at [465, 197] on p "Next" at bounding box center [469, 196] width 13 height 7
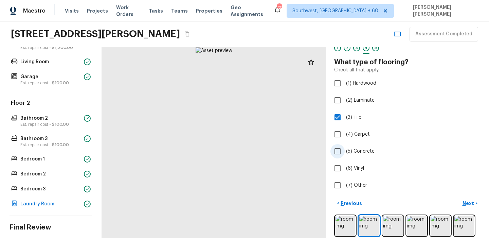
scroll to position [31, 0]
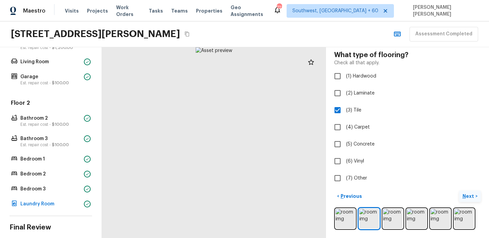
click at [464, 195] on p "Next" at bounding box center [469, 196] width 13 height 7
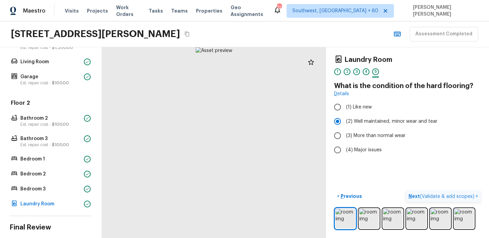
scroll to position [0, 0]
click at [451, 193] on p "Next ( Validate & add scopes )" at bounding box center [442, 196] width 67 height 7
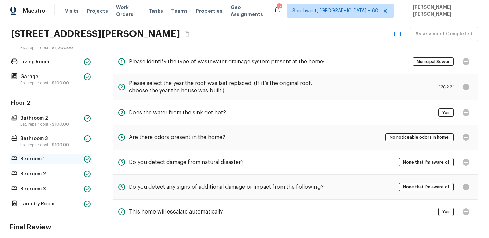
scroll to position [227, 0]
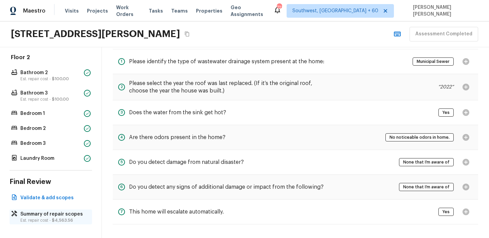
click at [34, 213] on p "Summary of repair scopes" at bounding box center [54, 214] width 68 height 7
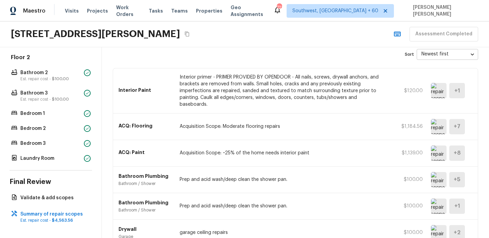
scroll to position [0, 0]
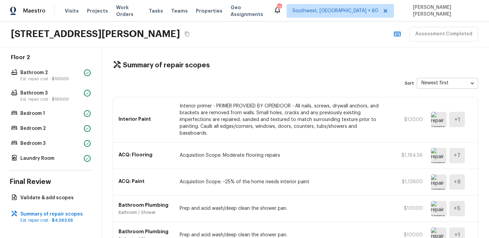
click at [250, 108] on p "Interior primer - PRIMER PROVIDED BY OPENDOOR - All nails, screws, drywall anch…" at bounding box center [282, 120] width 205 height 34
click at [431, 82] on body "Maestro Visits Projects Work Orders Tasks Teams Properties Geo Assignments 721 …" at bounding box center [244, 119] width 489 height 238
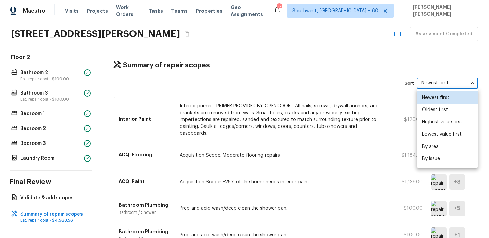
click at [369, 88] on div at bounding box center [244, 119] width 489 height 238
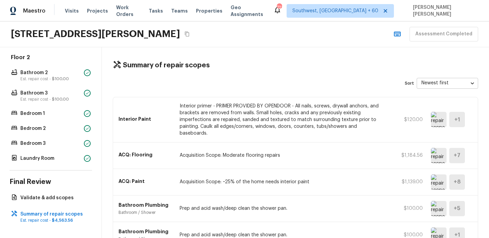
click at [276, 86] on div "Sort Newest first newestFirst ​" at bounding box center [296, 83] width 366 height 11
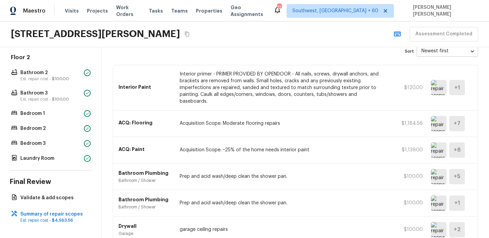
scroll to position [34, 0]
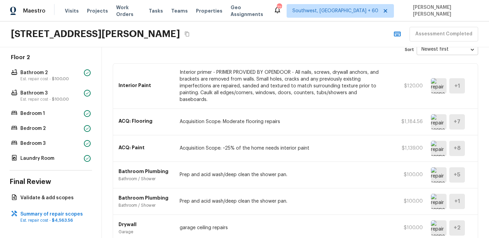
click at [438, 116] on img at bounding box center [439, 121] width 16 height 15
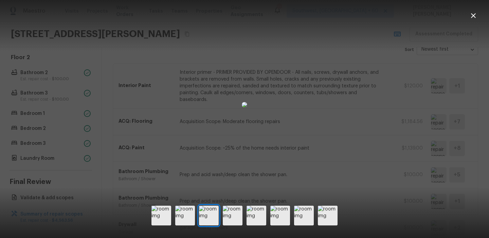
click at [406, 166] on div at bounding box center [244, 105] width 489 height 188
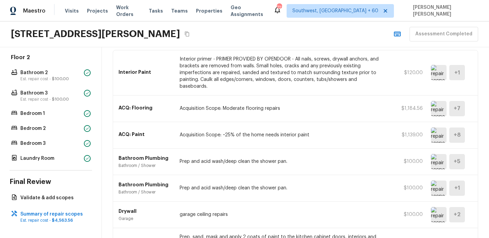
scroll to position [48, 0]
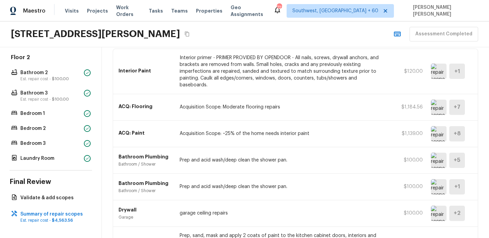
click at [439, 127] on img at bounding box center [439, 133] width 16 height 15
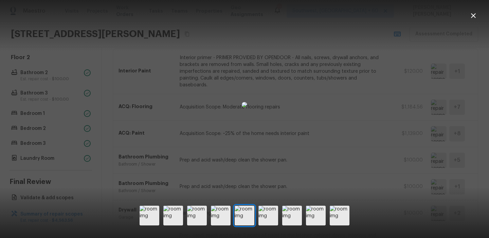
click at [401, 133] on div at bounding box center [244, 105] width 489 height 188
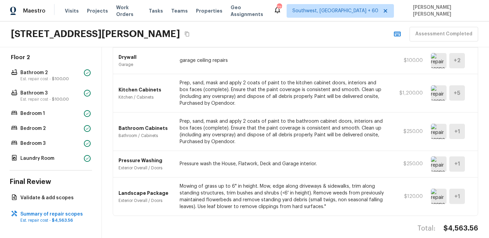
scroll to position [203, 0]
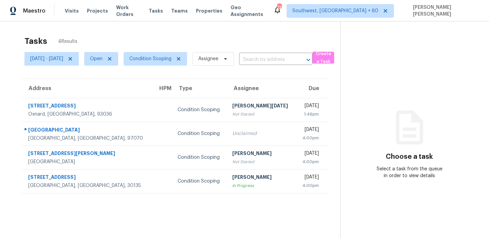
click at [181, 35] on div "Tasks 4 Results" at bounding box center [182, 41] width 316 height 18
click at [121, 34] on div "Tasks 4 Results" at bounding box center [182, 41] width 316 height 18
click at [331, 64] on span "Create a Task" at bounding box center [323, 58] width 15 height 16
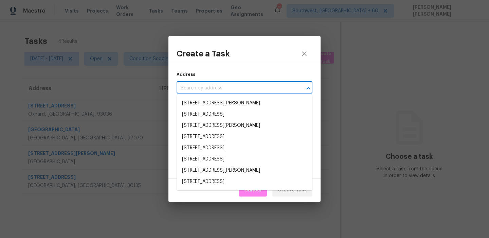
click at [213, 86] on input "text" at bounding box center [235, 88] width 117 height 11
paste input "[STREET_ADDRESS][US_STATE]"
type input "[STREET_ADDRESS][US_STATE]"
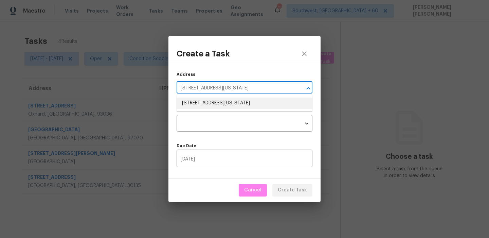
click at [212, 103] on li "[STREET_ADDRESS][US_STATE]" at bounding box center [245, 103] width 136 height 11
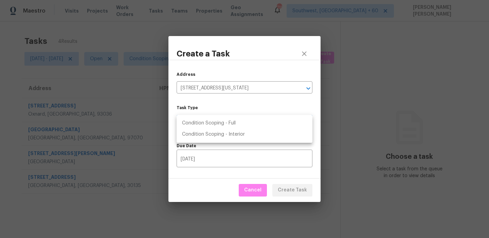
click at [211, 118] on body "Maestro Visits Projects Work Orders Tasks Teams Properties Geo Assignments 718 …" at bounding box center [244, 119] width 489 height 238
click at [229, 123] on li "Condition Scoping - Full" at bounding box center [245, 123] width 136 height 11
type input "virtual_full_assessment"
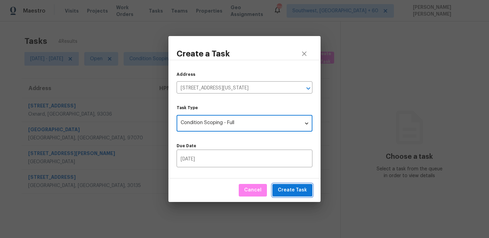
click at [288, 189] on span "Create Task" at bounding box center [292, 190] width 29 height 8
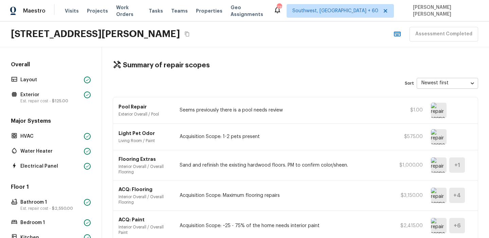
scroll to position [381, 0]
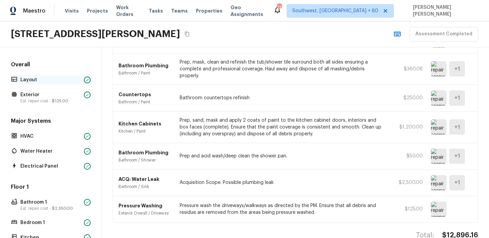
click at [31, 78] on p "Layout" at bounding box center [50, 79] width 61 height 7
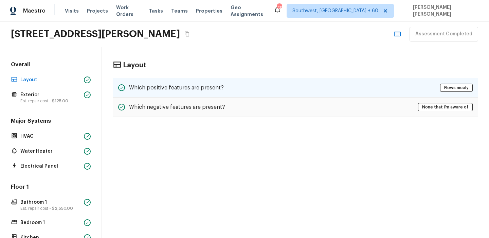
click at [251, 90] on div "Which positive features are present? Flows nicely" at bounding box center [296, 88] width 366 height 20
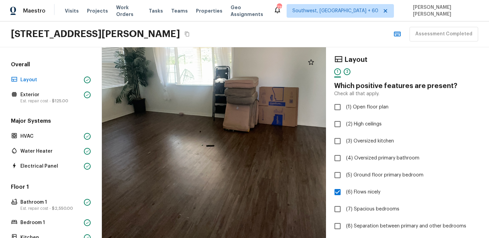
drag, startPoint x: 191, startPoint y: 172, endPoint x: 262, endPoint y: 175, distance: 71.4
click at [262, 175] on div at bounding box center [236, 92] width 468 height 398
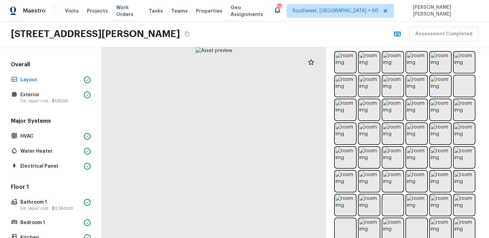
scroll to position [222, 0]
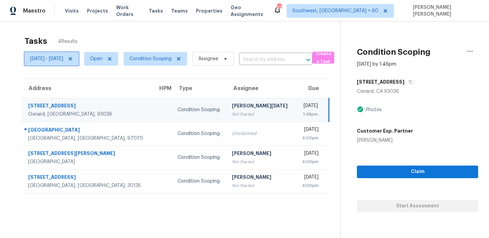
click at [63, 60] on span "[DATE] - [DATE]" at bounding box center [46, 58] width 33 height 7
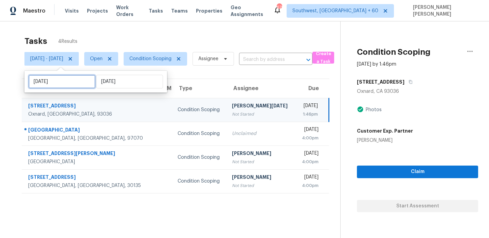
click at [68, 79] on input "[DATE]" at bounding box center [62, 82] width 67 height 14
select select "8"
select select "2025"
select select "9"
select select "2025"
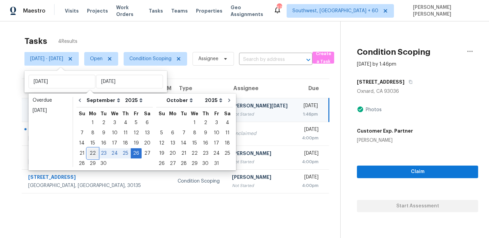
click at [94, 154] on div "22" at bounding box center [92, 154] width 11 height 10
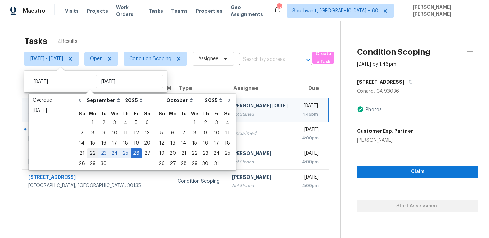
type input "[DATE]"
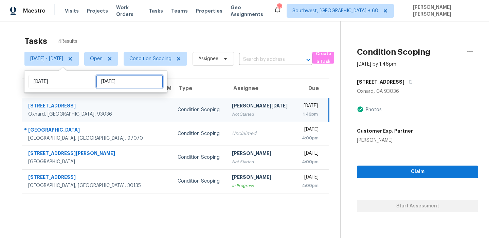
click at [125, 85] on input "[DATE]" at bounding box center [129, 82] width 67 height 14
select select "8"
select select "2025"
select select "9"
select select "2025"
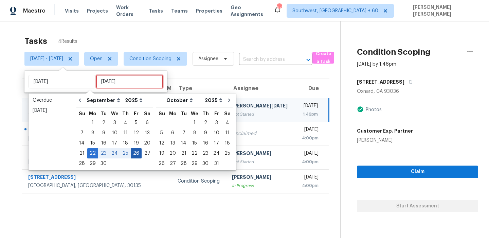
type input "[DATE]"
click at [135, 156] on div "26" at bounding box center [136, 154] width 11 height 10
type input "[DATE]"
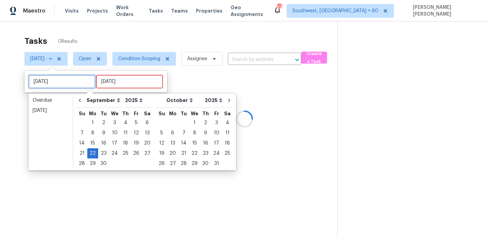
type input "[DATE]"
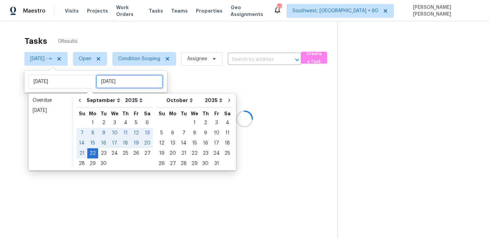
type input "[DATE]"
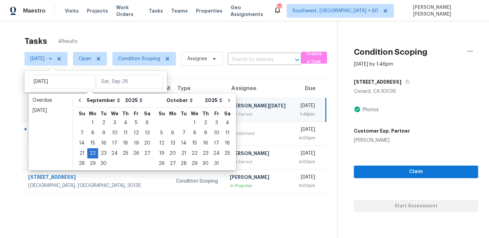
click at [171, 40] on div "Tasks 4 Results" at bounding box center [180, 41] width 313 height 18
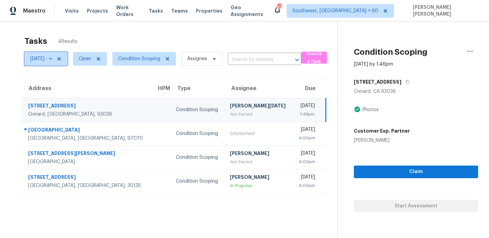
click at [48, 57] on span "[DATE] - ∞" at bounding box center [41, 58] width 22 height 7
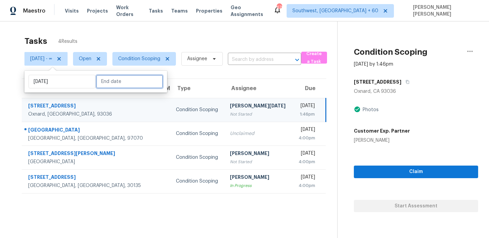
click at [101, 79] on input "text" at bounding box center [129, 82] width 67 height 14
select select "8"
select select "2025"
select select "9"
select select "2025"
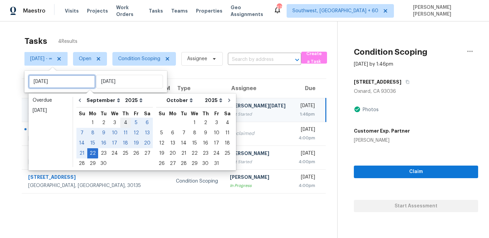
type input "[DATE]"
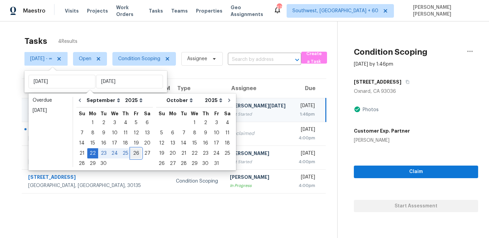
click at [132, 154] on div "26" at bounding box center [136, 154] width 11 height 10
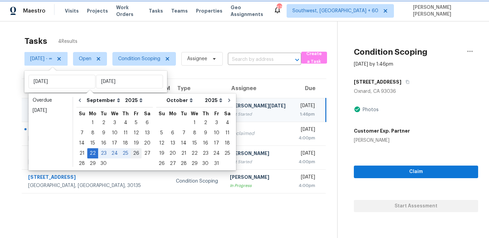
type input "[DATE]"
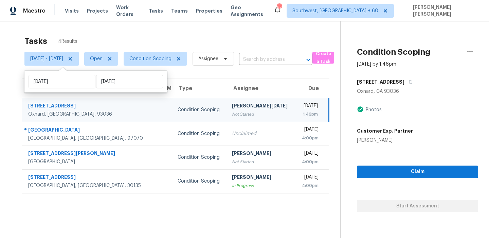
click at [179, 32] on div "Tasks 4 Results" at bounding box center [182, 41] width 316 height 18
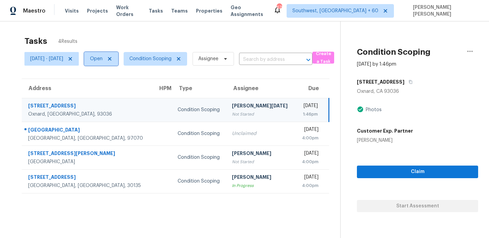
click at [103, 58] on span "Open" at bounding box center [96, 58] width 13 height 7
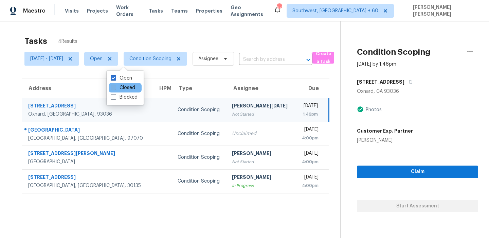
click at [115, 90] on span at bounding box center [113, 87] width 5 height 5
click at [115, 89] on input "Closed" at bounding box center [113, 86] width 4 height 4
checkbox input "true"
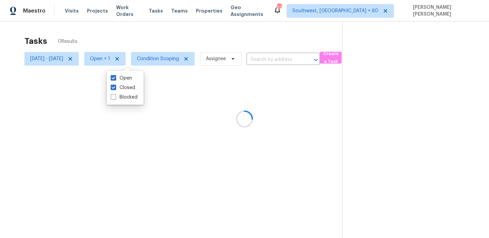
click at [146, 37] on div at bounding box center [244, 119] width 489 height 238
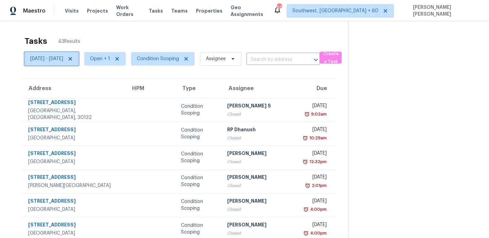
click at [63, 64] on span "[DATE] - [DATE]" at bounding box center [51, 59] width 54 height 14
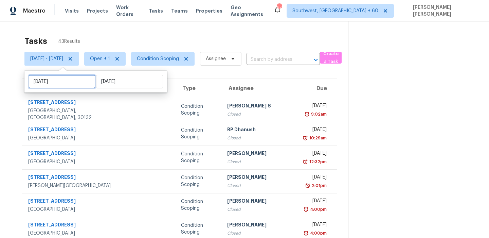
click at [58, 85] on input "[DATE]" at bounding box center [62, 82] width 67 height 14
select select "8"
select select "2025"
select select "9"
select select "2025"
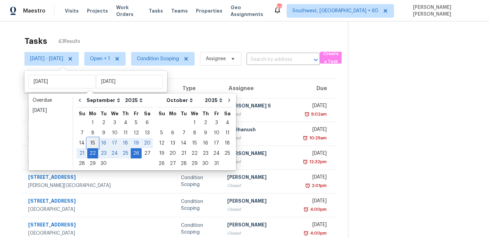
click at [91, 142] on div "15" at bounding box center [92, 143] width 11 height 10
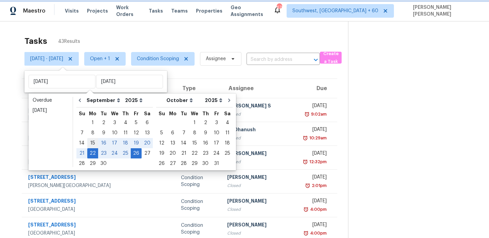
type input "[DATE]"
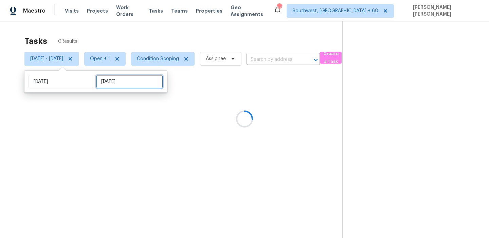
click at [102, 82] on input "[DATE]" at bounding box center [129, 82] width 67 height 14
select select "8"
select select "2025"
select select "9"
select select "2025"
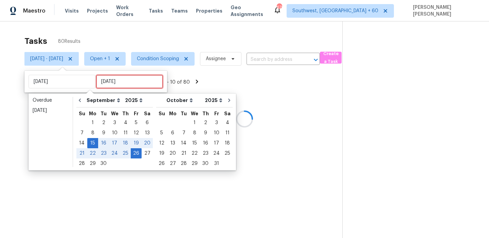
type input "[DATE]"
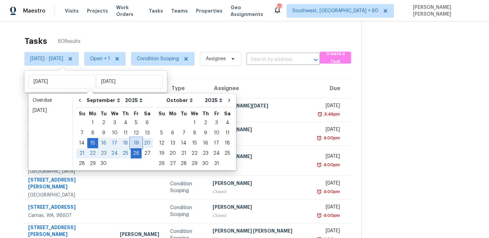
click at [136, 142] on div "19" at bounding box center [136, 143] width 11 height 10
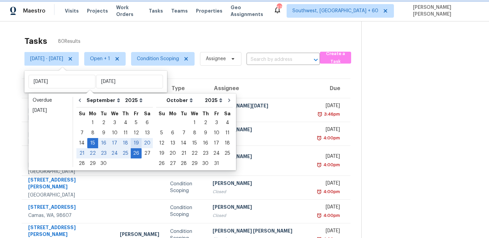
type input "[DATE]"
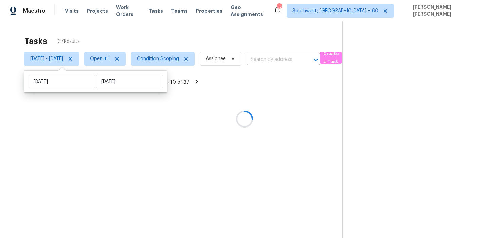
click at [201, 38] on div at bounding box center [244, 119] width 489 height 238
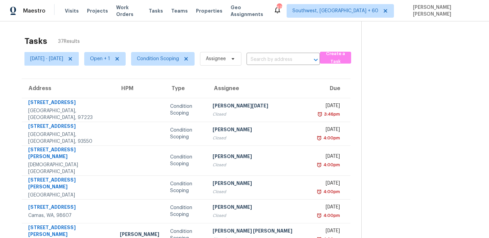
click at [230, 36] on div "Tasks 37 Results" at bounding box center [192, 41] width 337 height 18
click at [63, 58] on span "[DATE] - [DATE]" at bounding box center [46, 58] width 33 height 7
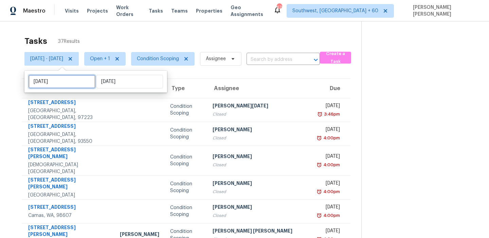
click at [75, 79] on input "[DATE]" at bounding box center [62, 82] width 67 height 14
select select "8"
select select "2025"
select select "9"
select select "2025"
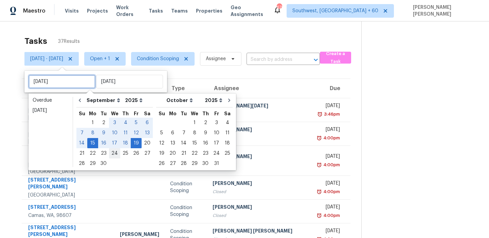
type input "[DATE]"
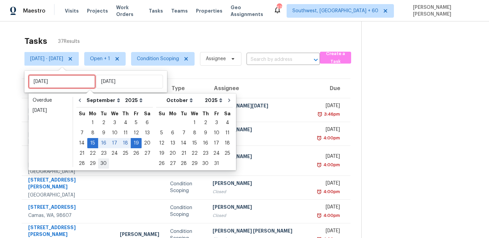
type input "[DATE]"
click at [94, 155] on div "22" at bounding box center [92, 154] width 11 height 10
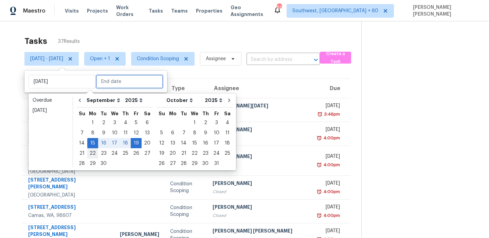
type input "[DATE]"
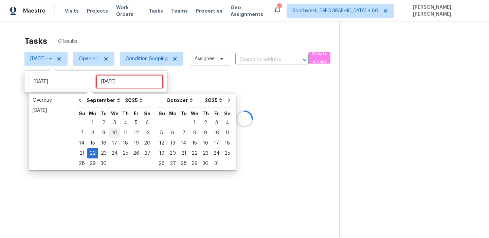
type input "[DATE]"
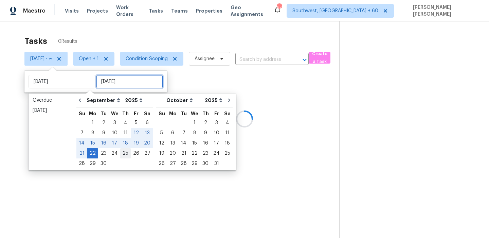
type input "[DATE]"
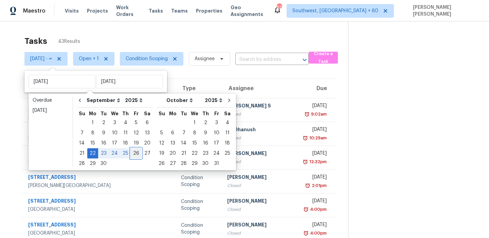
click at [133, 153] on div "26" at bounding box center [136, 154] width 11 height 10
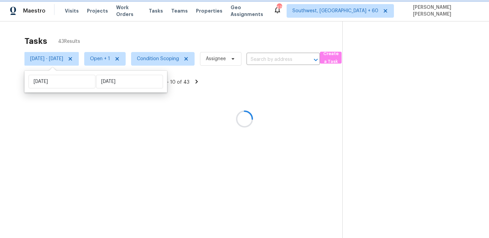
type input "[DATE]"
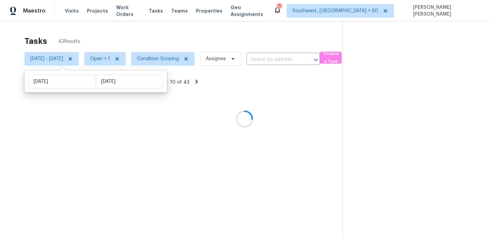
click at [211, 40] on div at bounding box center [244, 119] width 489 height 238
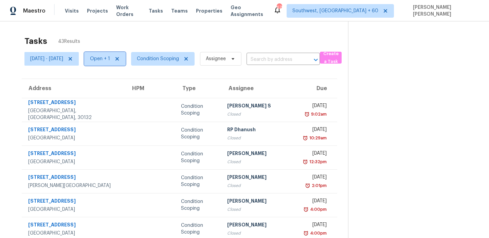
click at [110, 59] on span "Open + 1" at bounding box center [100, 58] width 20 height 7
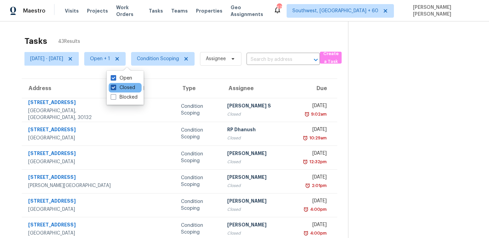
click at [125, 87] on label "Closed" at bounding box center [123, 87] width 24 height 7
click at [115, 87] on input "Closed" at bounding box center [113, 86] width 4 height 4
checkbox input "false"
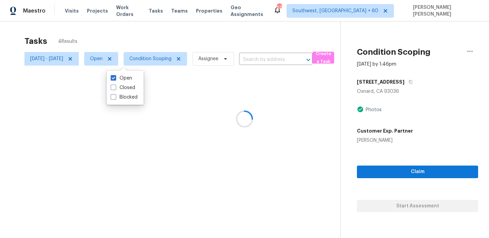
click at [153, 68] on div at bounding box center [244, 119] width 489 height 238
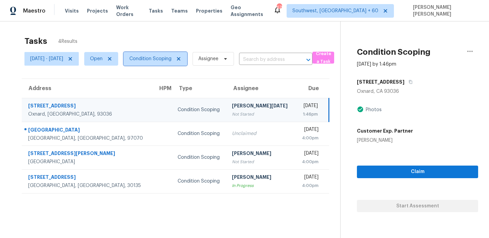
click at [160, 61] on span "Condition Scoping" at bounding box center [150, 58] width 42 height 7
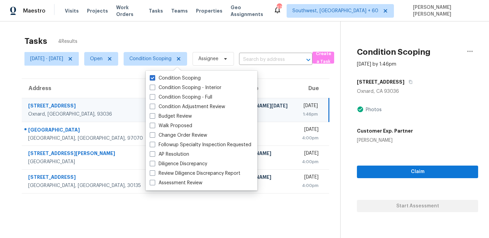
click at [177, 28] on div "Tasks 4 Results [DATE] - [DATE] Open Condition Scoping Assignee ​ Create a Task…" at bounding box center [244, 140] width 489 height 238
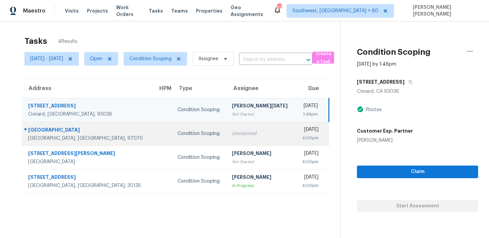
click at [62, 131] on div "[GEOGRAPHIC_DATA]" at bounding box center [87, 130] width 119 height 8
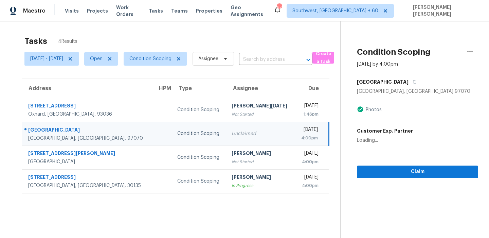
click at [62, 131] on div "[GEOGRAPHIC_DATA]" at bounding box center [87, 130] width 119 height 8
copy div "[GEOGRAPHIC_DATA]"
click at [165, 58] on span "Condition Scoping" at bounding box center [150, 58] width 42 height 7
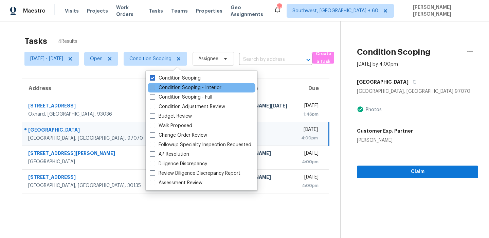
click at [176, 88] on label "Condition Scoping - Interior" at bounding box center [186, 87] width 72 height 7
click at [154, 88] on input "Condition Scoping - Interior" at bounding box center [152, 86] width 4 height 4
checkbox input "true"
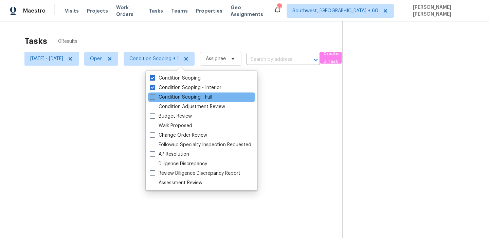
click at [174, 94] on label "Condition Scoping - Full" at bounding box center [181, 97] width 63 height 7
click at [154, 94] on input "Condition Scoping - Full" at bounding box center [152, 96] width 4 height 4
checkbox input "true"
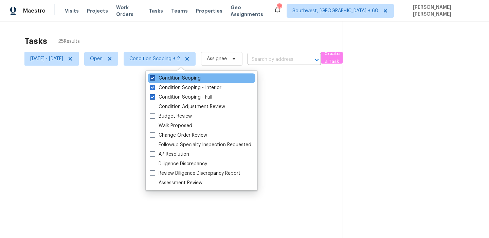
click at [175, 80] on label "Condition Scoping" at bounding box center [175, 78] width 51 height 7
click at [154, 79] on input "Condition Scoping" at bounding box center [152, 77] width 4 height 4
checkbox input "false"
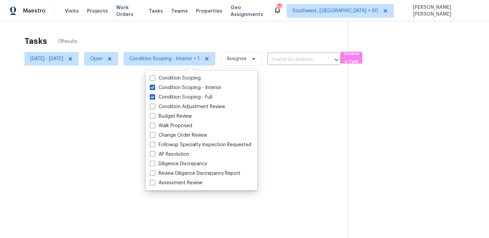
click at [194, 39] on div at bounding box center [244, 119] width 489 height 238
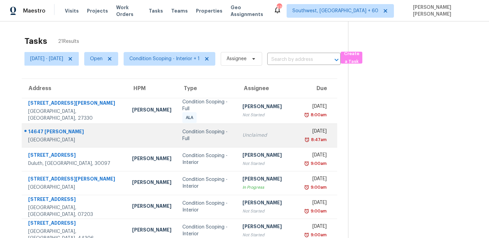
click at [48, 127] on div at bounding box center [71, 131] width 99 height 9
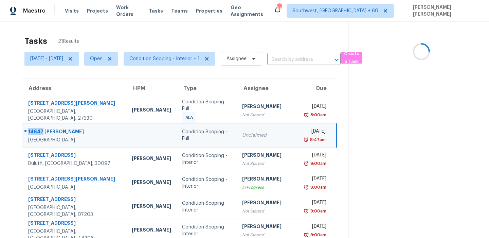
click at [48, 127] on div at bounding box center [71, 131] width 99 height 9
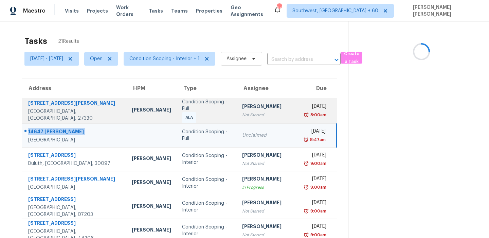
copy div "14647 [PERSON_NAME]"
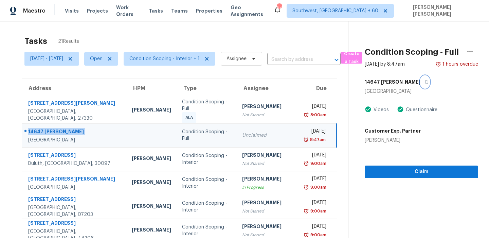
click at [421, 88] on button "button" at bounding box center [425, 82] width 9 height 12
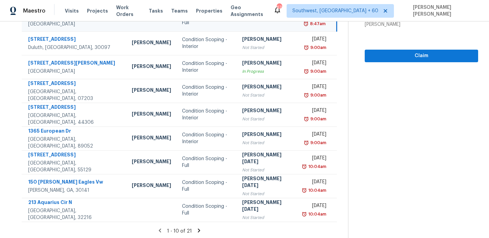
click at [201, 229] on icon at bounding box center [199, 230] width 6 height 6
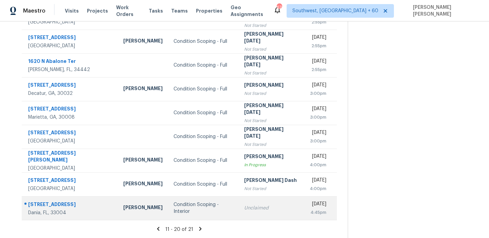
click at [55, 205] on div "[STREET_ADDRESS]" at bounding box center [70, 205] width 84 height 8
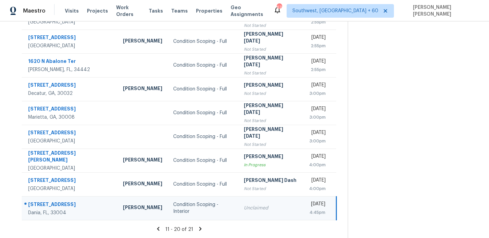
click at [55, 205] on div "[STREET_ADDRESS]" at bounding box center [70, 205] width 84 height 8
copy div "[STREET_ADDRESS]"
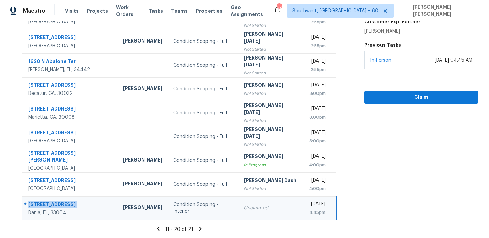
click at [201, 228] on icon at bounding box center [200, 229] width 6 height 6
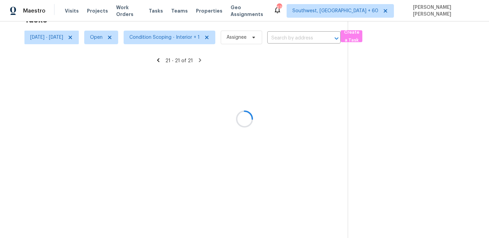
scroll to position [21, 0]
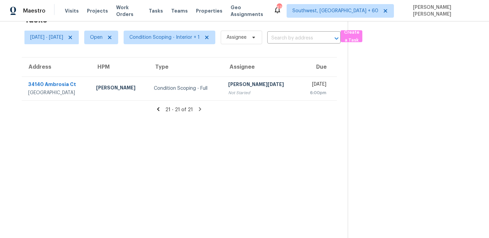
click at [160, 108] on icon at bounding box center [158, 109] width 2 height 4
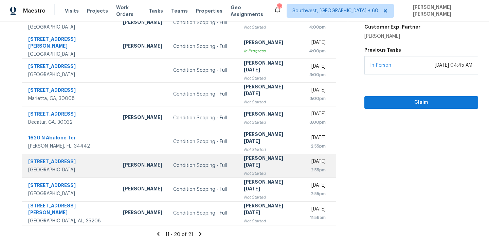
scroll to position [116, 0]
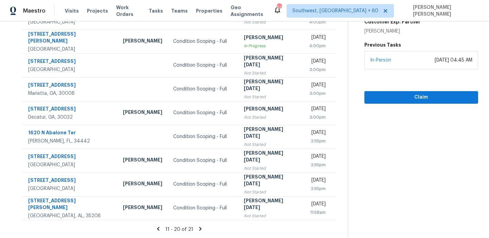
click at [160, 228] on icon at bounding box center [158, 229] width 2 height 4
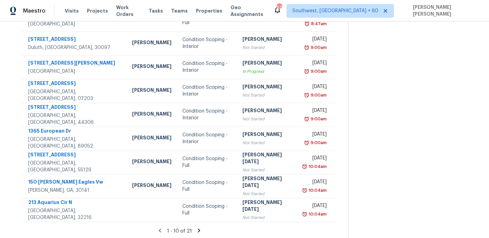
click at [200, 229] on icon at bounding box center [199, 230] width 2 height 4
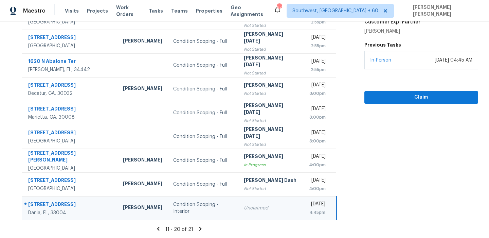
click at [201, 229] on icon at bounding box center [200, 229] width 6 height 6
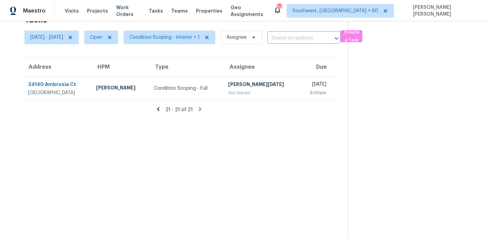
scroll to position [0, 0]
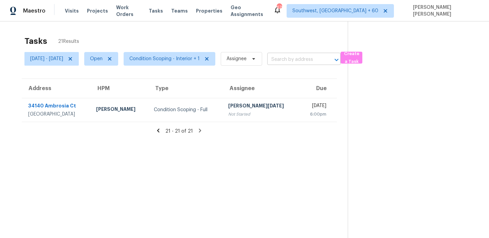
click at [306, 55] on input "text" at bounding box center [294, 59] width 54 height 11
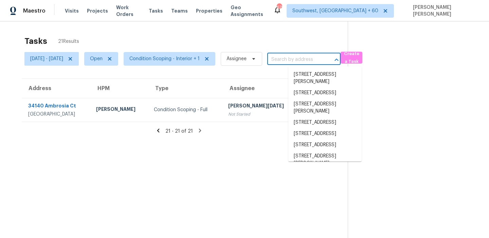
paste input "14712"
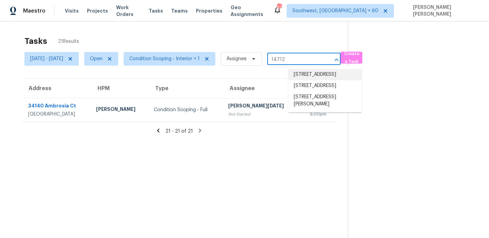
type input "14712"
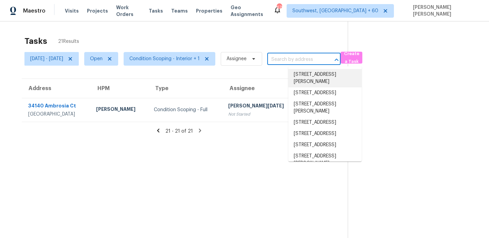
paste input "[STREET_ADDRESS][PERSON_NAME]"
type input "[STREET_ADDRESS][PERSON_NAME]"
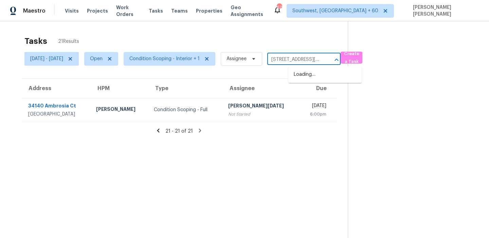
scroll to position [0, 45]
click at [305, 75] on li "[STREET_ADDRESS][PERSON_NAME]" at bounding box center [325, 78] width 73 height 18
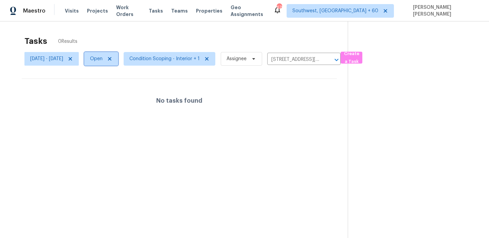
click at [118, 54] on span "Open" at bounding box center [101, 59] width 34 height 14
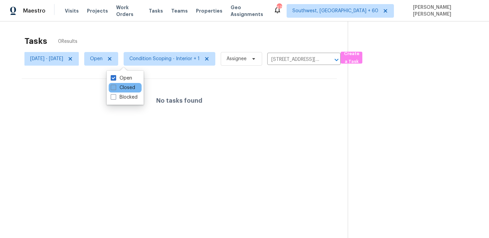
click at [118, 88] on label "Closed" at bounding box center [123, 87] width 24 height 7
click at [115, 88] on input "Closed" at bounding box center [113, 86] width 4 height 4
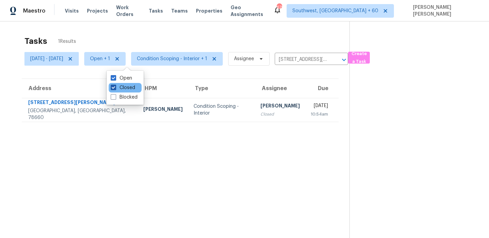
click at [118, 86] on label "Closed" at bounding box center [123, 87] width 24 height 7
click at [115, 86] on input "Closed" at bounding box center [113, 86] width 4 height 4
checkbox input "false"
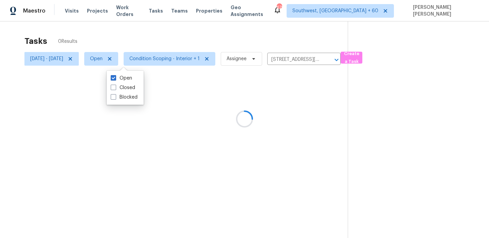
click at [181, 29] on div at bounding box center [244, 119] width 489 height 238
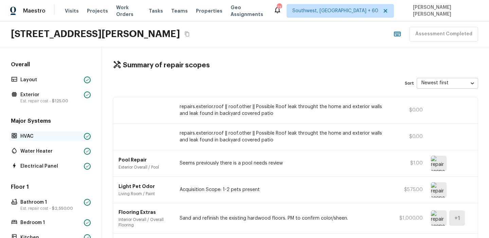
click at [38, 139] on div "HVAC" at bounding box center [51, 137] width 83 height 10
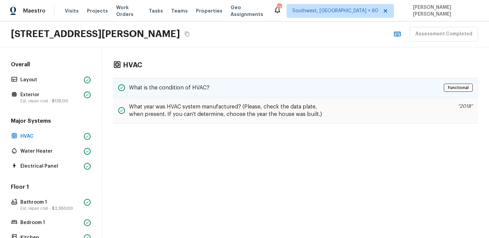
click at [251, 94] on div "What is the condition of HVAC? Functional" at bounding box center [296, 88] width 366 height 20
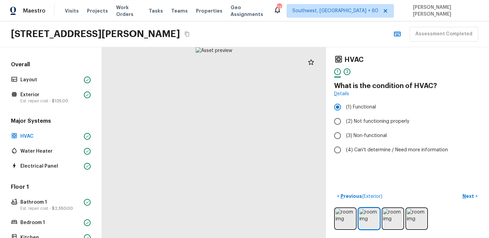
click at [485, 195] on div "HVAC 1 2 What is the condition of HVAC? Details (1) Functional (2) Not function…" at bounding box center [407, 142] width 163 height 191
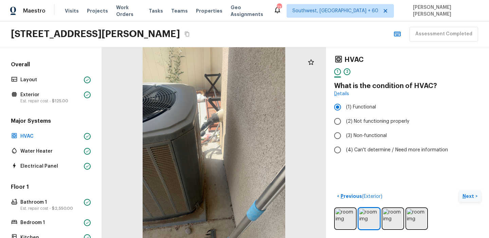
click at [467, 193] on p "Next" at bounding box center [469, 196] width 13 height 7
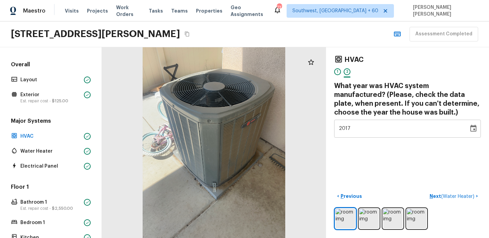
click at [475, 202] on div "< Previous Next ( Water Heater ) >" at bounding box center [407, 210] width 147 height 39
click at [465, 193] on p "Next ( Water Heater )" at bounding box center [453, 196] width 46 height 7
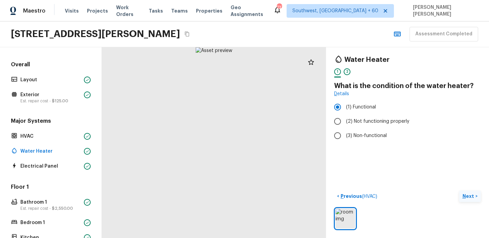
click at [471, 199] on p "Next" at bounding box center [469, 196] width 13 height 7
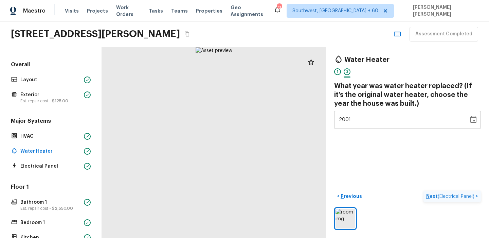
click at [471, 199] on p "Next ( Electrical Panel )" at bounding box center [452, 196] width 50 height 7
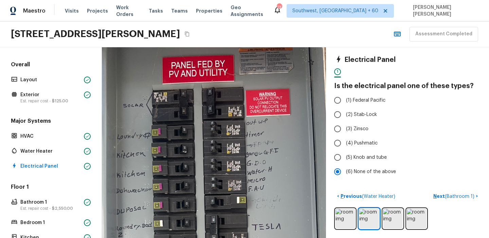
drag, startPoint x: 195, startPoint y: 93, endPoint x: 210, endPoint y: 244, distance: 151.3
click at [210, 238] on html "Maestro Visits Projects Work Orders Tasks Teams Properties Geo Assignments [GEO…" at bounding box center [244, 119] width 489 height 238
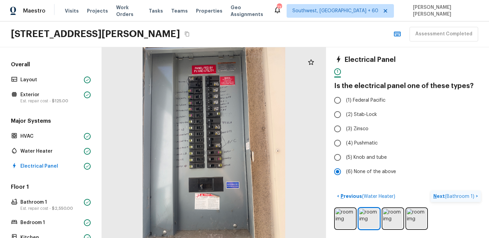
click at [461, 199] on p "Next ( Bathroom 1 )" at bounding box center [455, 196] width 42 height 7
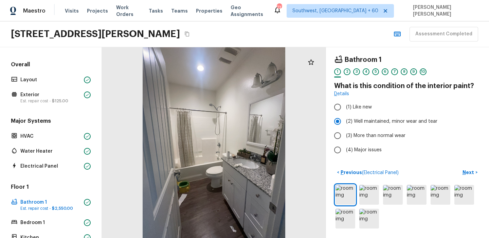
click at [311, 193] on div at bounding box center [214, 142] width 224 height 191
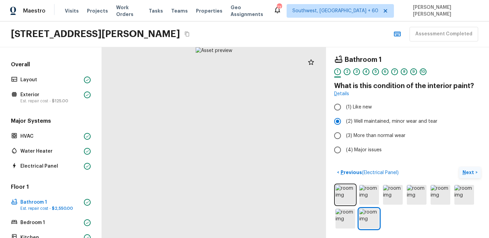
click at [473, 172] on p "Next" at bounding box center [469, 172] width 13 height 7
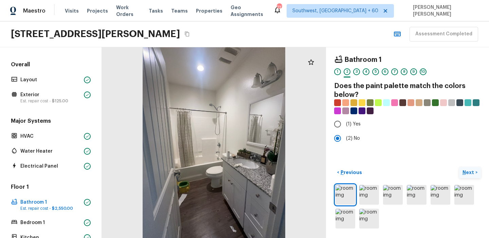
click at [473, 172] on p "Next" at bounding box center [469, 172] width 13 height 7
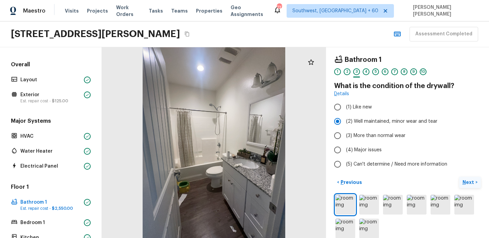
click at [473, 181] on p "Next" at bounding box center [469, 182] width 13 height 7
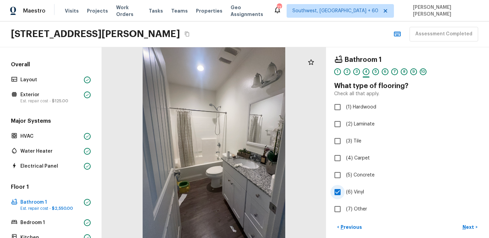
scroll to position [36, 0]
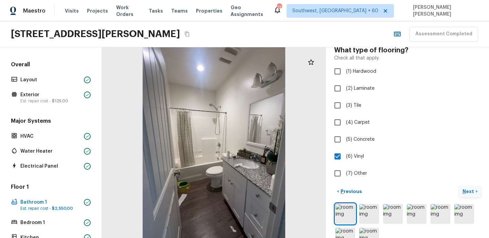
click at [471, 188] on p "Next" at bounding box center [469, 191] width 13 height 7
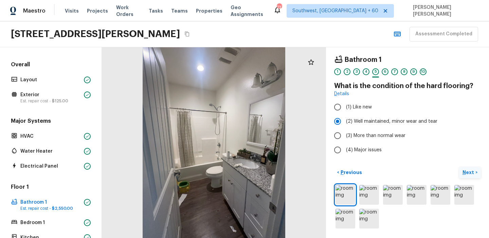
scroll to position [0, 0]
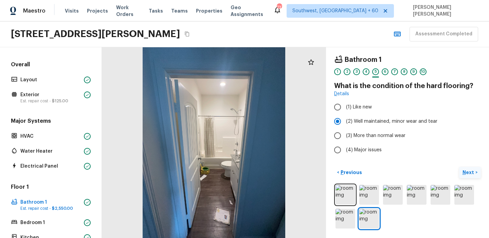
click at [474, 172] on p "Next" at bounding box center [469, 172] width 13 height 7
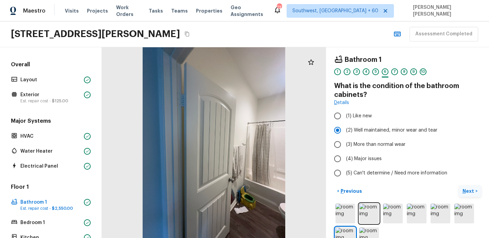
click at [469, 194] on p "Next" at bounding box center [469, 191] width 13 height 7
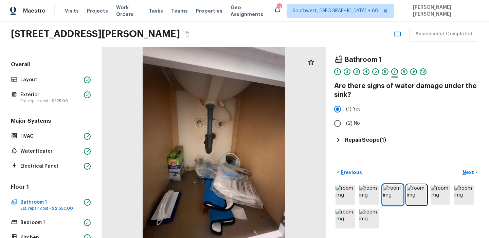
click at [362, 139] on h5 "Repair Scope ( 1 )" at bounding box center [365, 139] width 41 height 7
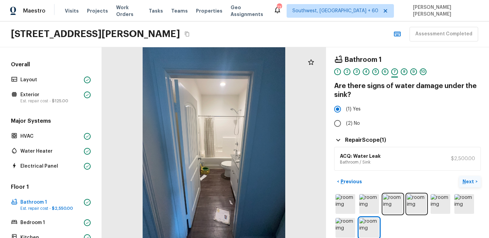
click at [471, 183] on p "Next" at bounding box center [469, 181] width 13 height 7
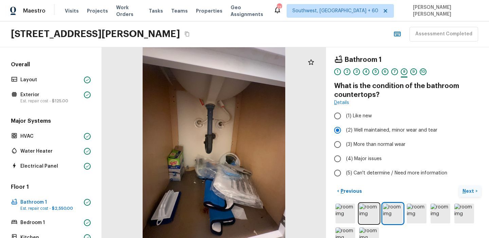
click at [474, 192] on p "Next" at bounding box center [469, 191] width 13 height 7
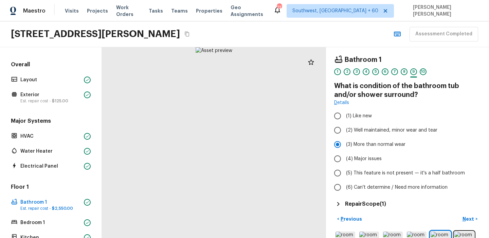
click at [377, 203] on h5 "Repair Scope ( 1 )" at bounding box center [365, 203] width 41 height 7
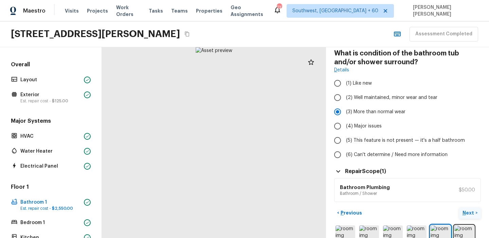
click at [463, 214] on p "Next" at bounding box center [469, 212] width 13 height 7
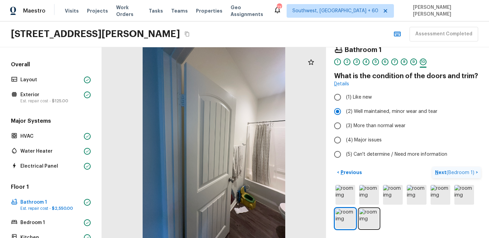
scroll to position [10, 0]
click at [450, 177] on button "Next ( Bedroom 1 ) >" at bounding box center [457, 172] width 49 height 11
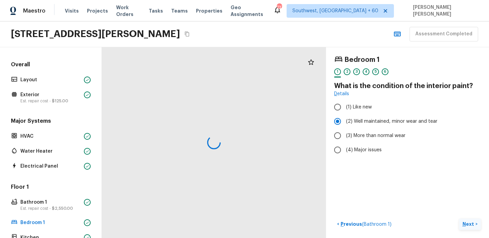
scroll to position [0, 0]
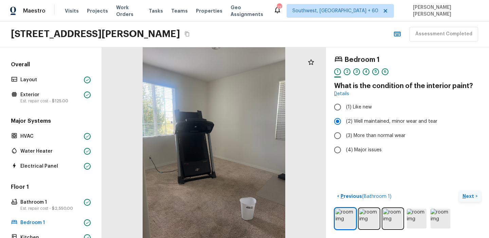
click at [465, 197] on p "Next" at bounding box center [469, 196] width 13 height 7
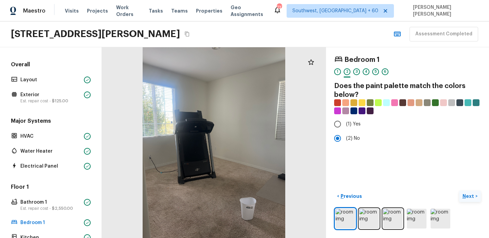
click at [465, 197] on p "Next" at bounding box center [469, 196] width 13 height 7
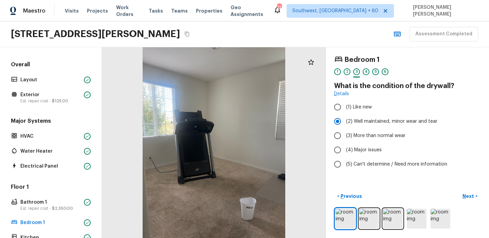
click at [455, 195] on div "< Previous Next >" at bounding box center [407, 196] width 147 height 11
click at [465, 196] on p "Next" at bounding box center [469, 196] width 13 height 7
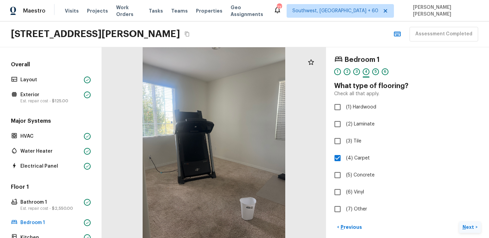
scroll to position [31, 0]
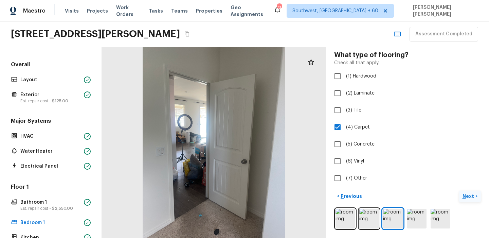
click at [465, 196] on p "Next" at bounding box center [469, 196] width 13 height 7
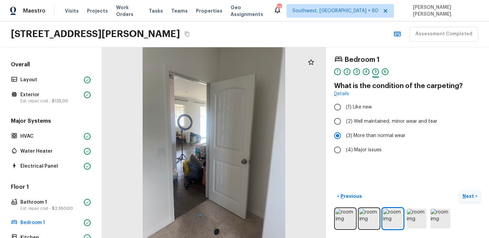
scroll to position [0, 0]
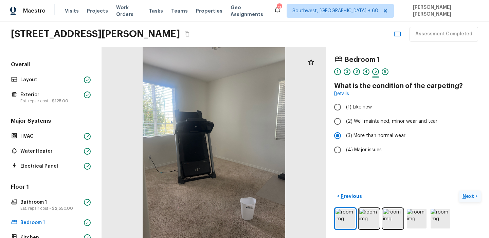
click at [465, 196] on p "Next" at bounding box center [469, 196] width 13 height 7
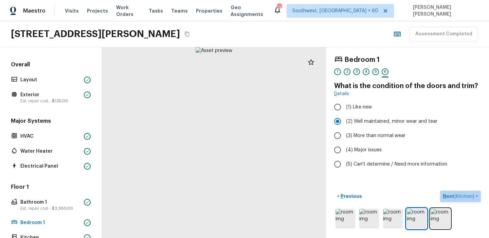
click at [465, 196] on span "( Kitchen )" at bounding box center [465, 196] width 20 height 5
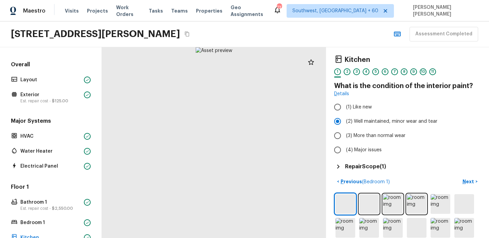
click at [378, 165] on h5 "Repair Scope ( 1 )" at bounding box center [365, 166] width 41 height 7
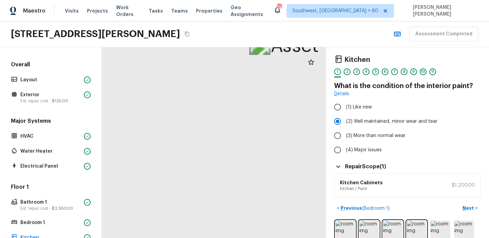
drag, startPoint x: 183, startPoint y: 80, endPoint x: 208, endPoint y: 186, distance: 109.1
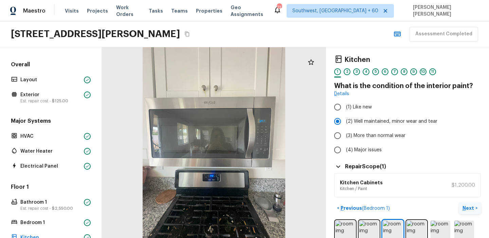
click at [475, 211] on button "Next >" at bounding box center [470, 208] width 22 height 11
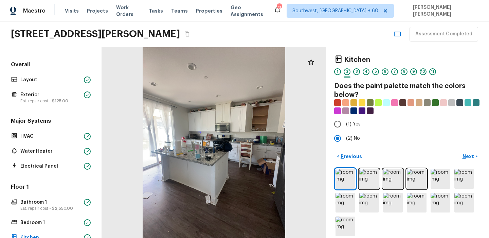
click at [471, 163] on div "< Previous Next >" at bounding box center [407, 194] width 147 height 87
click at [467, 152] on button "Next >" at bounding box center [470, 156] width 22 height 11
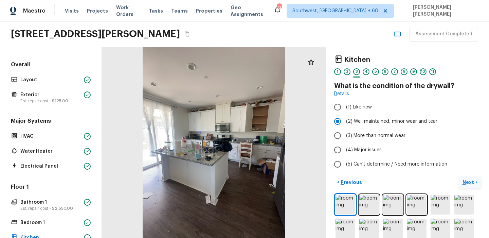
click at [472, 181] on p "Next" at bounding box center [469, 182] width 13 height 7
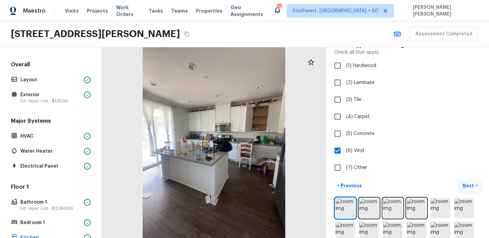
click at [471, 183] on p "Next" at bounding box center [469, 185] width 13 height 7
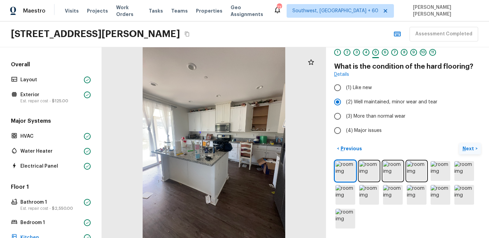
scroll to position [19, 0]
click at [465, 151] on p "Next" at bounding box center [469, 148] width 13 height 7
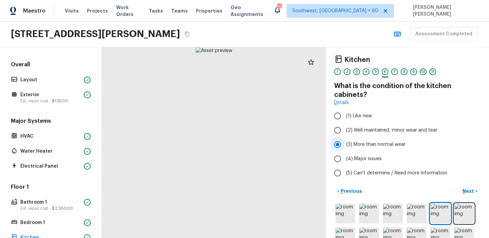
scroll to position [42, 0]
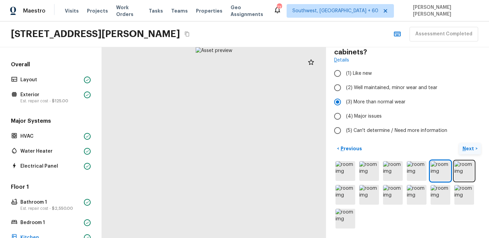
click at [476, 147] on button "Next >" at bounding box center [470, 148] width 22 height 11
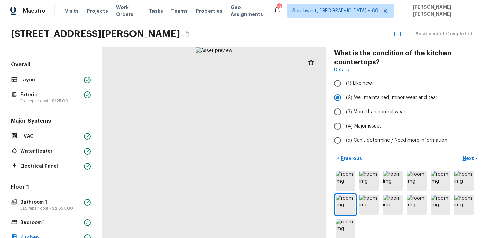
scroll to position [34, 0]
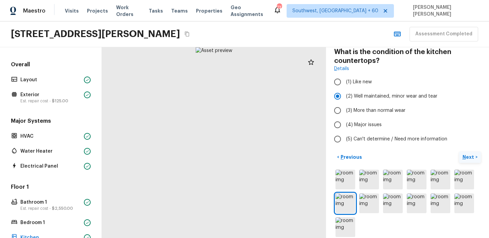
click at [467, 159] on p "Next" at bounding box center [469, 157] width 13 height 7
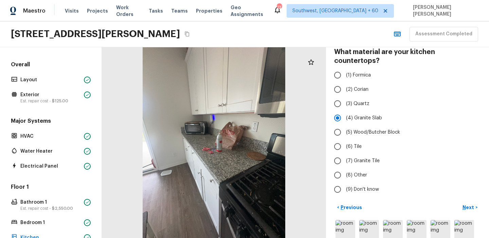
click at [472, 192] on div "Kitchen 1 2 3 4 5 6 7 8 9 10 11 What material are your kitchen countertops? (1)…" at bounding box center [407, 142] width 163 height 191
click at [469, 204] on p "Next" at bounding box center [469, 207] width 13 height 7
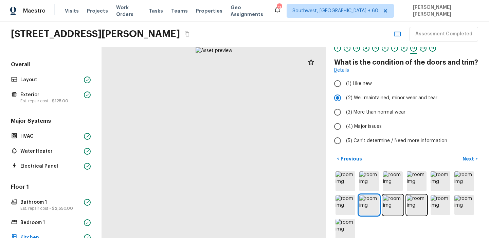
scroll to position [17, 0]
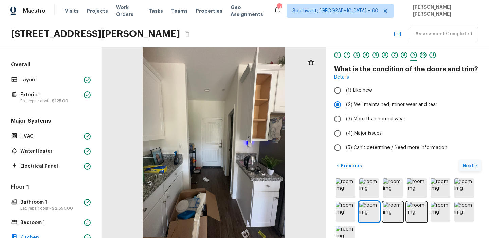
click at [470, 169] on p "Next" at bounding box center [469, 165] width 13 height 7
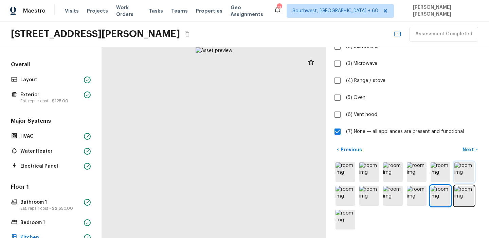
scroll to position [87, 0]
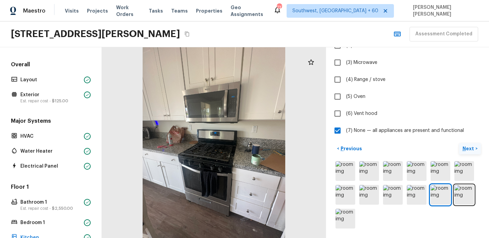
click at [471, 149] on p "Next" at bounding box center [469, 148] width 13 height 7
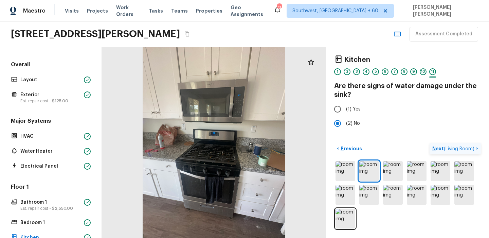
click at [457, 146] on span "( Living Room )" at bounding box center [459, 148] width 31 height 5
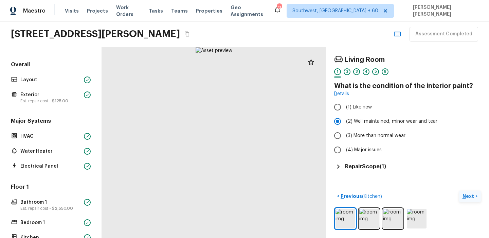
click at [380, 164] on h5 "Repair Scope ( 1 )" at bounding box center [365, 166] width 41 height 7
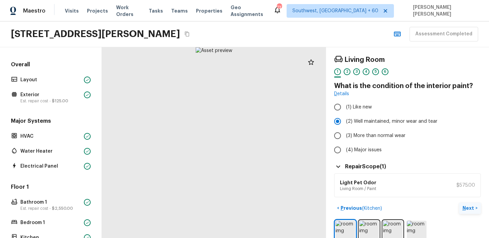
scroll to position [0, 0]
click at [466, 205] on p "Next" at bounding box center [469, 207] width 13 height 7
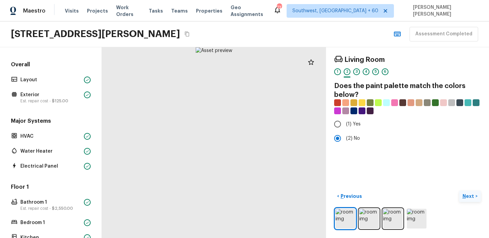
scroll to position [0, 0]
click at [469, 188] on div "Living Room 1 2 3 4 5 6 Does the paint palette match the colors below? (1) Yes …" at bounding box center [407, 142] width 163 height 191
click at [471, 203] on div "< Previous Next >" at bounding box center [407, 210] width 147 height 39
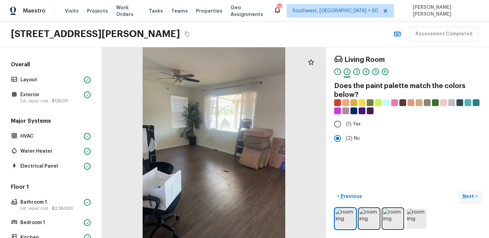
click at [470, 198] on p "Next" at bounding box center [469, 196] width 13 height 7
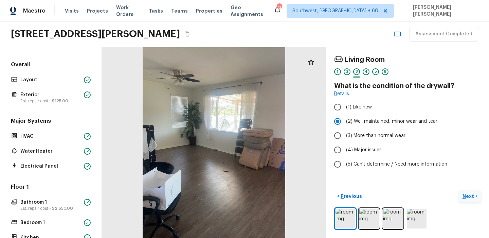
click at [470, 198] on p "Next" at bounding box center [469, 196] width 13 height 7
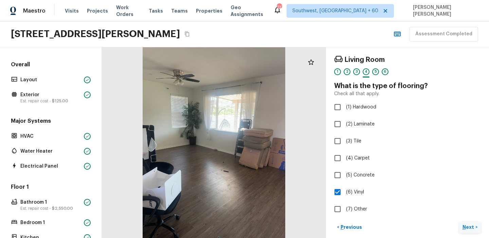
click at [469, 227] on p "Next" at bounding box center [469, 227] width 13 height 7
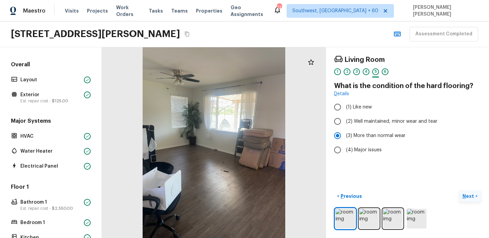
click at [469, 197] on p "Next" at bounding box center [469, 196] width 13 height 7
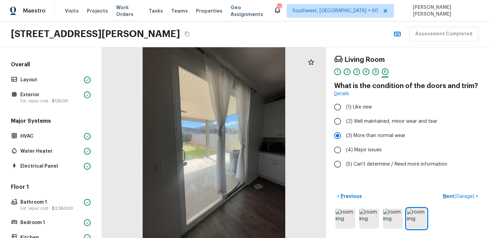
click at [407, 191] on div "< Previous Next ( Garage ) >" at bounding box center [407, 196] width 147 height 11
click at [460, 196] on span "( Garage )" at bounding box center [465, 196] width 20 height 5
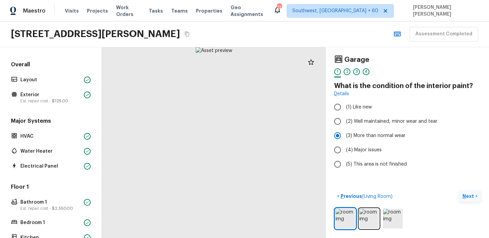
click at [419, 181] on div "Garage 1 2 3 4 What is the condition of the interior paint? Details (1) Like ne…" at bounding box center [407, 142] width 163 height 191
click at [475, 195] on p "Next" at bounding box center [469, 196] width 13 height 7
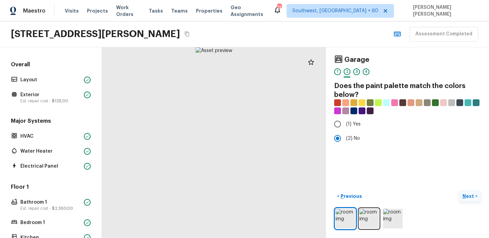
click at [472, 198] on p "Next" at bounding box center [469, 196] width 13 height 7
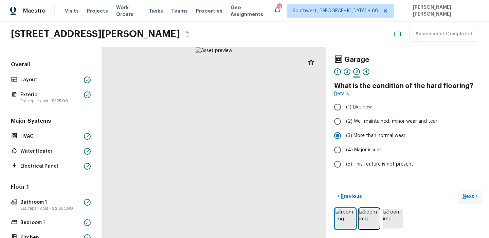
click at [472, 198] on p "Next" at bounding box center [469, 196] width 13 height 7
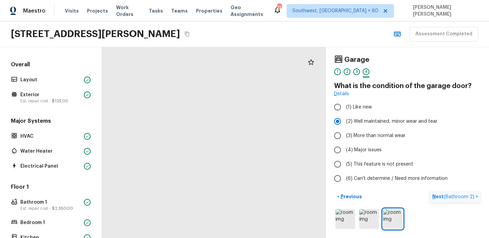
click at [472, 198] on span "( Bathroom 2 )" at bounding box center [459, 196] width 31 height 5
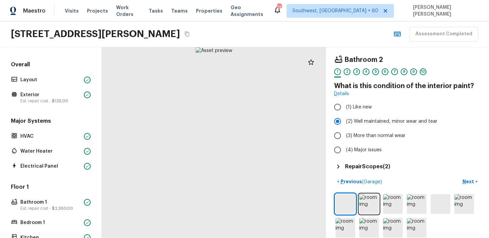
click at [377, 168] on h5 "Repair Scopes ( 2 )" at bounding box center [367, 166] width 45 height 7
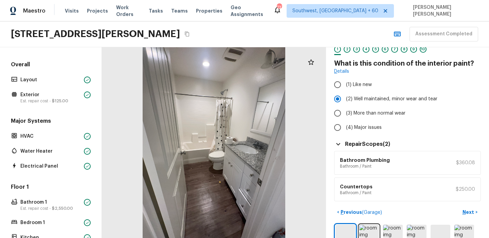
scroll to position [38, 0]
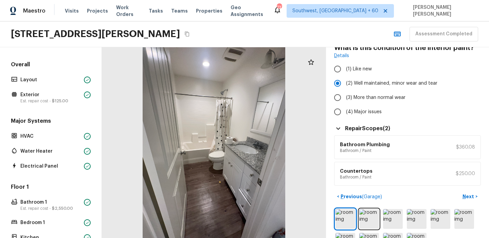
click at [426, 180] on div "Countertops Bathroom / Paint $250.00" at bounding box center [407, 174] width 147 height 24
click at [377, 168] on div "Countertops Bathroom / Paint $250.00" at bounding box center [407, 174] width 147 height 24
click at [418, 150] on div "Bathroom Plumbing Bathroom / Paint $360.08" at bounding box center [407, 147] width 147 height 24
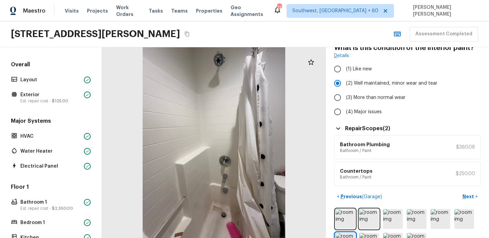
scroll to position [62, 0]
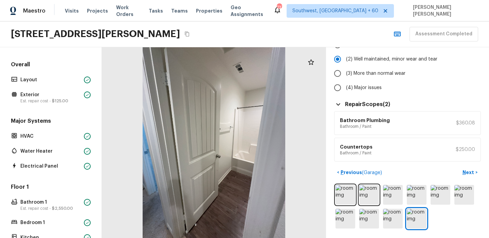
click at [450, 227] on div at bounding box center [407, 207] width 147 height 46
click at [470, 172] on p "Next" at bounding box center [469, 172] width 13 height 7
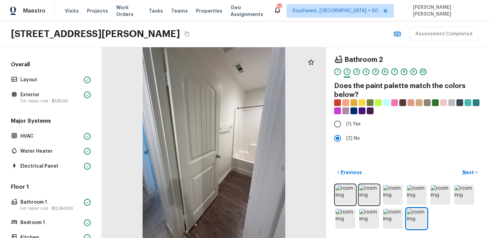
click at [441, 165] on div "Bathroom 2 1 2 3 4 5 6 7 8 9 10 Does the paint palette match the colors below? …" at bounding box center [407, 142] width 163 height 191
click at [463, 174] on p "Next" at bounding box center [469, 172] width 13 height 7
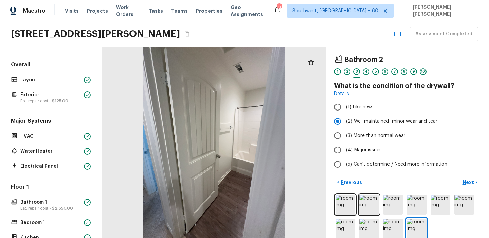
click at [441, 180] on div "< Previous Next >" at bounding box center [407, 182] width 147 height 11
click at [465, 178] on button "Next >" at bounding box center [470, 182] width 22 height 11
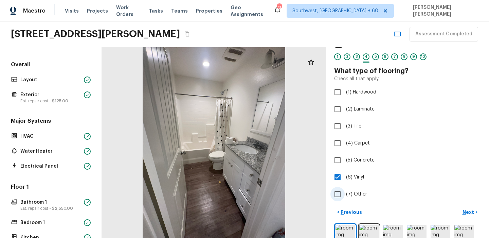
scroll to position [29, 0]
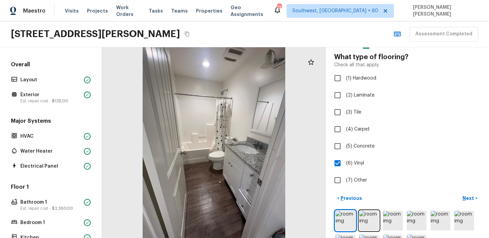
click at [405, 198] on div "< Previous Next >" at bounding box center [407, 198] width 147 height 11
click at [423, 199] on div "< Previous Next >" at bounding box center [407, 198] width 147 height 11
click at [468, 197] on p "Next" at bounding box center [469, 198] width 13 height 7
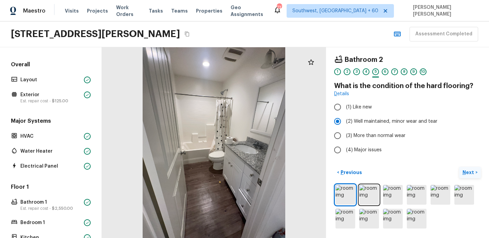
click at [460, 175] on button "Next >" at bounding box center [470, 172] width 22 height 11
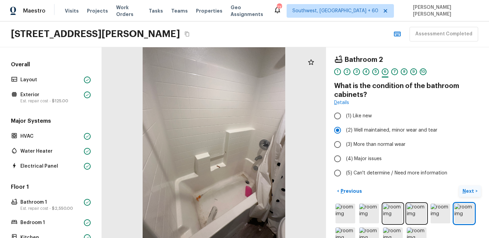
click at [460, 175] on label "(5) Can't determine / Need more information" at bounding box center [403, 173] width 145 height 14
click at [345, 175] on input "(5) Can't determine / Need more information" at bounding box center [338, 173] width 14 height 14
radio input "true"
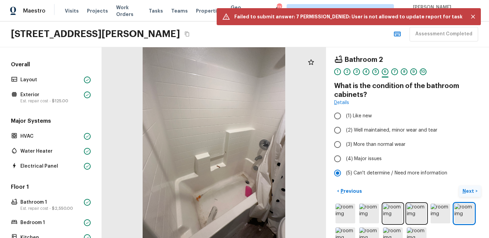
click at [461, 190] on button "Next >" at bounding box center [470, 191] width 22 height 11
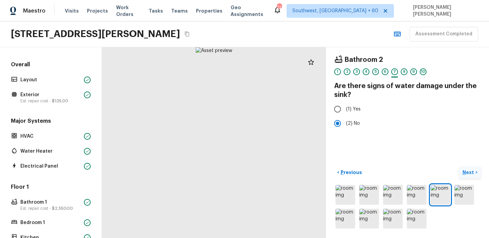
click at [470, 169] on p "Next" at bounding box center [469, 172] width 13 height 7
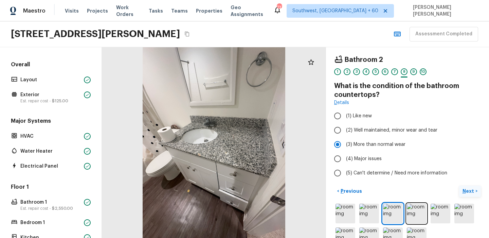
click at [469, 195] on button "Next >" at bounding box center [470, 191] width 22 height 11
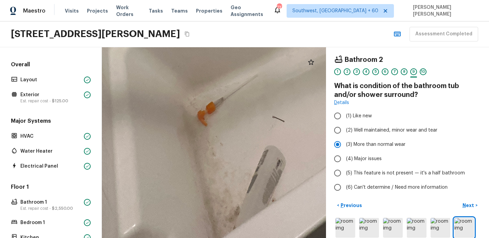
drag, startPoint x: 199, startPoint y: 207, endPoint x: 209, endPoint y: 149, distance: 58.6
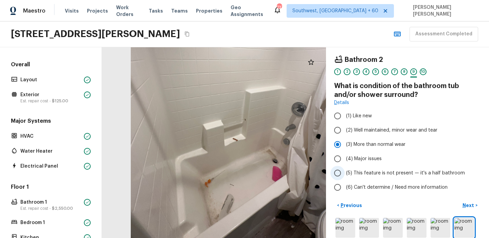
scroll to position [33, 0]
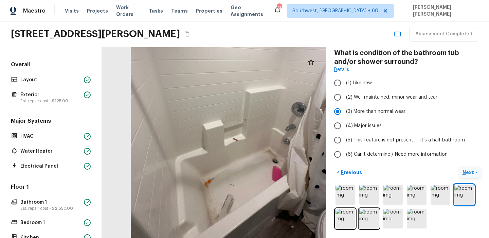
click at [468, 174] on p "Next" at bounding box center [469, 172] width 13 height 7
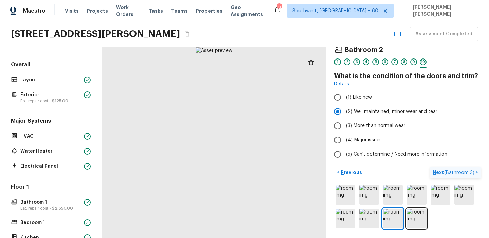
click at [454, 172] on span "( Bathroom 3 )" at bounding box center [460, 172] width 30 height 5
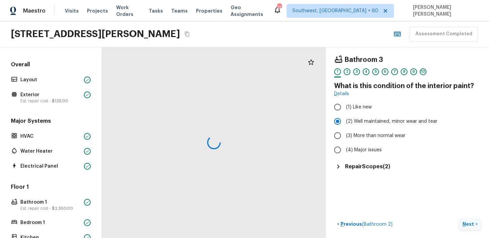
scroll to position [0, 0]
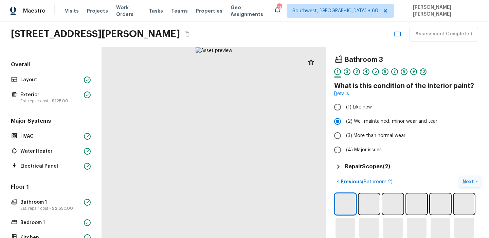
click at [377, 165] on h5 "Repair Scopes ( 2 )" at bounding box center [367, 166] width 45 height 7
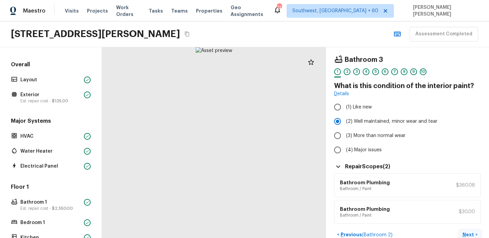
scroll to position [53, 0]
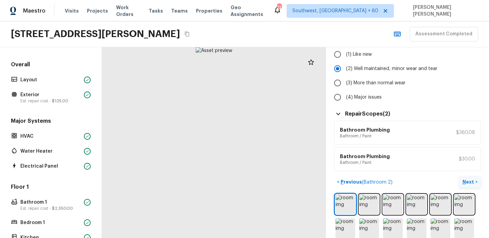
click at [468, 186] on button "Next >" at bounding box center [470, 181] width 22 height 11
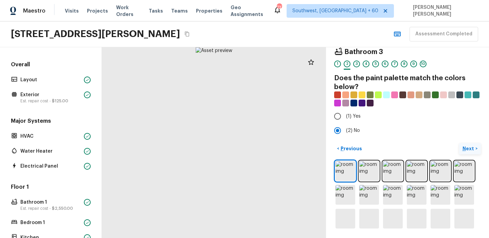
scroll to position [8, 0]
click at [468, 153] on button "Next >" at bounding box center [470, 148] width 22 height 11
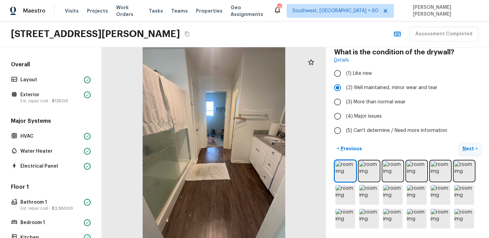
click at [468, 153] on button "Next >" at bounding box center [470, 148] width 22 height 11
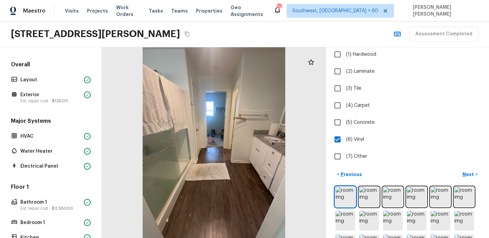
click at [467, 174] on p "Next" at bounding box center [469, 174] width 13 height 7
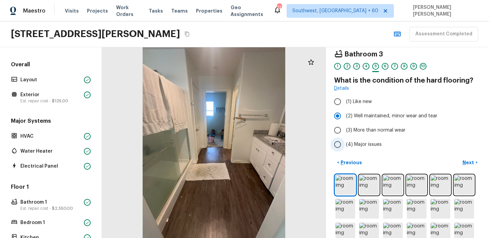
scroll to position [5, 0]
click at [470, 161] on p "Next" at bounding box center [469, 163] width 13 height 7
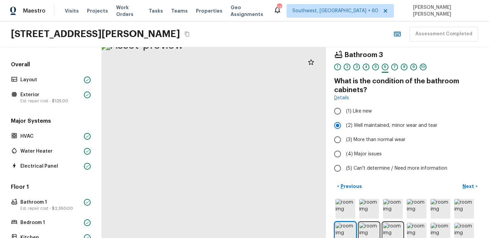
drag, startPoint x: 280, startPoint y: 92, endPoint x: 239, endPoint y: 166, distance: 84.3
click at [470, 185] on p "Next" at bounding box center [469, 186] width 13 height 7
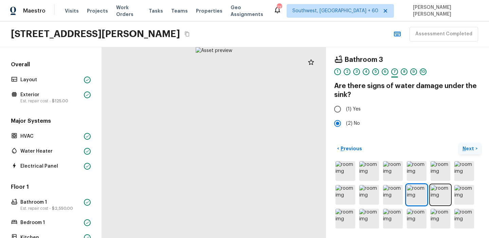
scroll to position [0, 0]
click at [470, 146] on p "Next" at bounding box center [469, 148] width 13 height 7
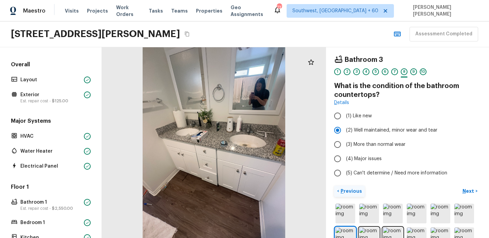
click at [344, 188] on p "Previous" at bounding box center [351, 191] width 23 height 7
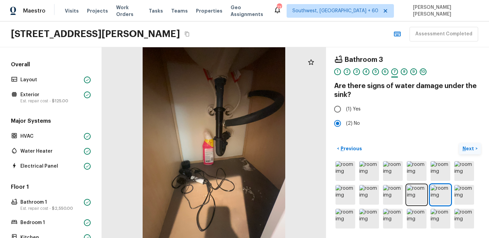
click at [468, 150] on p "Next" at bounding box center [469, 148] width 13 height 7
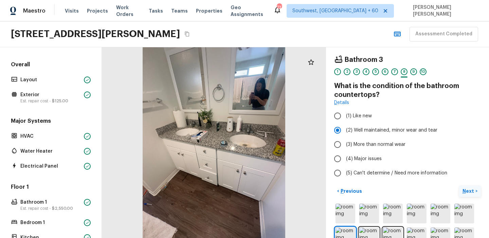
click at [466, 193] on p "Next" at bounding box center [469, 191] width 13 height 7
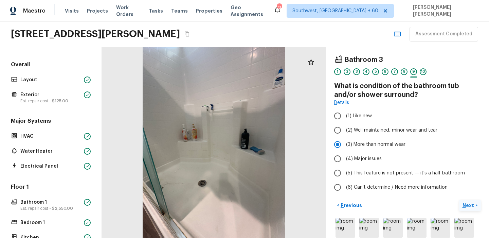
click at [460, 200] on button "Next >" at bounding box center [470, 205] width 22 height 11
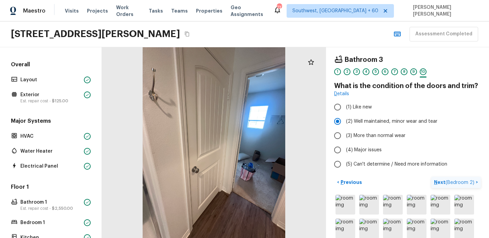
click at [449, 185] on p "Next ( Bedroom 2 )" at bounding box center [455, 182] width 42 height 7
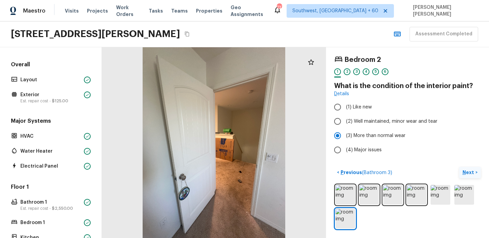
click at [473, 169] on p "Next" at bounding box center [469, 172] width 13 height 7
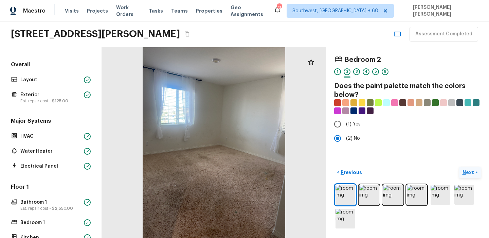
click at [470, 176] on button "Next >" at bounding box center [470, 172] width 22 height 11
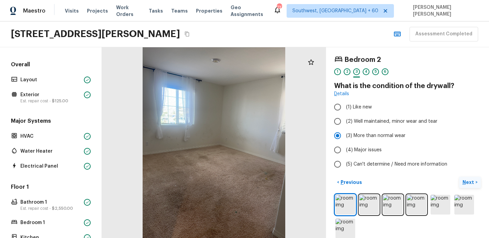
click at [467, 181] on p "Next" at bounding box center [469, 182] width 13 height 7
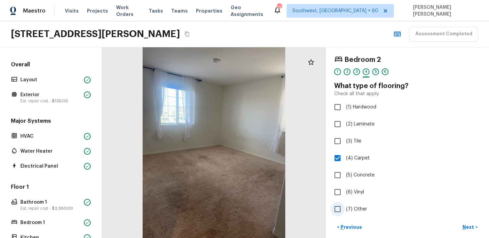
scroll to position [55, 0]
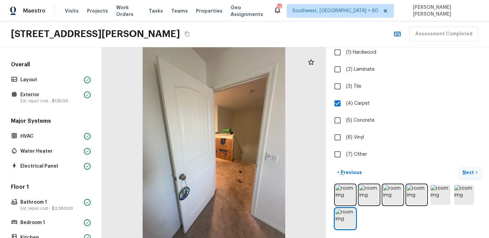
click at [467, 170] on p "Next" at bounding box center [469, 172] width 13 height 7
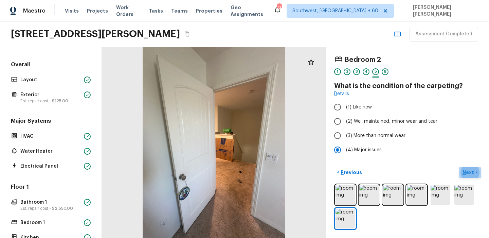
click at [470, 171] on p "Next" at bounding box center [469, 172] width 13 height 7
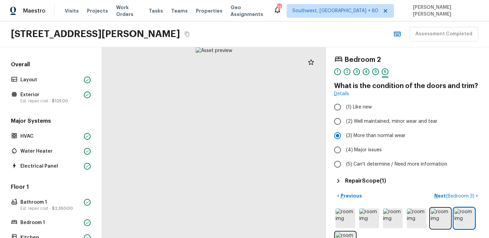
click at [352, 180] on h5 "Repair Scope ( 1 )" at bounding box center [365, 180] width 41 height 7
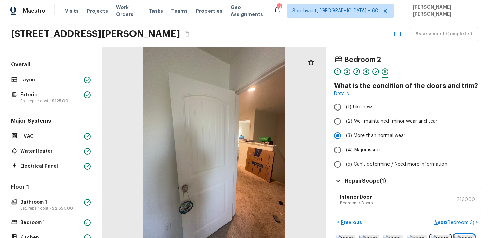
scroll to position [46, 0]
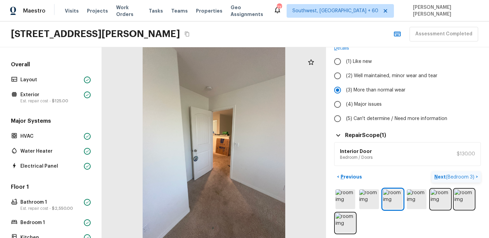
click at [451, 178] on span "( Bedroom 3 )" at bounding box center [460, 177] width 29 height 5
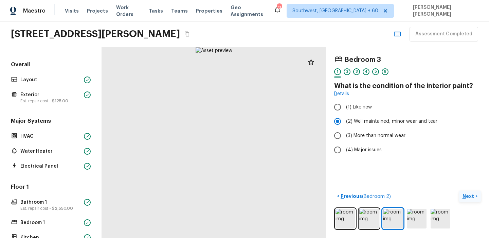
click at [474, 197] on p "Next" at bounding box center [469, 196] width 13 height 7
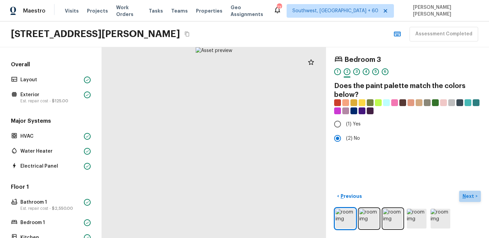
click at [474, 197] on p "Next" at bounding box center [469, 196] width 13 height 7
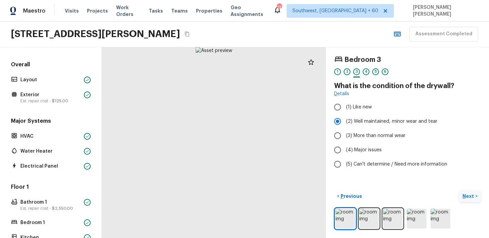
click at [474, 197] on p "Next" at bounding box center [469, 196] width 13 height 7
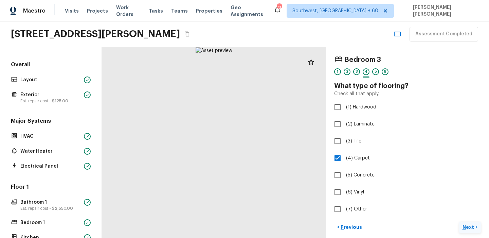
click at [465, 222] on button "Next >" at bounding box center [470, 227] width 22 height 11
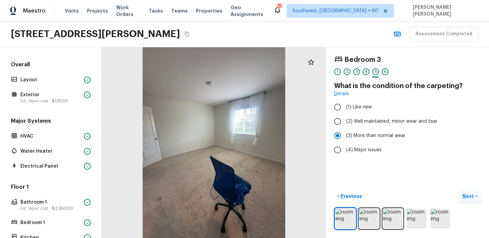
click at [467, 196] on p "Next" at bounding box center [469, 196] width 13 height 7
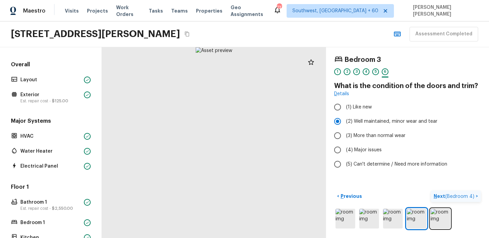
click at [464, 191] on button "Next ( Bedroom 4 ) >" at bounding box center [456, 196] width 50 height 11
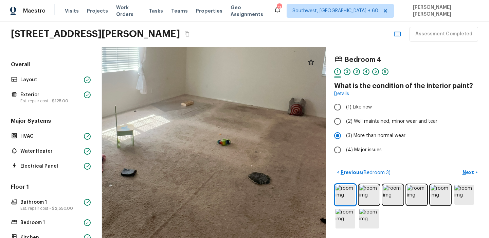
drag, startPoint x: 272, startPoint y: 147, endPoint x: 218, endPoint y: 191, distance: 69.3
click at [218, 191] on div at bounding box center [193, 95] width 669 height 569
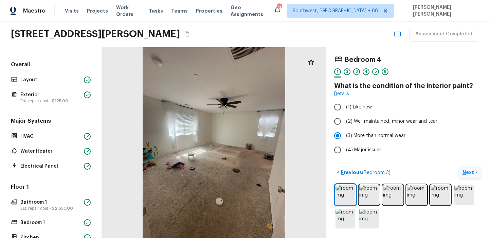
click at [468, 175] on p "Next" at bounding box center [469, 172] width 13 height 7
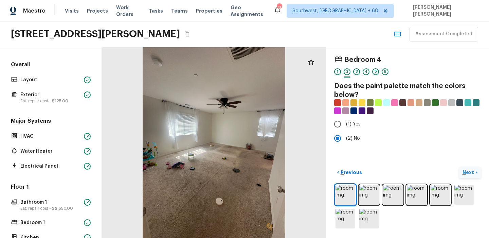
click at [468, 175] on p "Next" at bounding box center [469, 172] width 13 height 7
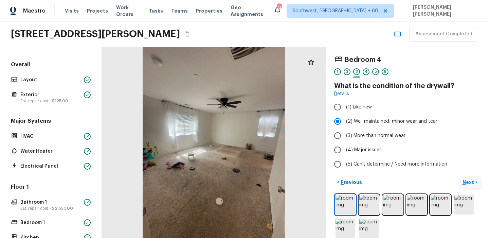
click at [469, 188] on button "Next >" at bounding box center [470, 182] width 22 height 11
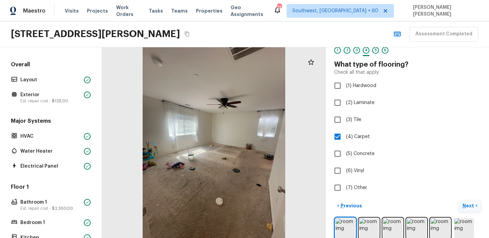
scroll to position [55, 0]
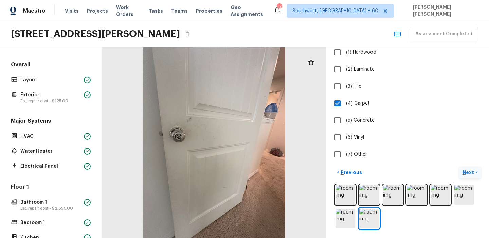
click at [469, 172] on p "Next" at bounding box center [469, 172] width 13 height 7
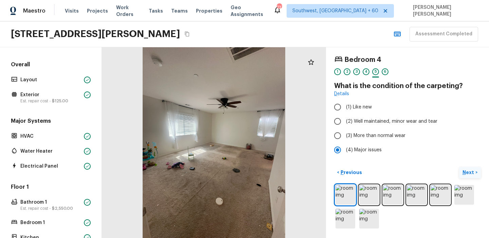
click at [473, 171] on p "Next" at bounding box center [469, 172] width 13 height 7
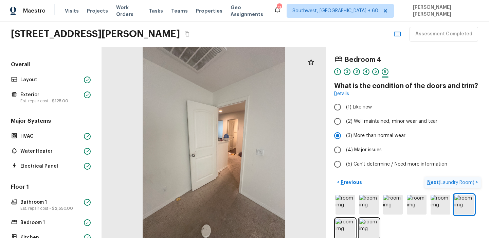
click at [461, 185] on p "Next ( Laundry Room )" at bounding box center [452, 182] width 49 height 7
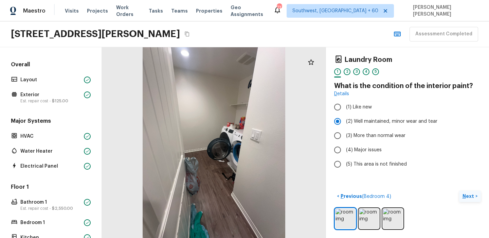
click at [468, 195] on p "Next" at bounding box center [469, 196] width 13 height 7
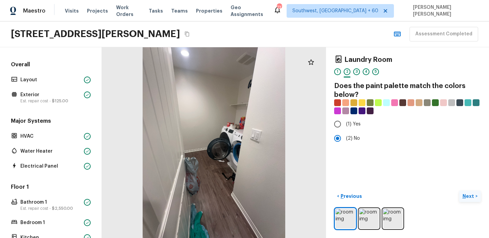
click at [468, 195] on p "Next" at bounding box center [469, 196] width 13 height 7
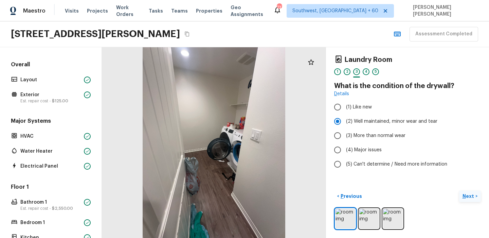
click at [466, 195] on p "Next" at bounding box center [469, 196] width 13 height 7
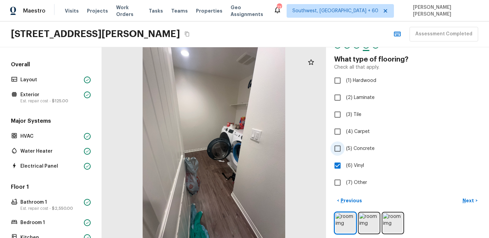
scroll to position [31, 0]
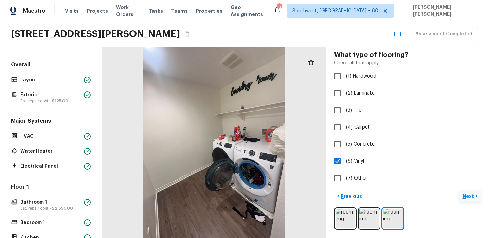
click at [471, 197] on p "Next" at bounding box center [469, 196] width 13 height 7
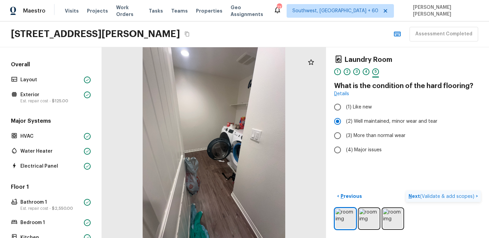
scroll to position [0, 0]
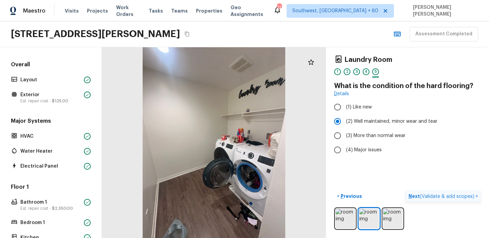
click at [471, 197] on span "( Validate & add scopes )" at bounding box center [447, 196] width 54 height 5
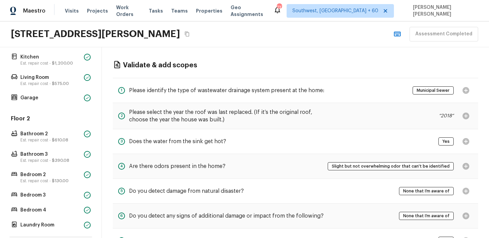
scroll to position [247, 0]
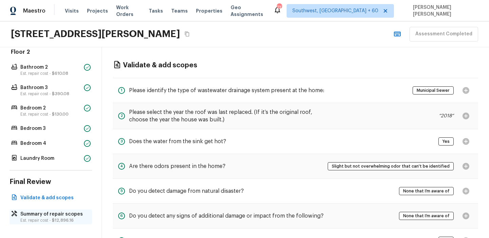
click at [50, 216] on p "Summary of repair scopes" at bounding box center [54, 214] width 68 height 7
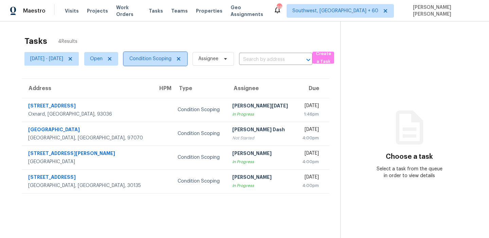
click at [155, 58] on span "Condition Scoping" at bounding box center [150, 58] width 42 height 7
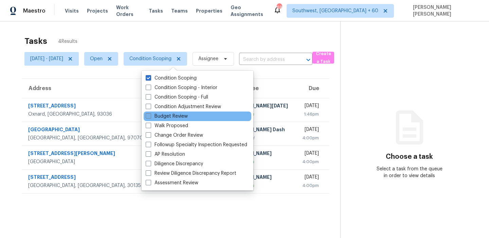
click at [177, 115] on label "Budget Review" at bounding box center [167, 116] width 42 height 7
click at [150, 115] on input "Budget Review" at bounding box center [148, 115] width 4 height 4
checkbox input "true"
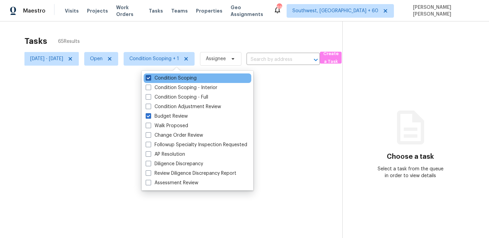
click at [181, 79] on label "Condition Scoping" at bounding box center [171, 78] width 51 height 7
click at [150, 79] on input "Condition Scoping" at bounding box center [148, 77] width 4 height 4
checkbox input "false"
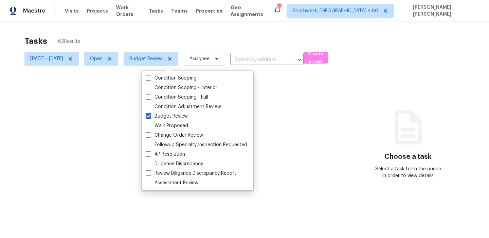
click at [160, 50] on div at bounding box center [244, 119] width 489 height 238
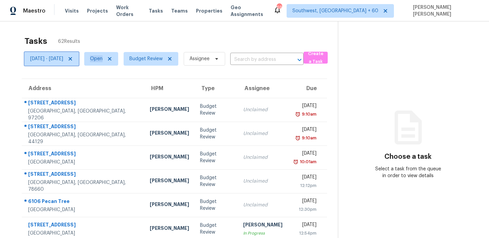
click at [72, 57] on icon at bounding box center [70, 58] width 3 height 3
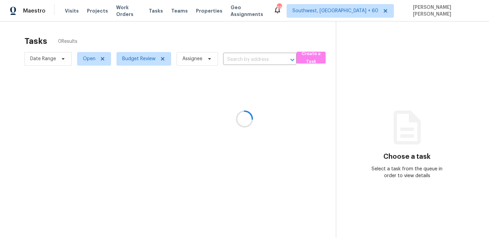
click at [197, 34] on div at bounding box center [244, 119] width 489 height 238
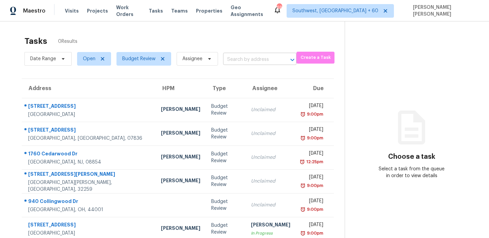
click at [247, 65] on body "Maestro Visits Projects Work Orders Tasks Teams Properties Geo Assignments [STR…" at bounding box center [244, 119] width 489 height 238
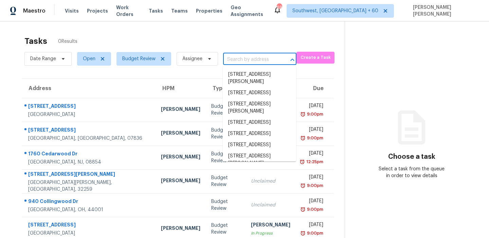
paste input "[STREET_ADDRESS][PERSON_NAME]"
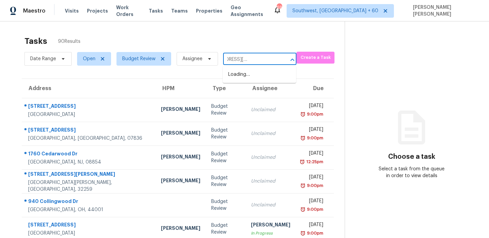
scroll to position [0, 39]
type input "[STREET_ADDRESS][PERSON_NAME]"
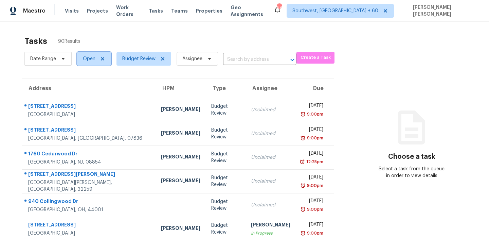
click at [80, 56] on span "Open" at bounding box center [94, 59] width 34 height 14
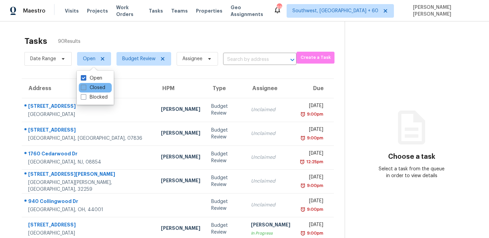
click at [91, 89] on label "Closed" at bounding box center [93, 87] width 24 height 7
click at [85, 89] on input "Closed" at bounding box center [83, 86] width 4 height 4
checkbox input "true"
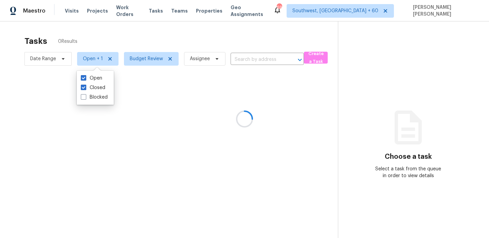
click at [210, 42] on div at bounding box center [244, 119] width 489 height 238
click at [258, 60] on div at bounding box center [244, 119] width 489 height 238
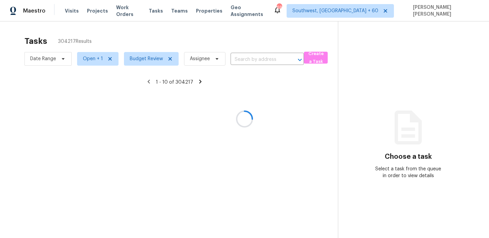
click at [257, 63] on div at bounding box center [244, 119] width 489 height 238
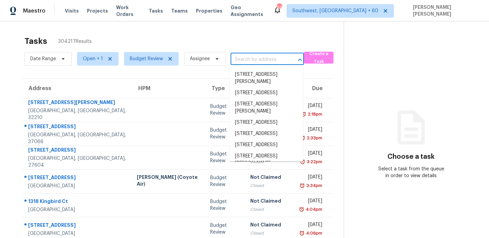
click at [262, 59] on input "text" at bounding box center [258, 59] width 54 height 11
paste input "[STREET_ADDRESS][PERSON_NAME]"
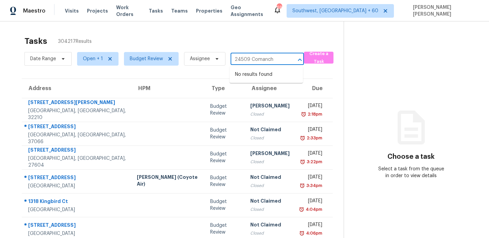
type input "24509 Comanch"
click at [137, 38] on div "Tasks 304218 Results" at bounding box center [183, 41] width 319 height 18
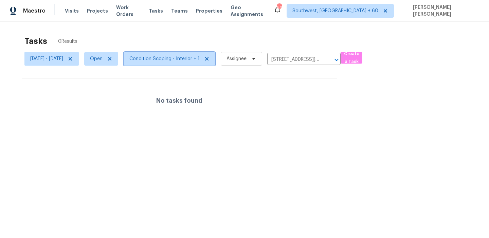
click at [172, 60] on span "Condition Scoping - Interior + 1" at bounding box center [164, 58] width 70 height 7
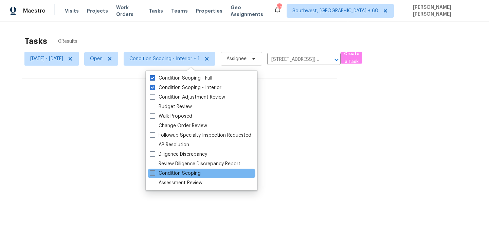
click at [175, 173] on label "Condition Scoping" at bounding box center [175, 173] width 51 height 7
click at [154, 173] on input "Condition Scoping" at bounding box center [152, 172] width 4 height 4
checkbox input "true"
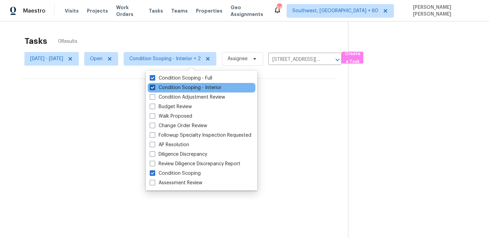
click at [178, 85] on label "Condition Scoping - Interior" at bounding box center [186, 87] width 72 height 7
click at [154, 85] on input "Condition Scoping - Interior" at bounding box center [152, 86] width 4 height 4
checkbox input "false"
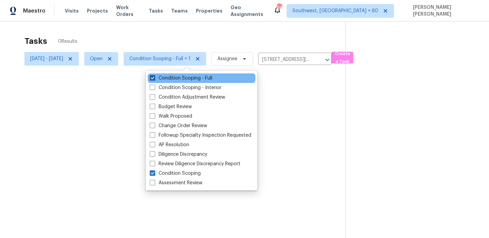
click at [184, 80] on label "Condition Scoping - Full" at bounding box center [181, 78] width 63 height 7
click at [154, 79] on input "Condition Scoping - Full" at bounding box center [152, 77] width 4 height 4
checkbox input "false"
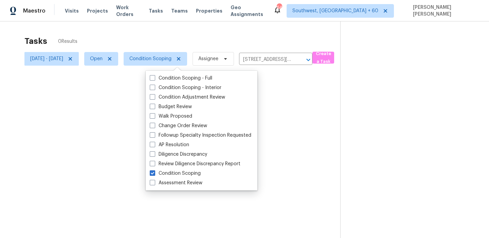
click at [256, 41] on div at bounding box center [244, 119] width 489 height 238
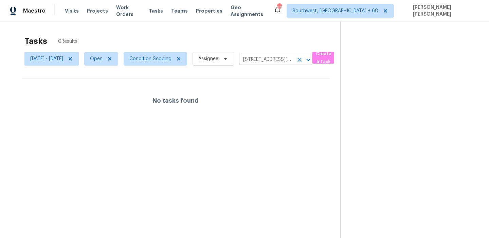
click at [303, 60] on icon "Clear" at bounding box center [299, 59] width 7 height 7
click at [250, 33] on div at bounding box center [244, 119] width 489 height 238
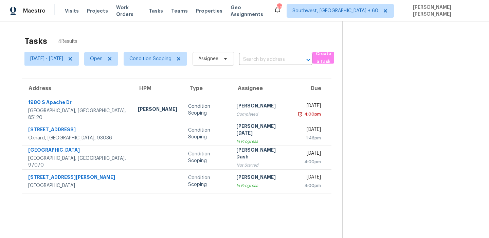
click at [158, 41] on div "Tasks 4 Results" at bounding box center [183, 41] width 318 height 18
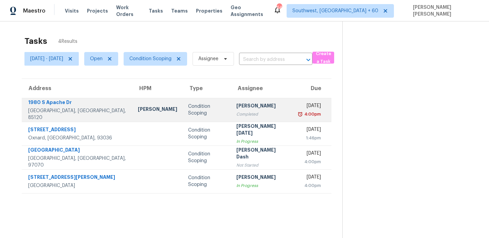
click at [183, 105] on td "Condition Scoping" at bounding box center [207, 110] width 48 height 24
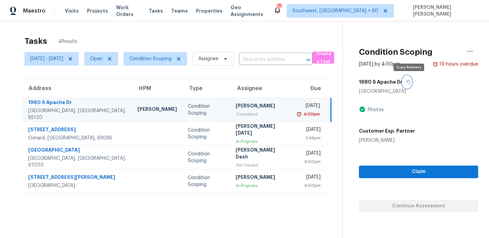
click at [410, 82] on icon "button" at bounding box center [409, 82] width 4 height 4
